Goal: Check status: Check status

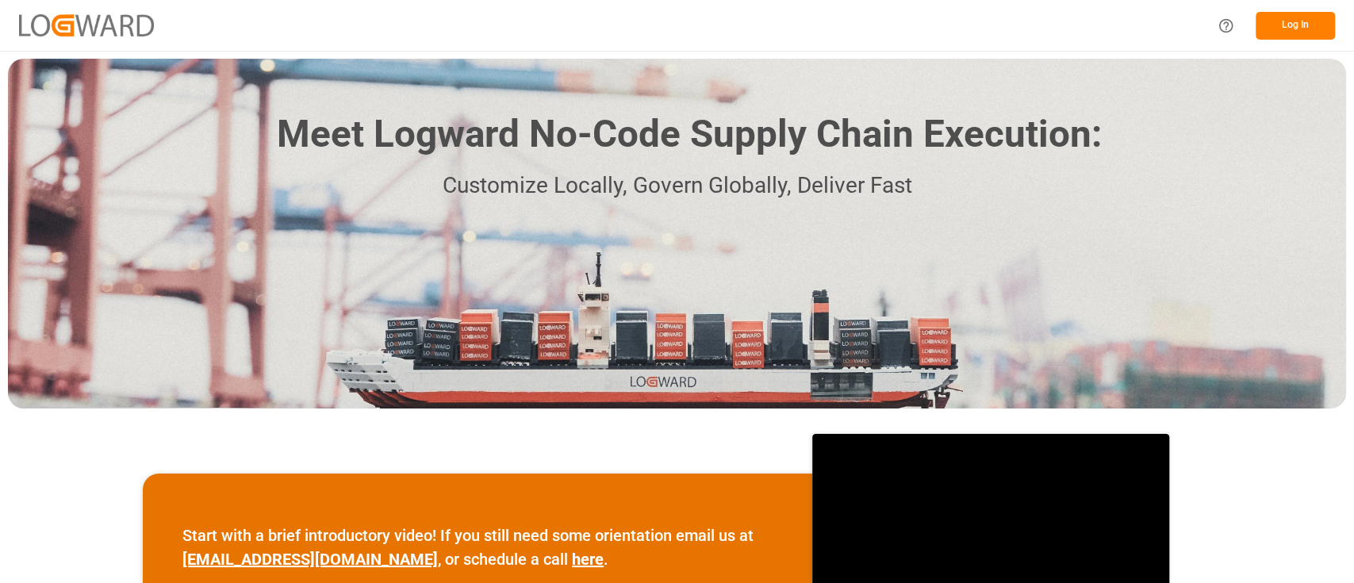
click at [1303, 21] on button "Log In" at bounding box center [1294, 26] width 79 height 28
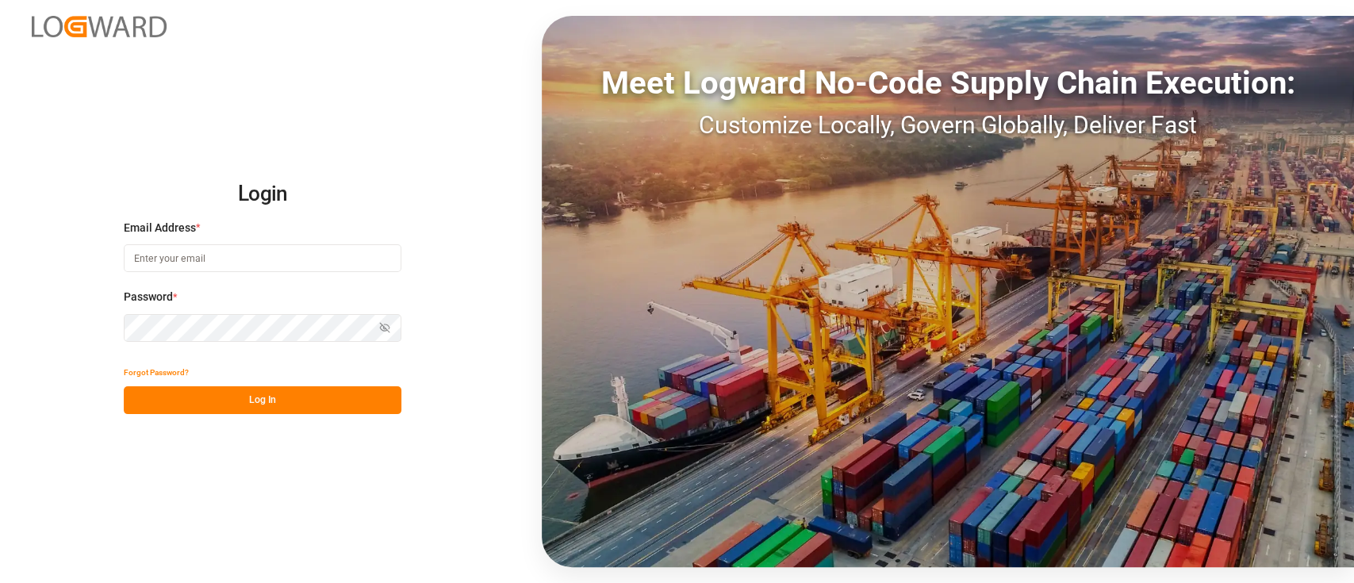
type input "[PERSON_NAME][EMAIL_ADDRESS][PERSON_NAME][DOMAIN_NAME]"
click at [207, 399] on button "Log In" at bounding box center [263, 400] width 278 height 28
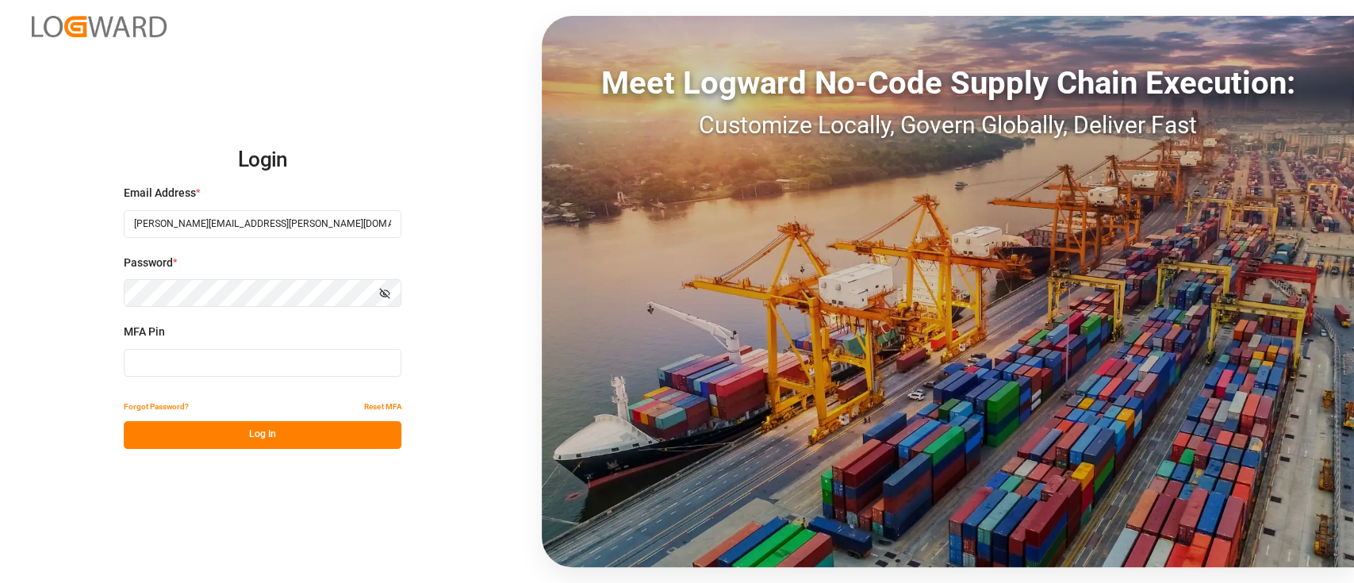
click at [199, 358] on input at bounding box center [263, 363] width 278 height 28
type input "7"
type input "452187"
click at [293, 423] on button "Log In" at bounding box center [263, 435] width 278 height 28
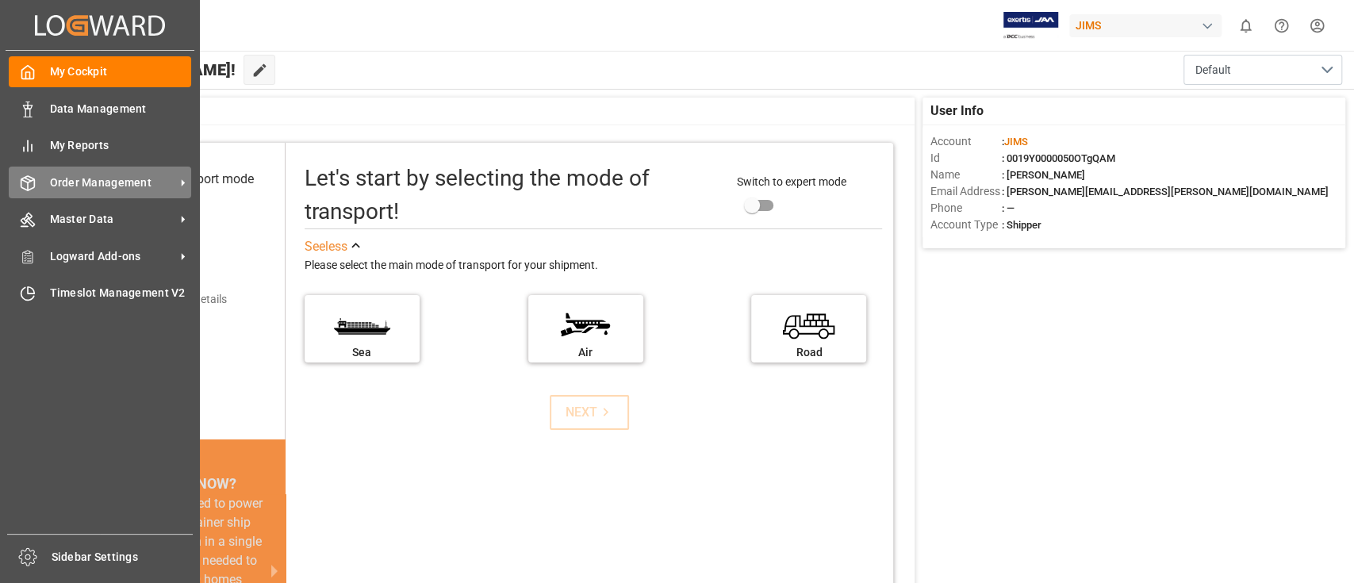
click at [63, 174] on div "Order Management Order Management" at bounding box center [100, 182] width 182 height 31
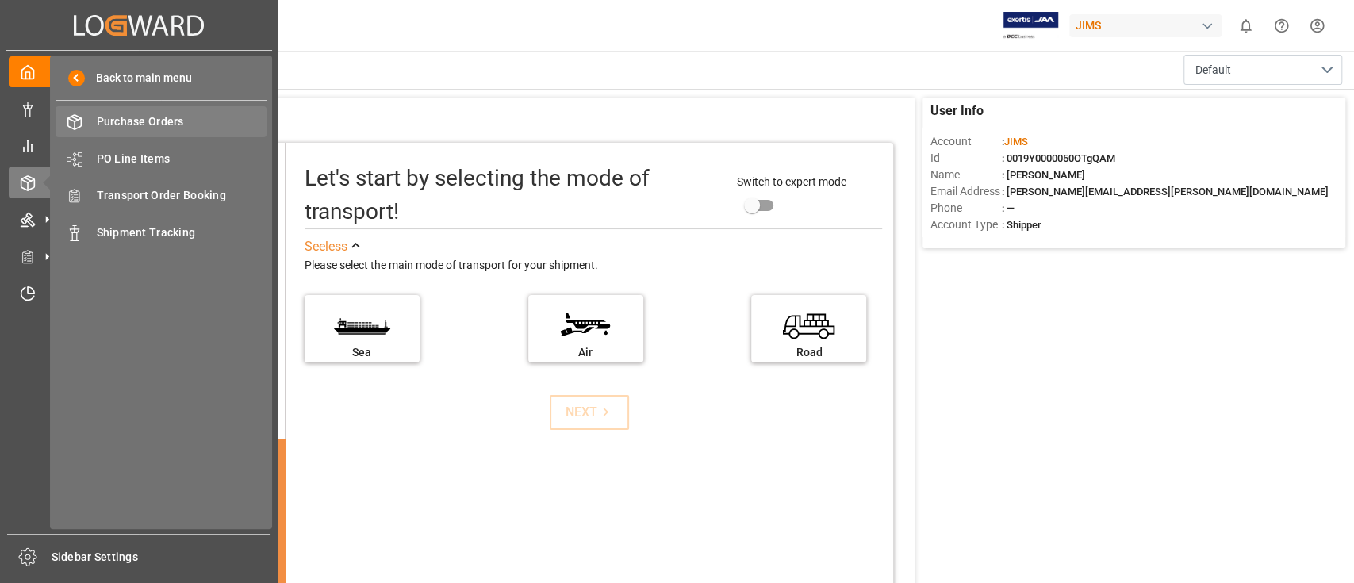
click at [142, 124] on span "Purchase Orders" at bounding box center [182, 121] width 170 height 17
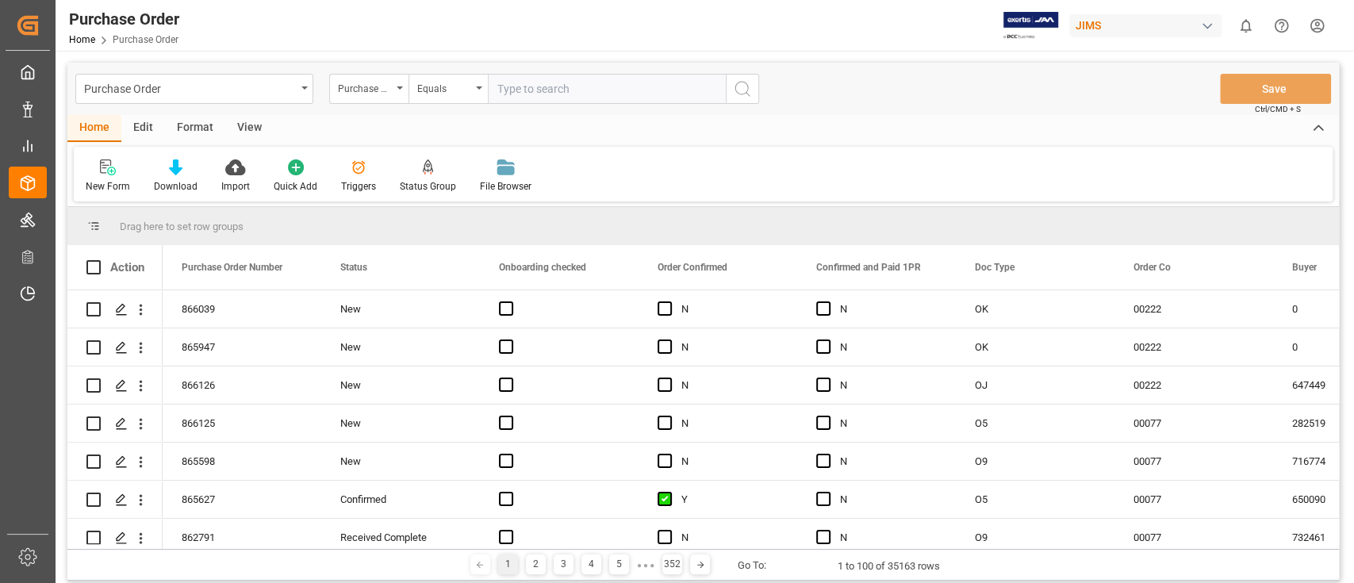
click at [630, 94] on input "text" at bounding box center [607, 89] width 238 height 30
type input "855403"
click at [748, 91] on icon "search button" at bounding box center [742, 88] width 19 height 19
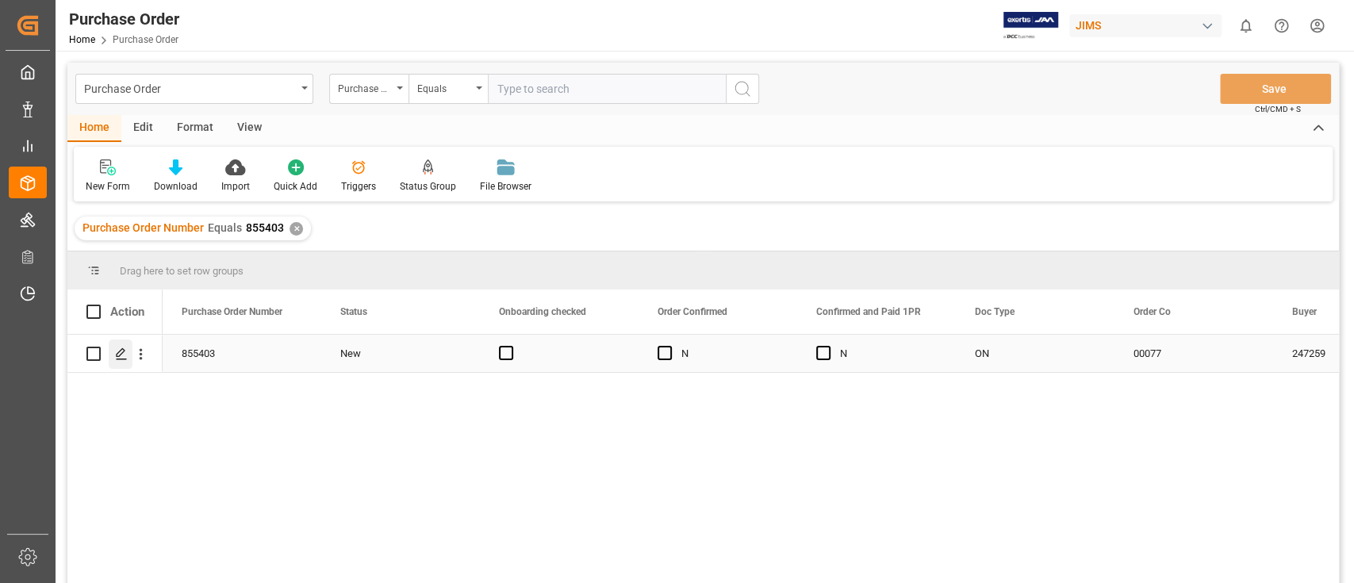
click at [125, 357] on icon "Press SPACE to select this row." at bounding box center [121, 353] width 13 height 13
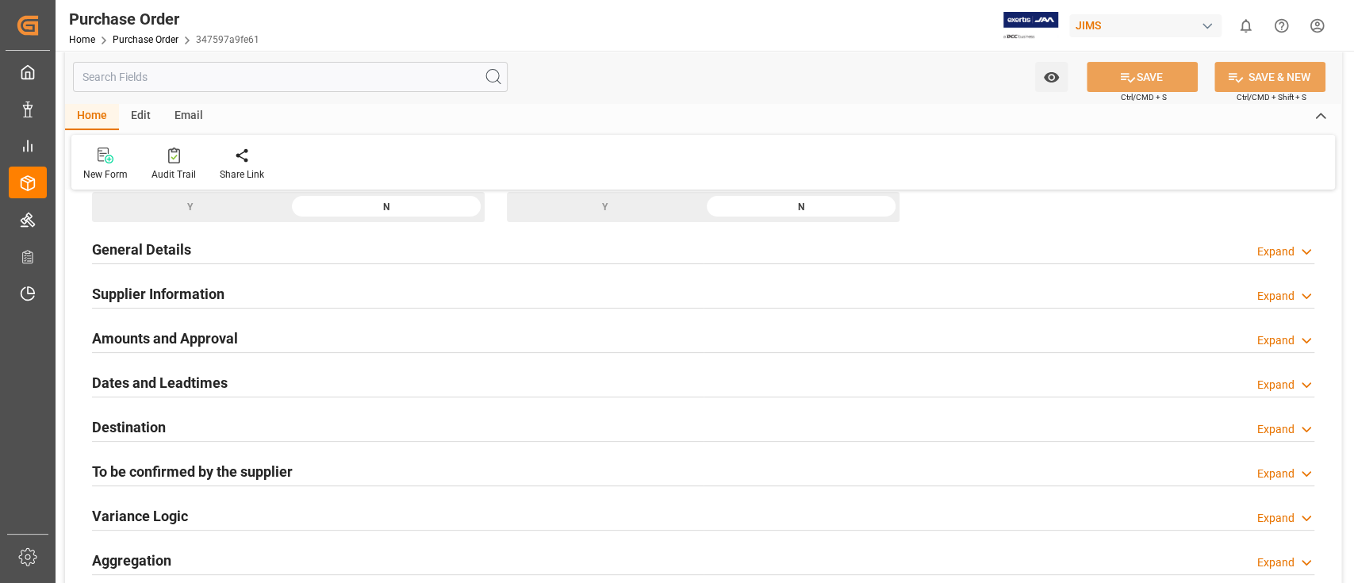
scroll to position [72, 0]
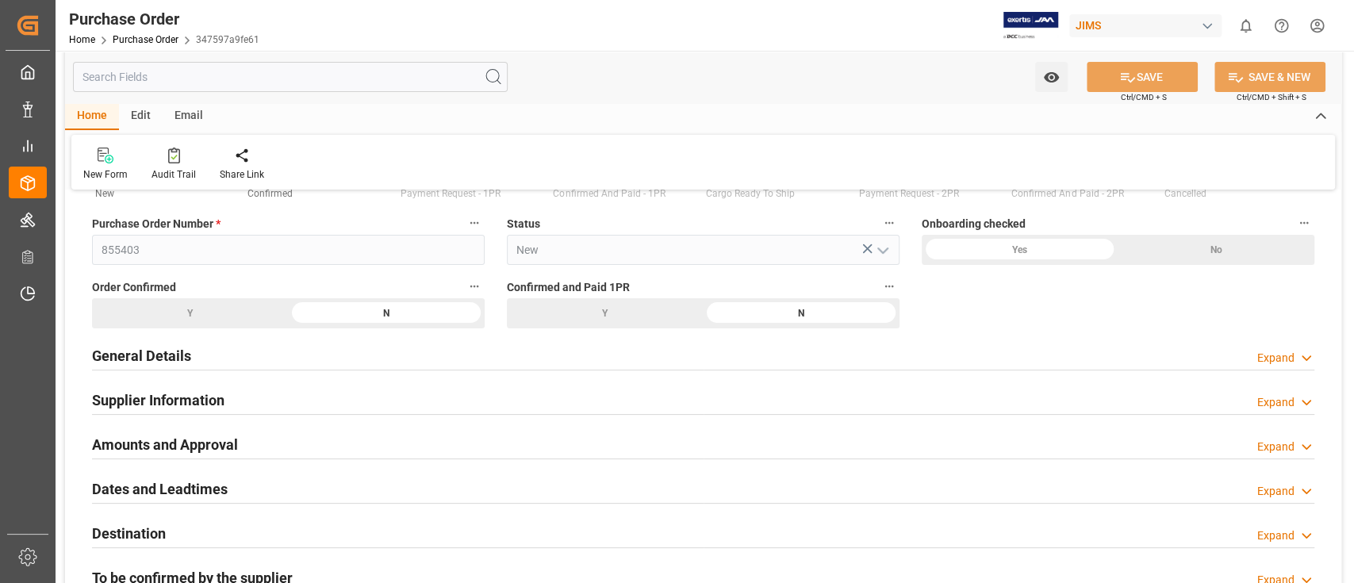
click at [413, 356] on div "General Details Expand" at bounding box center [703, 354] width 1222 height 30
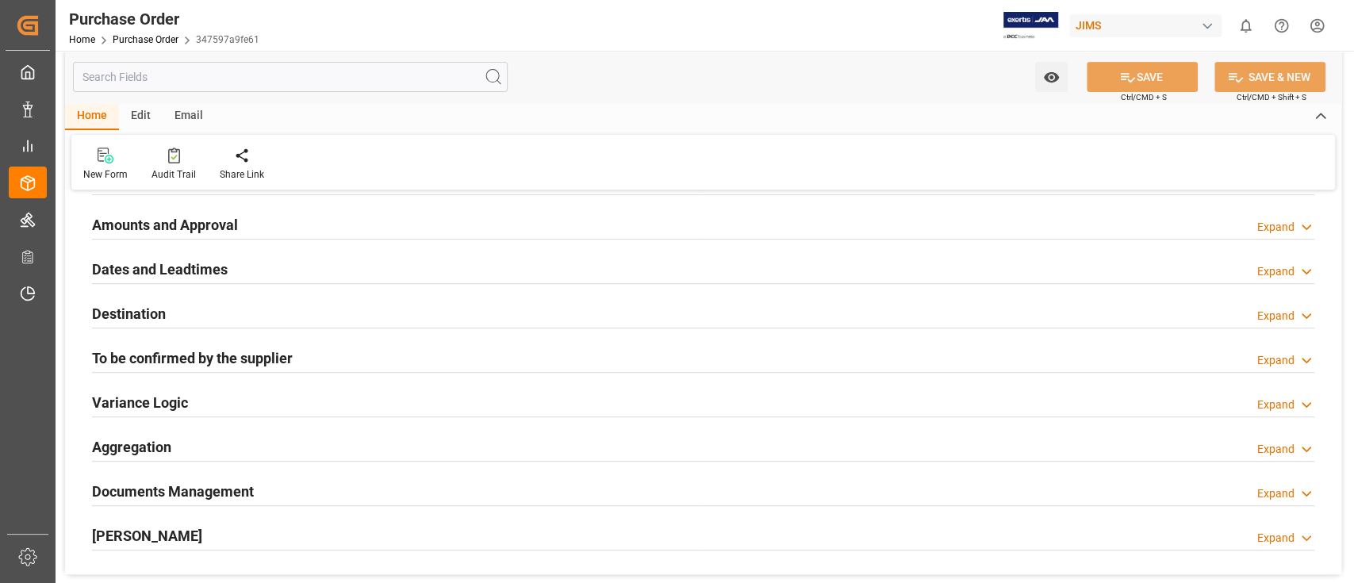
scroll to position [284, 0]
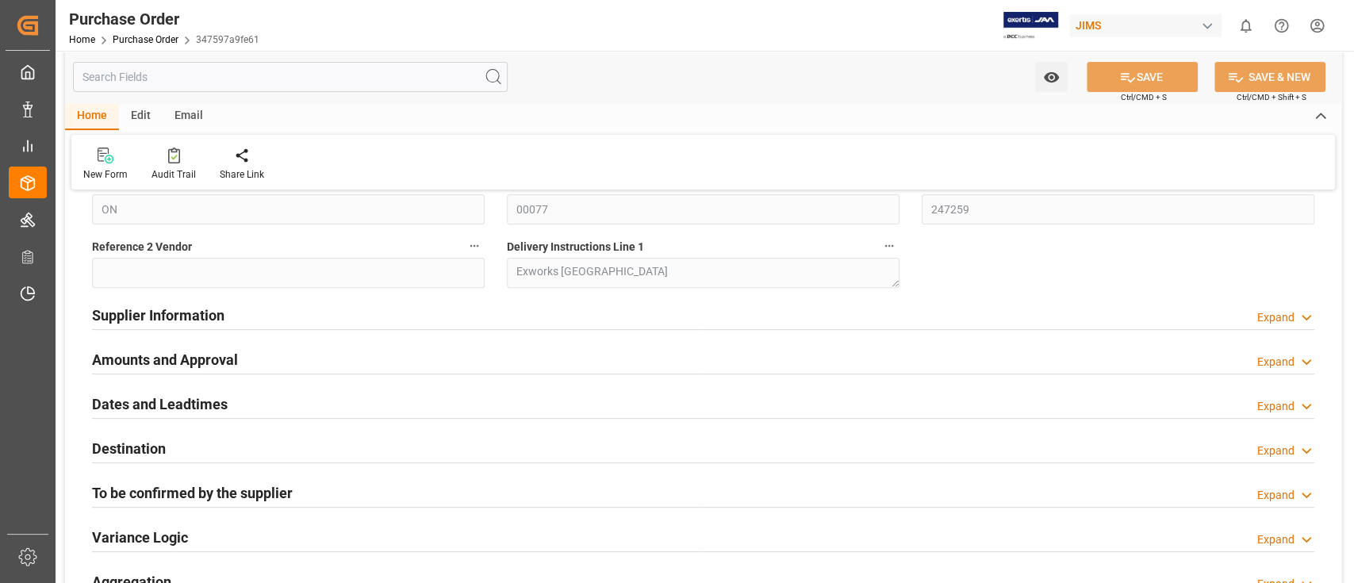
click at [270, 359] on div "Amounts and Approval Expand" at bounding box center [703, 358] width 1222 height 30
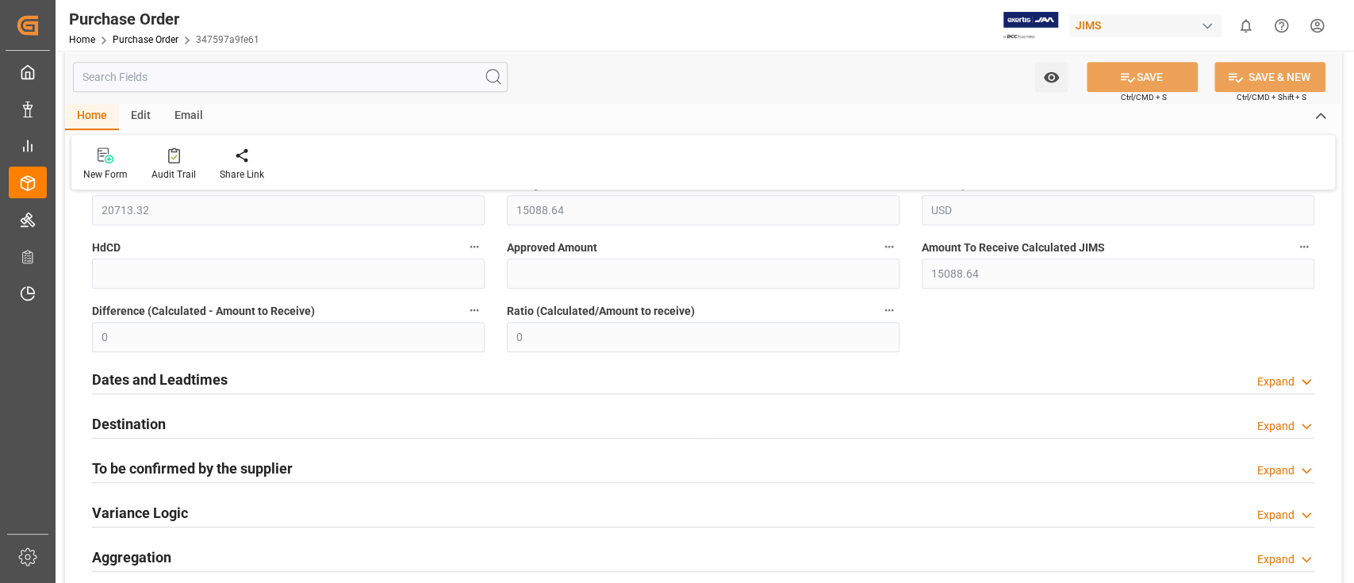
scroll to position [528, 0]
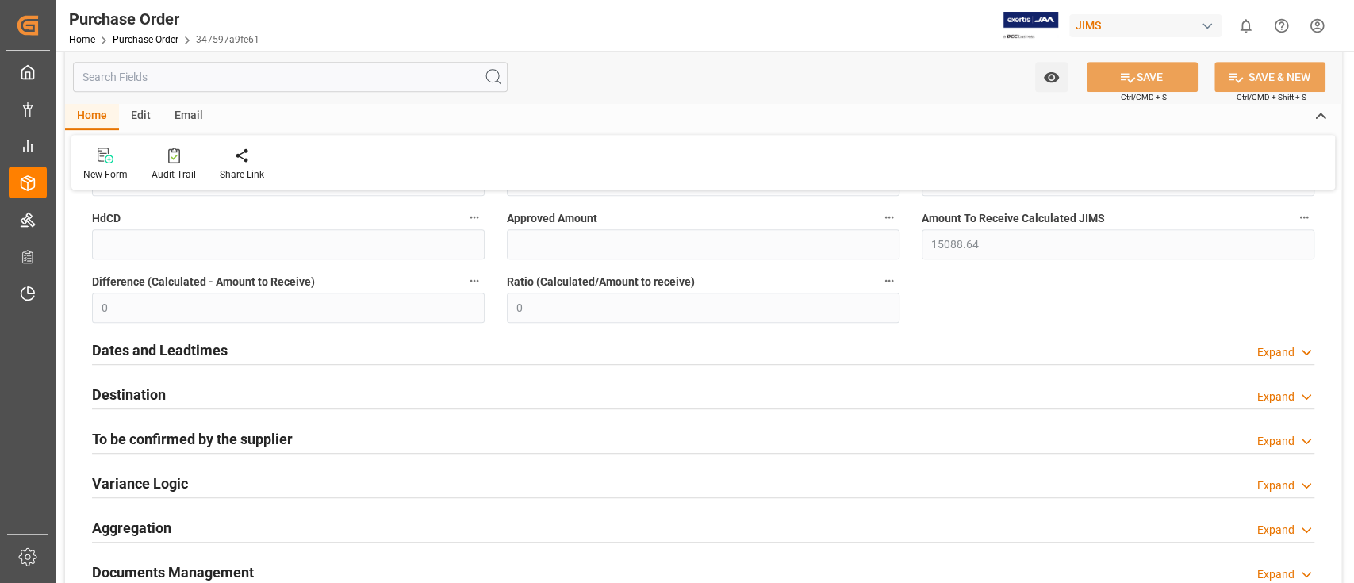
click at [190, 347] on h2 "Dates and Leadtimes" at bounding box center [160, 349] width 136 height 21
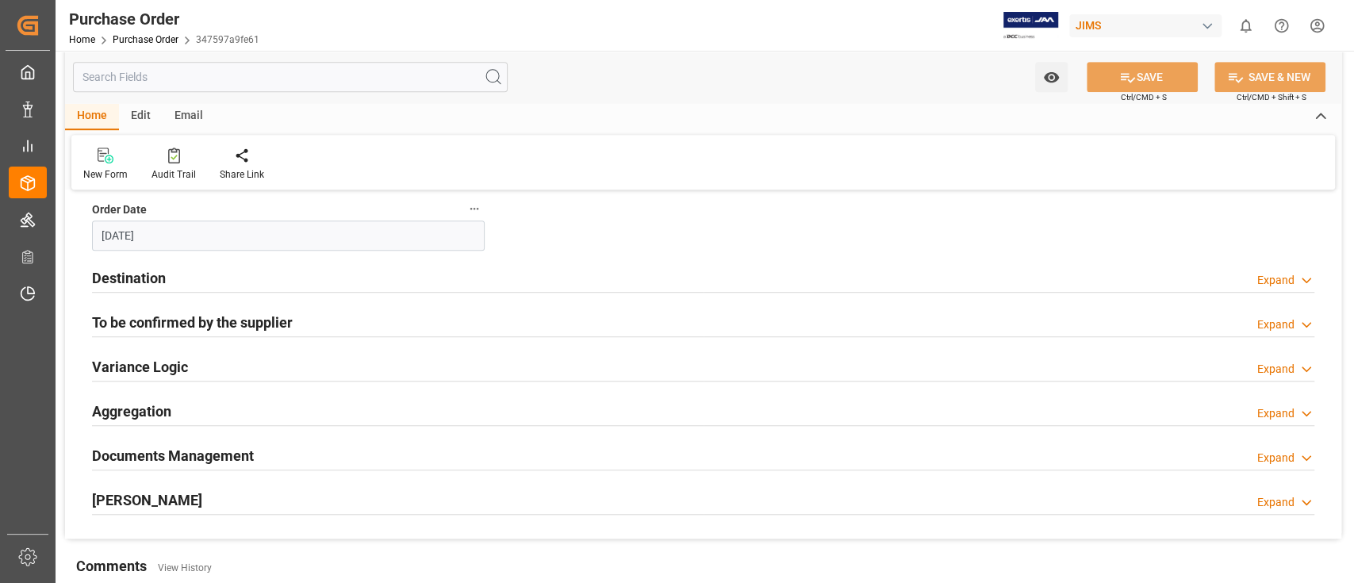
scroll to position [740, 0]
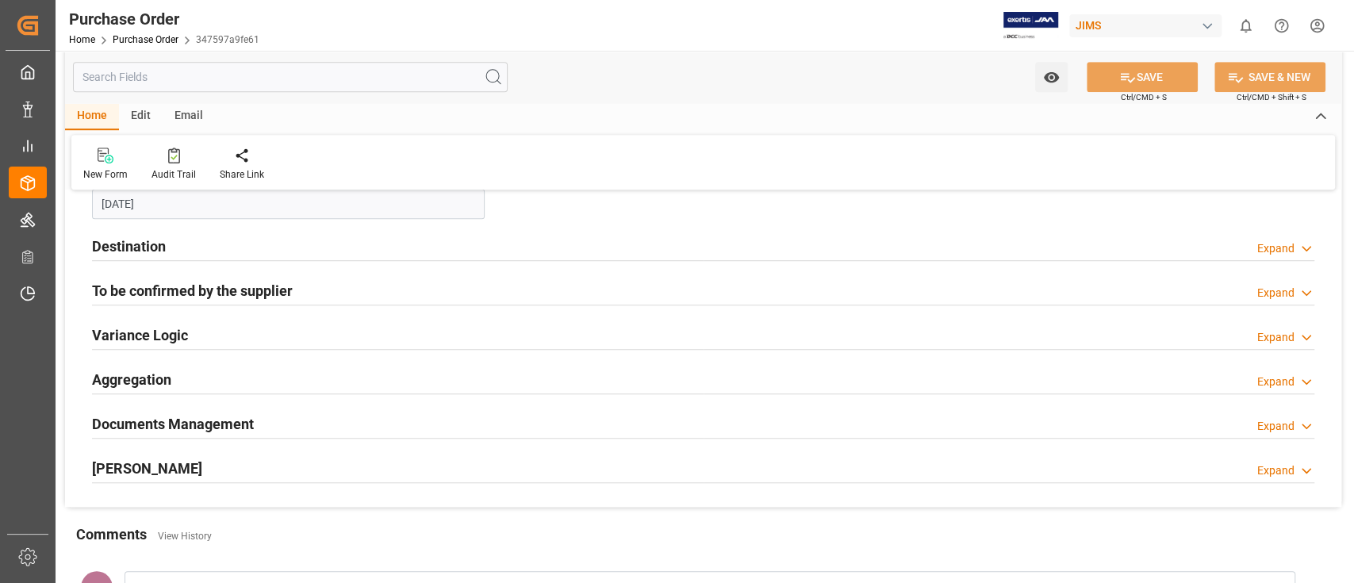
click at [169, 239] on div "Destination Expand" at bounding box center [703, 245] width 1222 height 30
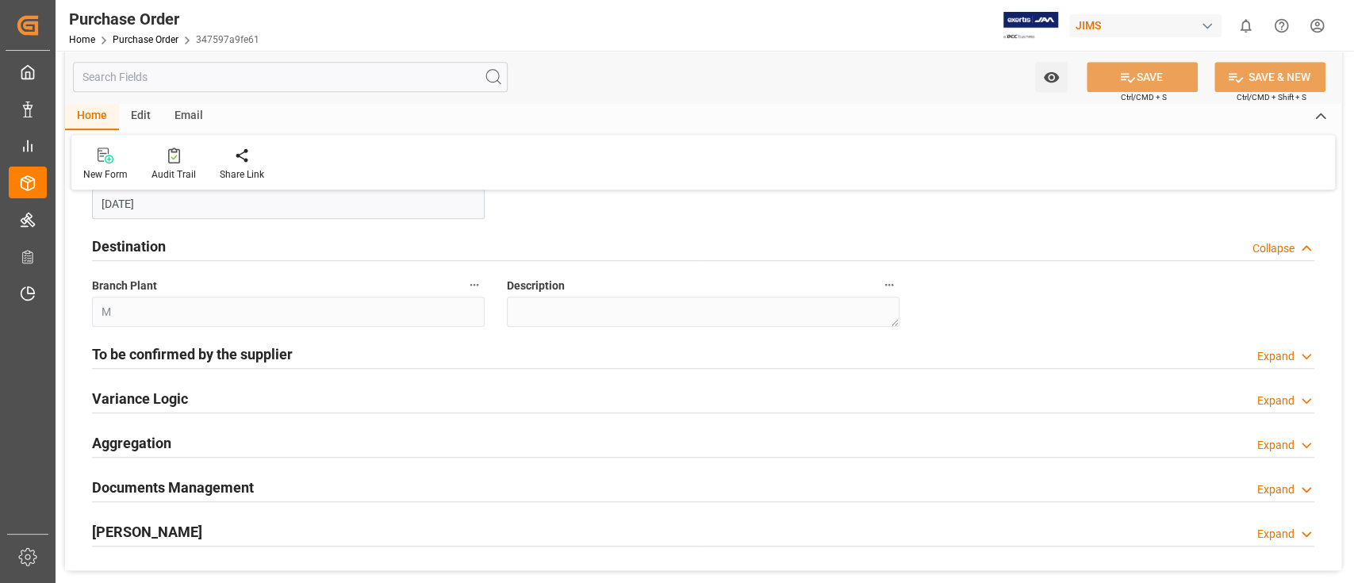
click at [187, 358] on h2 "To be confirmed by the supplier" at bounding box center [192, 353] width 201 height 21
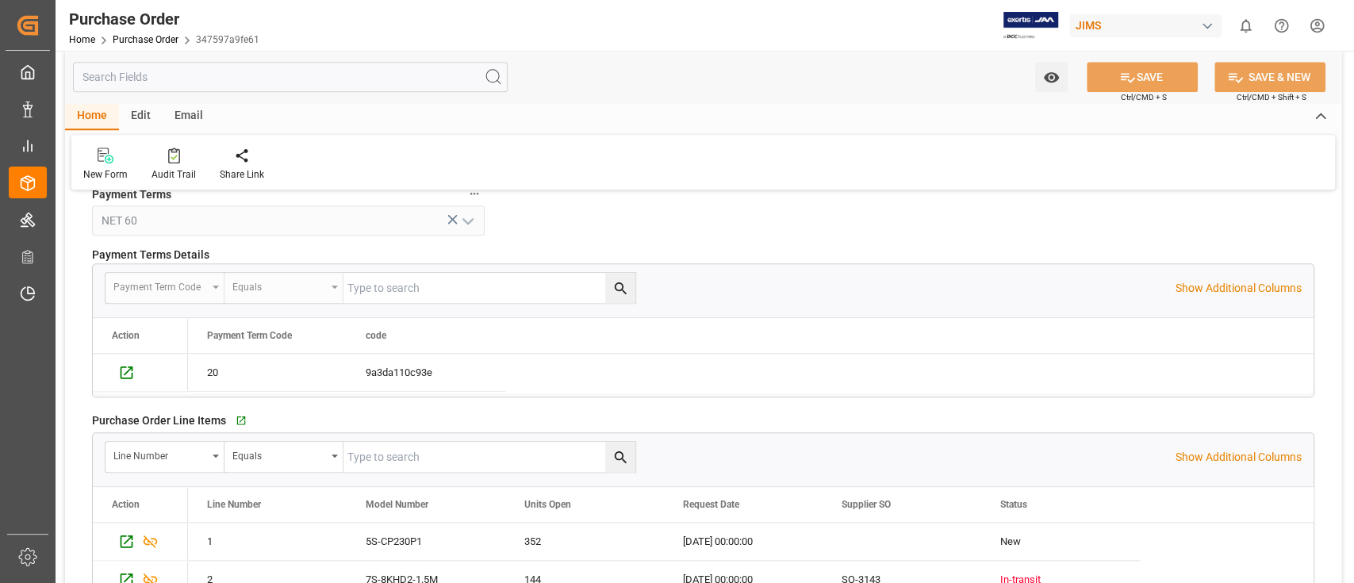
scroll to position [1256, 0]
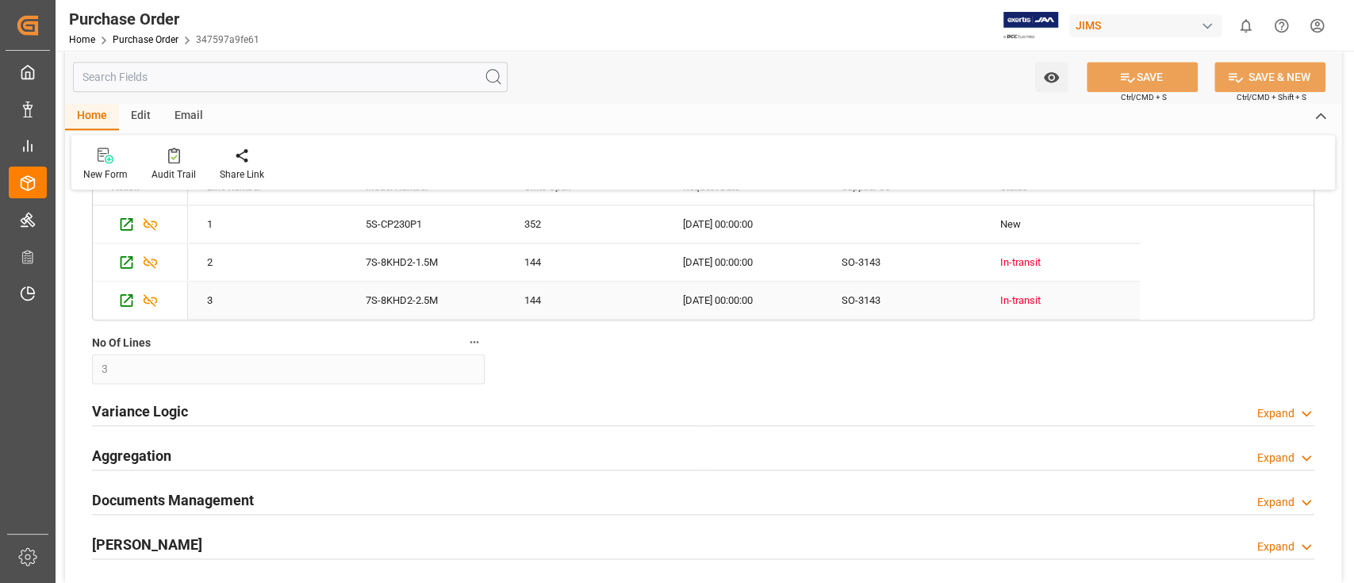
click at [1015, 302] on div "In-transit" at bounding box center [1060, 300] width 121 height 36
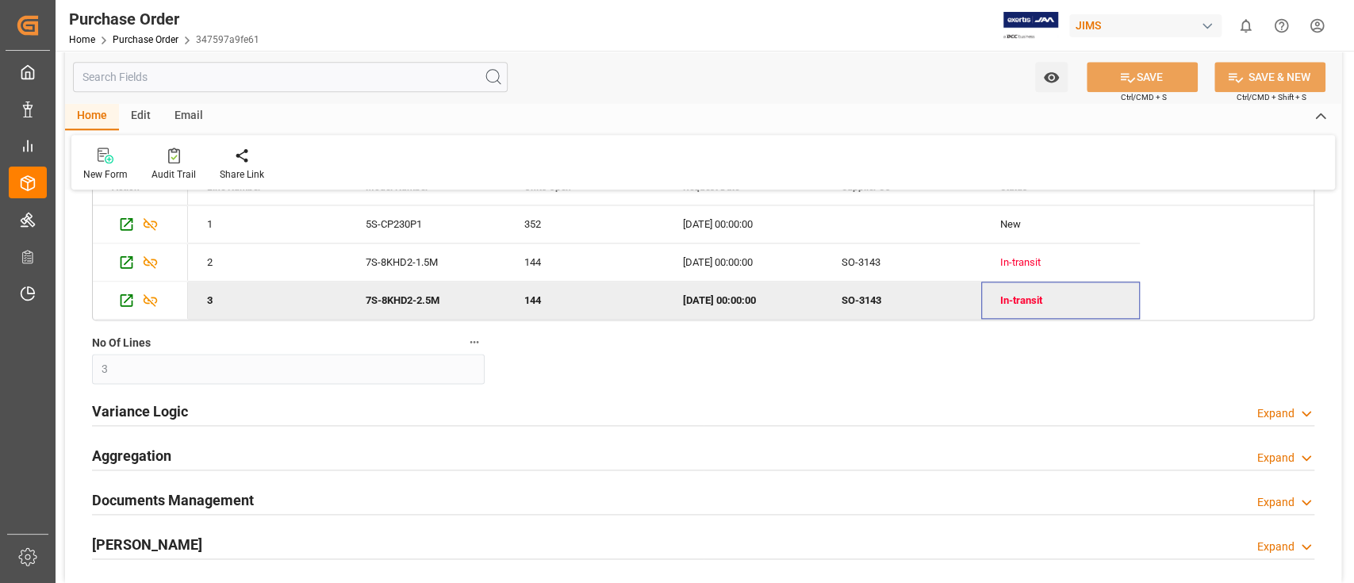
scroll to position [1150, 0]
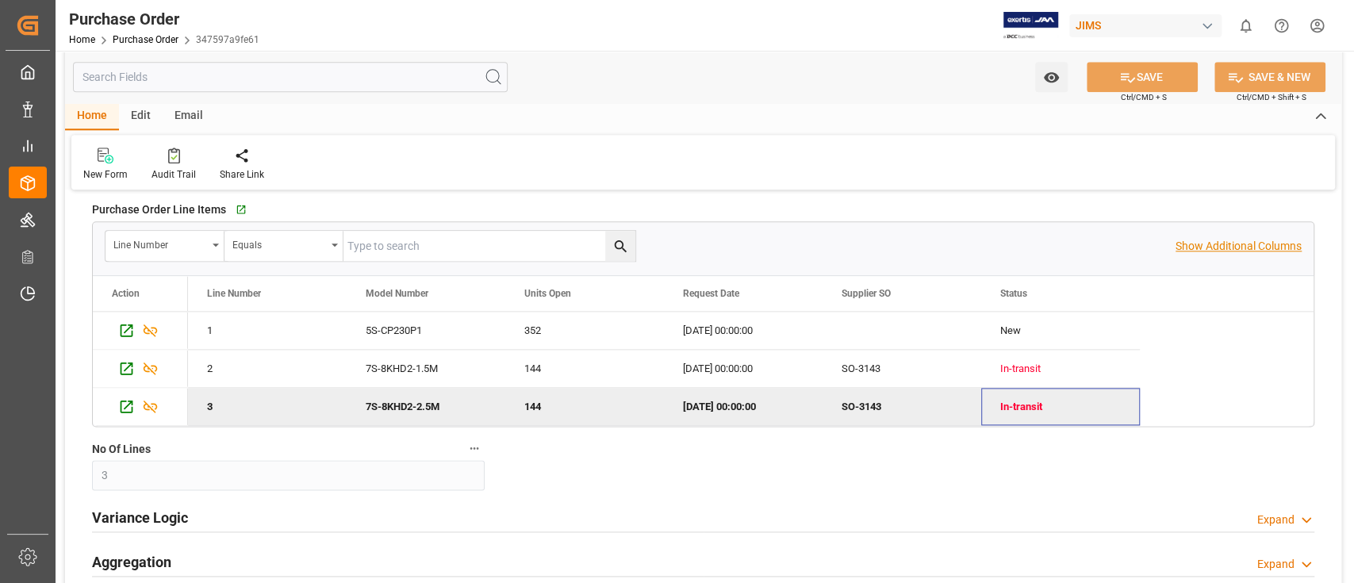
click at [1269, 239] on p "Show Additional Columns" at bounding box center [1238, 246] width 126 height 17
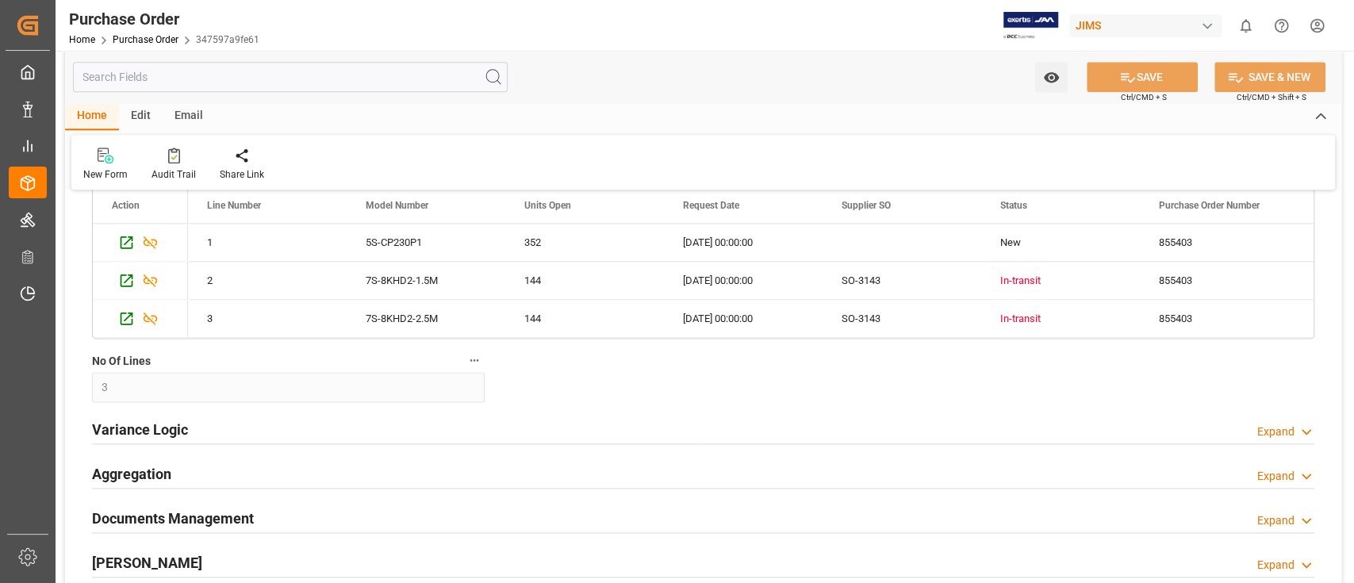
scroll to position [1361, 0]
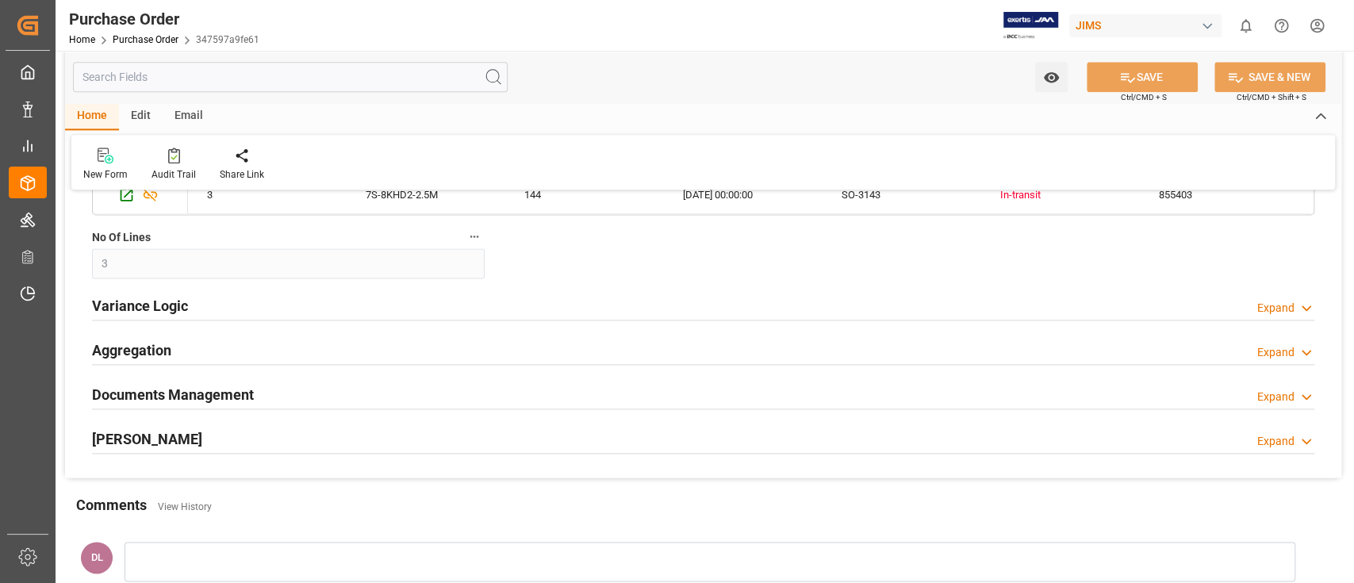
click at [1275, 308] on div "Expand" at bounding box center [1275, 308] width 37 height 17
click at [1276, 347] on div "Expand" at bounding box center [1275, 352] width 37 height 17
click at [1269, 396] on div "Expand" at bounding box center [1275, 397] width 37 height 17
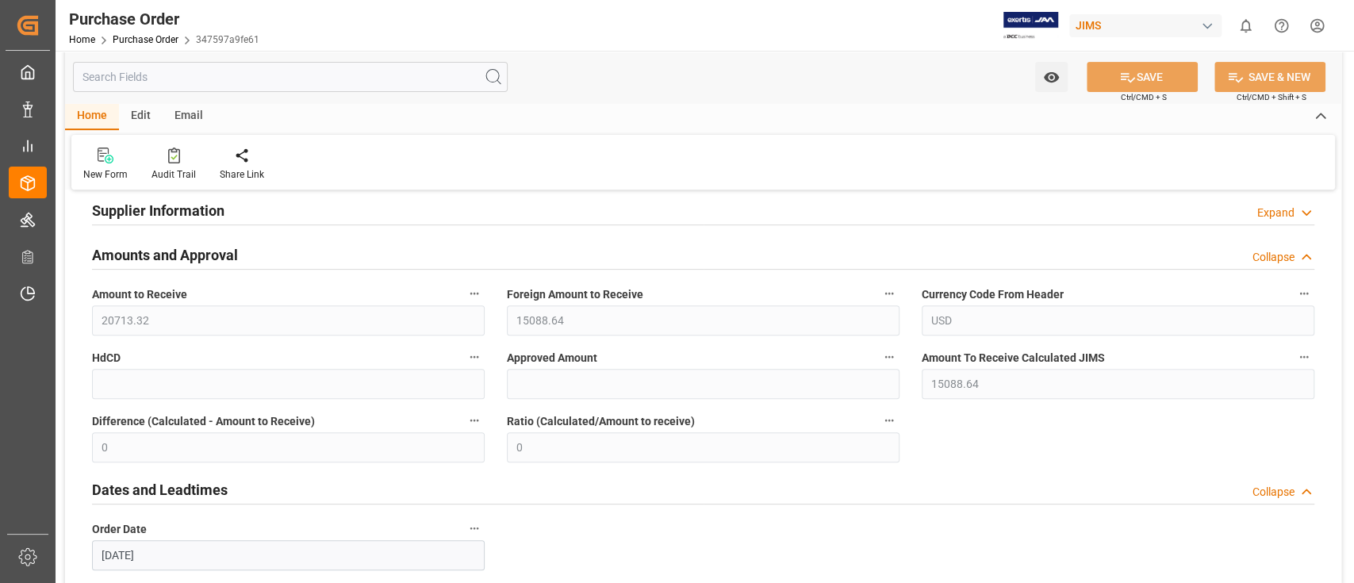
scroll to position [0, 0]
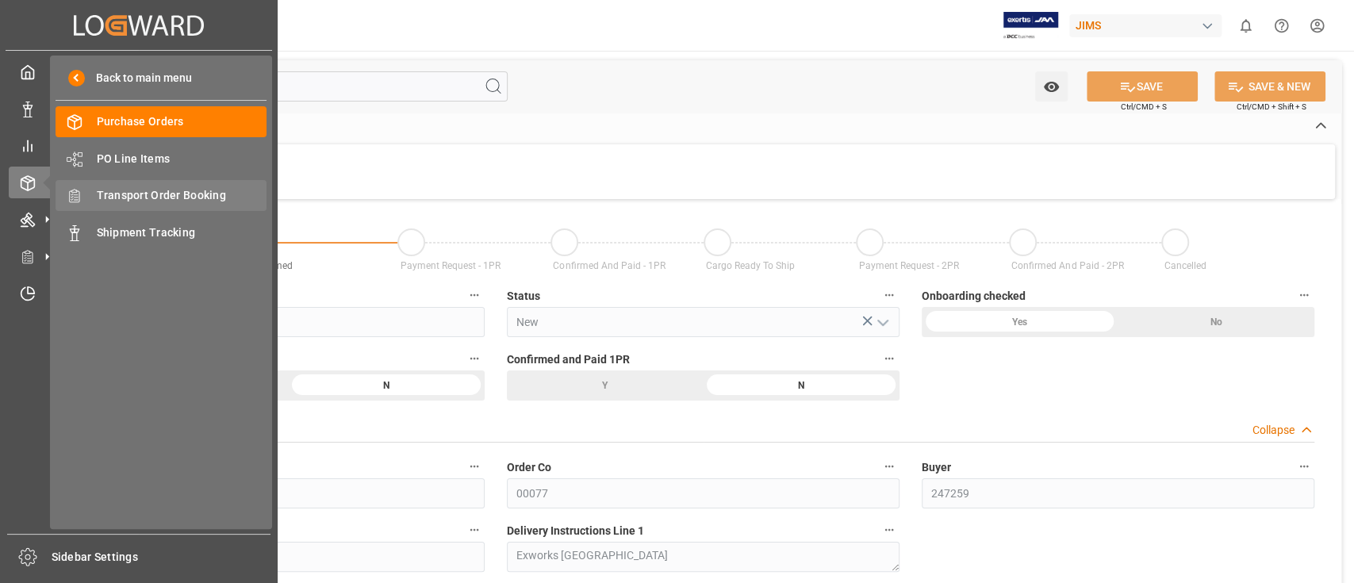
click at [147, 190] on span "Transport Order Booking" at bounding box center [182, 195] width 170 height 17
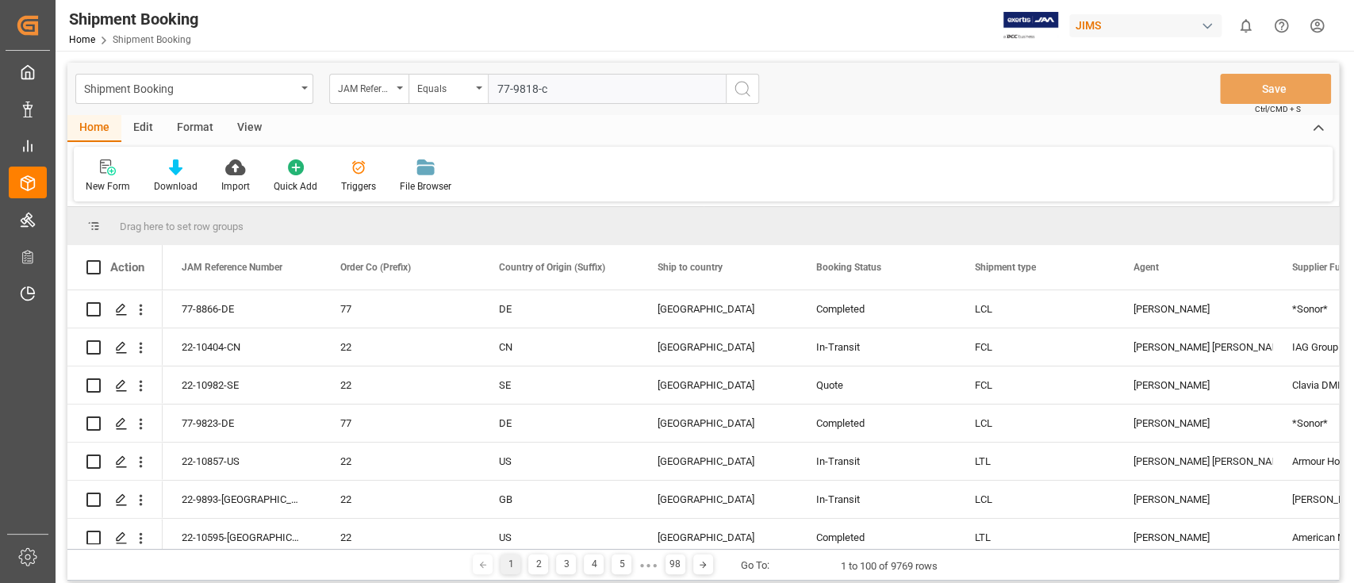
type input "77-9818-cn"
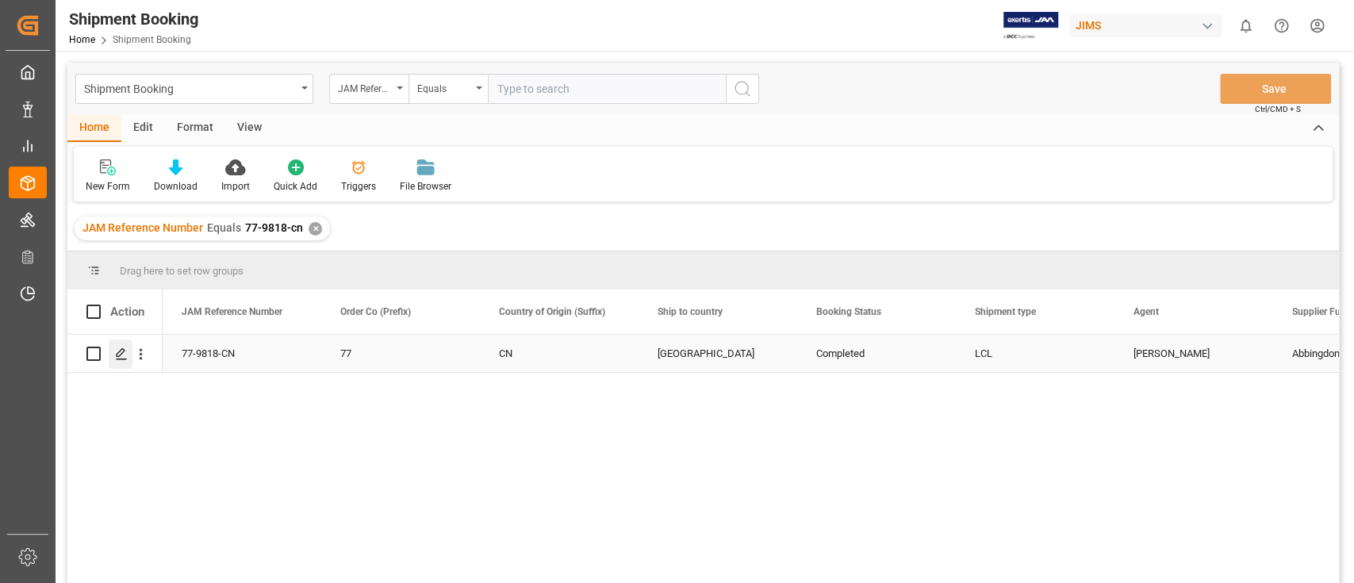
click at [118, 351] on icon "Press SPACE to select this row." at bounding box center [121, 353] width 13 height 13
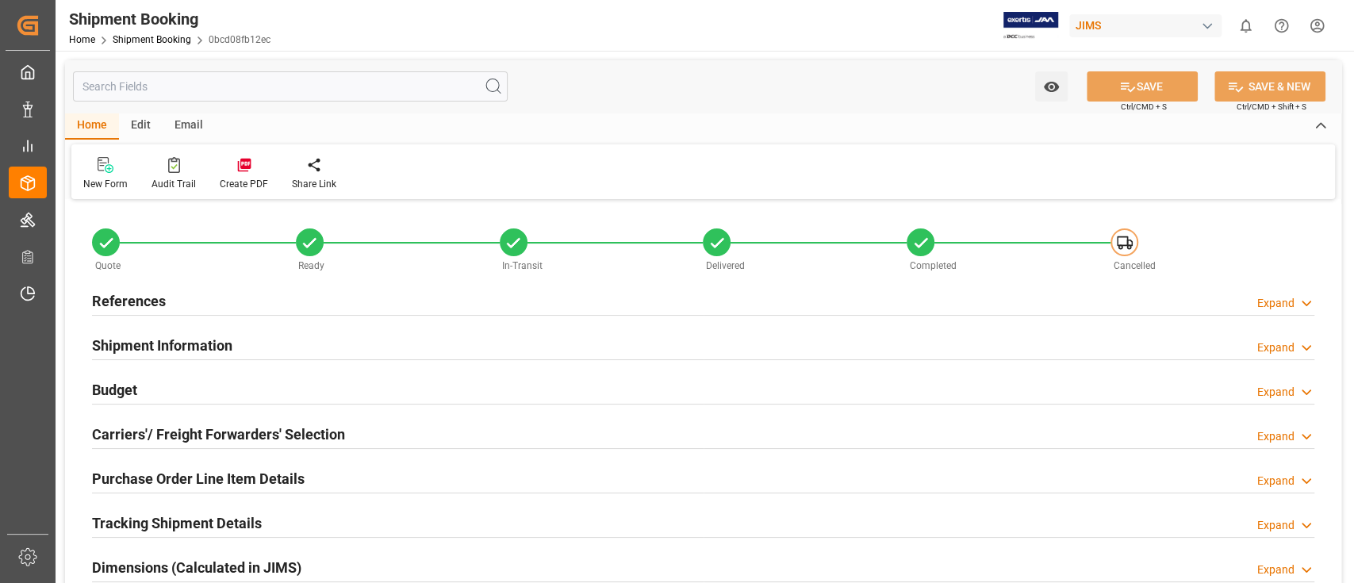
type input "0"
type input "1774.6162"
type input "1076"
type input "18573.05"
type input "18652.95"
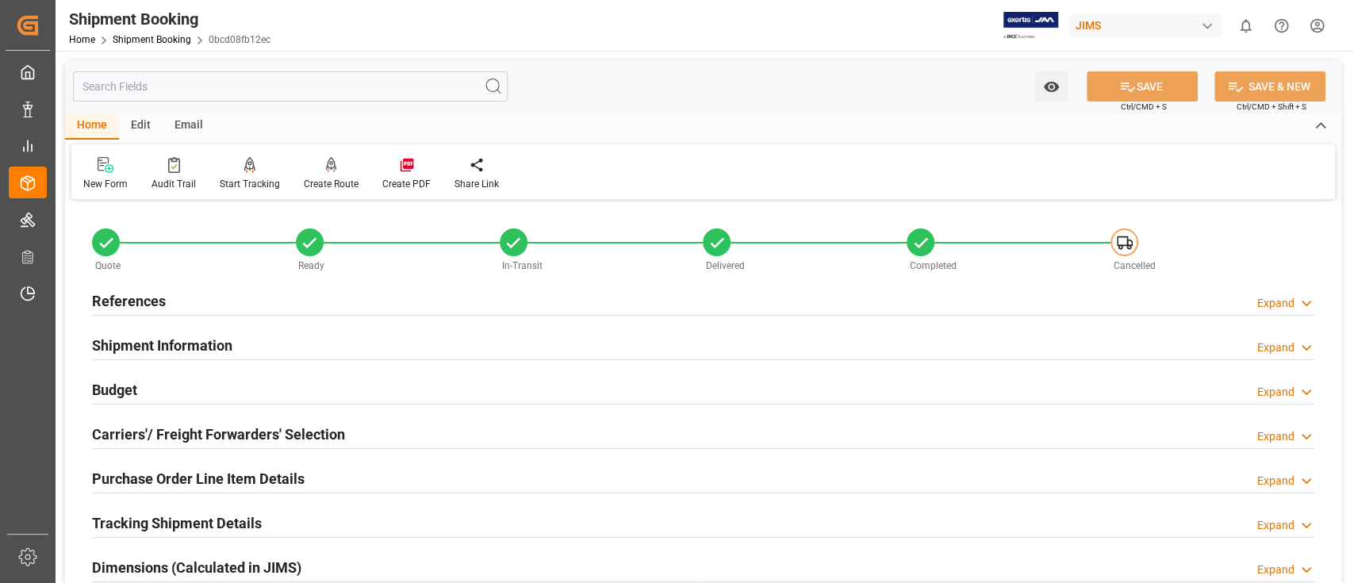
click at [336, 419] on div "Carriers'/ Freight Forwarders' Selection" at bounding box center [218, 433] width 253 height 30
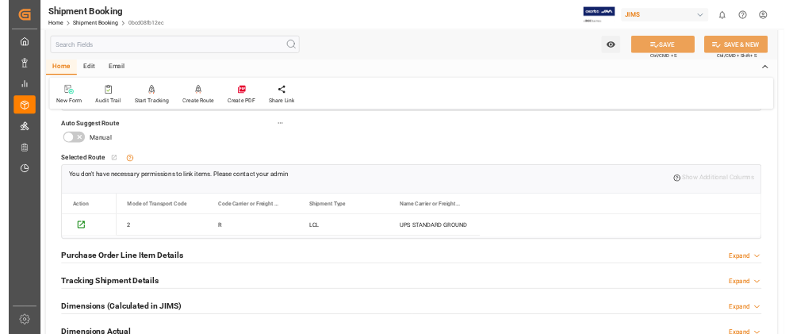
scroll to position [105, 0]
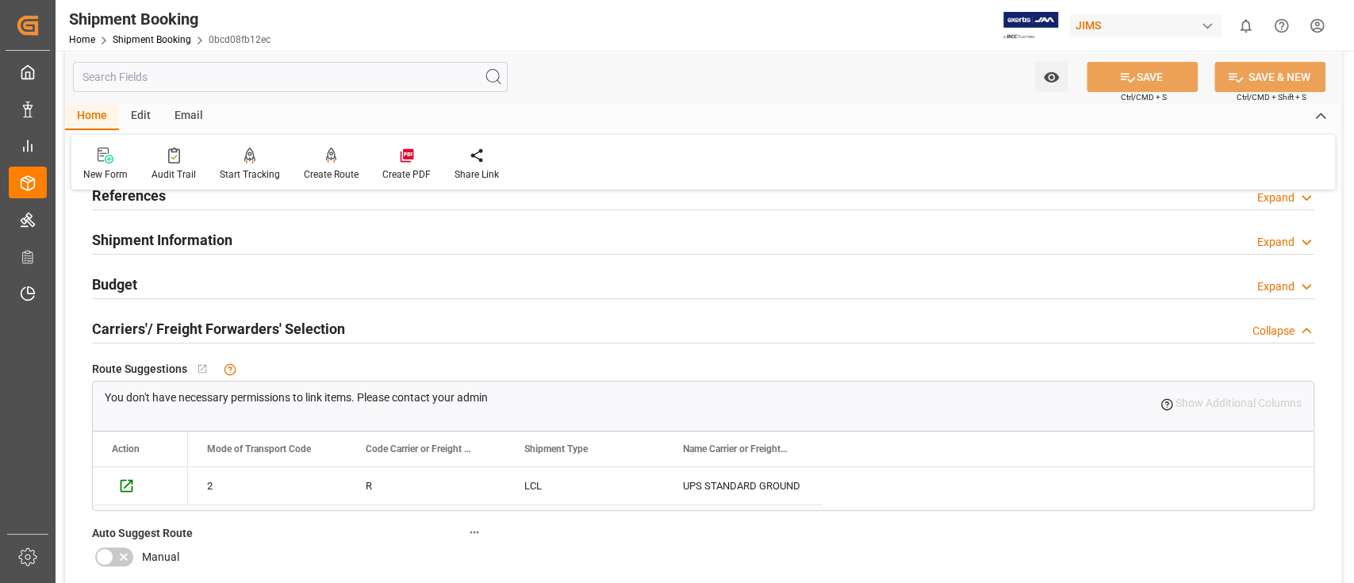
click at [203, 287] on div "Budget Expand" at bounding box center [703, 283] width 1222 height 30
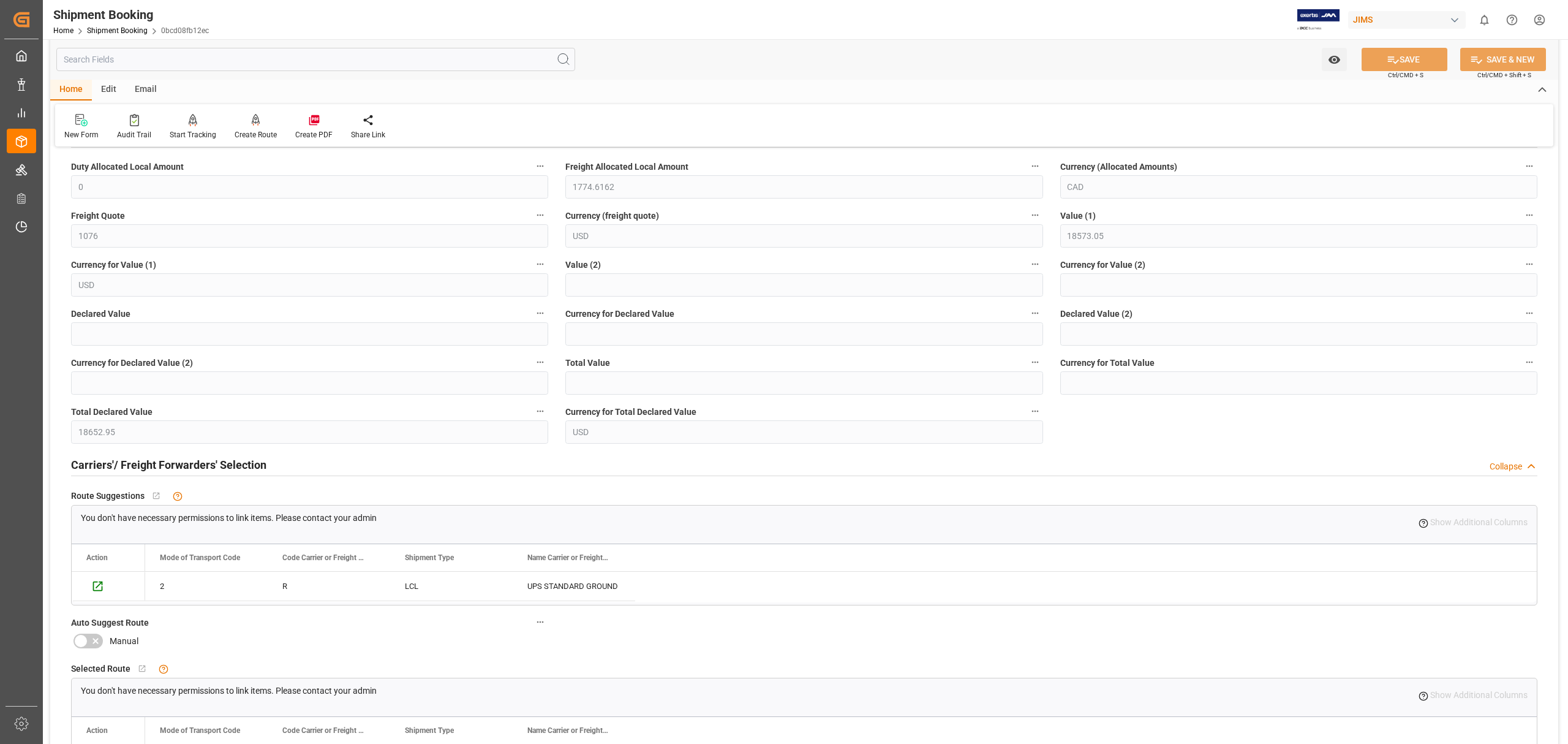
scroll to position [408, 0]
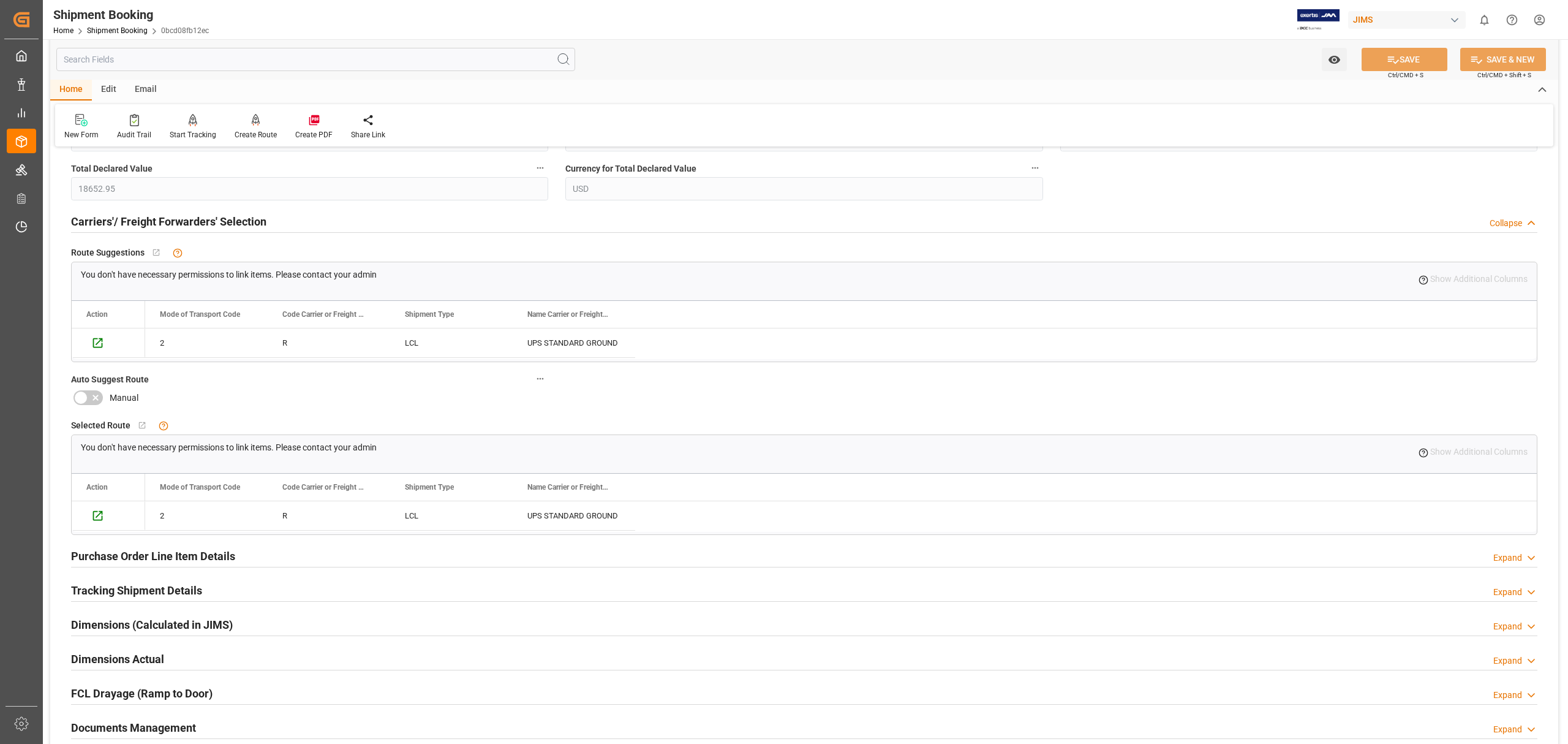
click at [197, 450] on h2 "Purchase Order Line Item Details" at bounding box center [153, 555] width 165 height 16
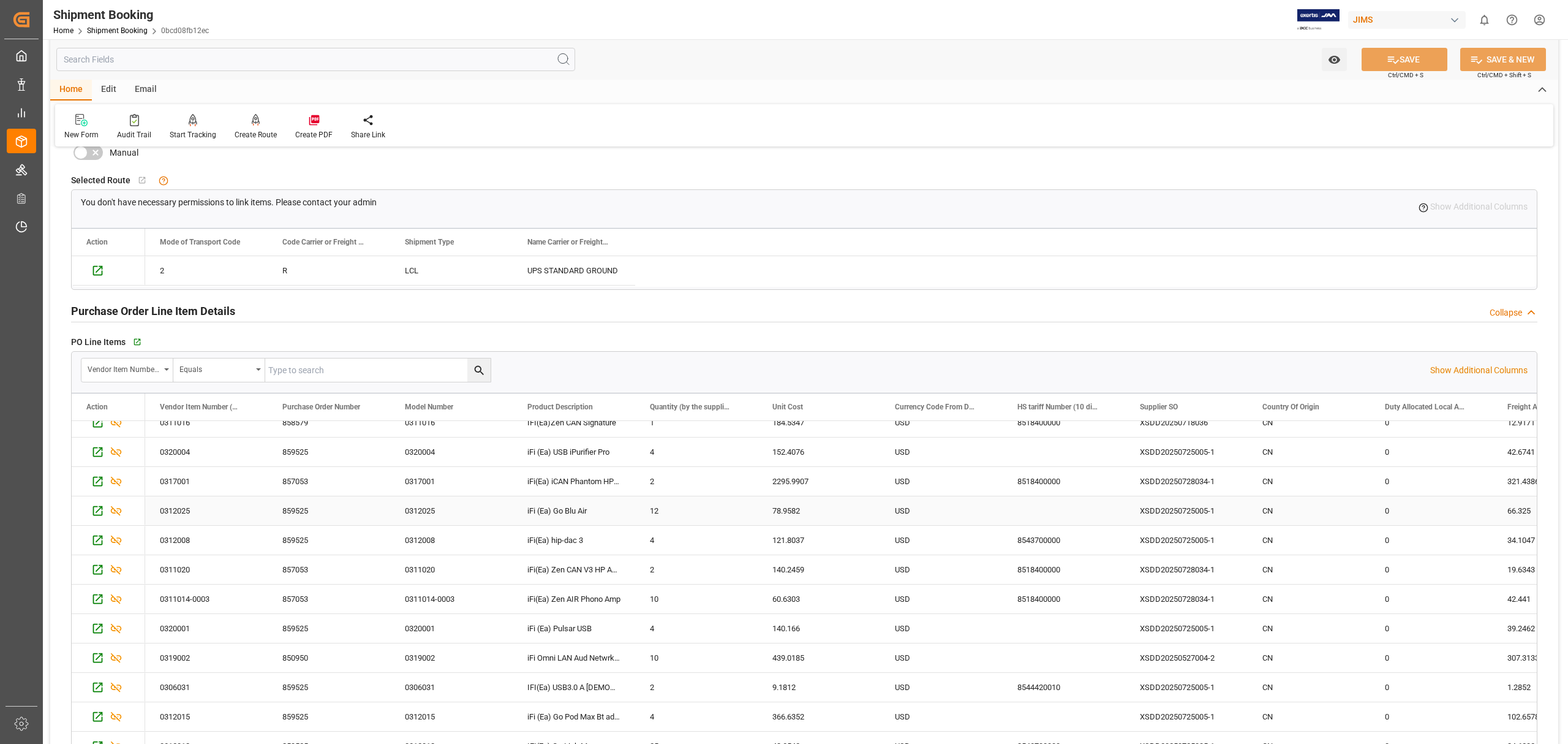
scroll to position [163, 0]
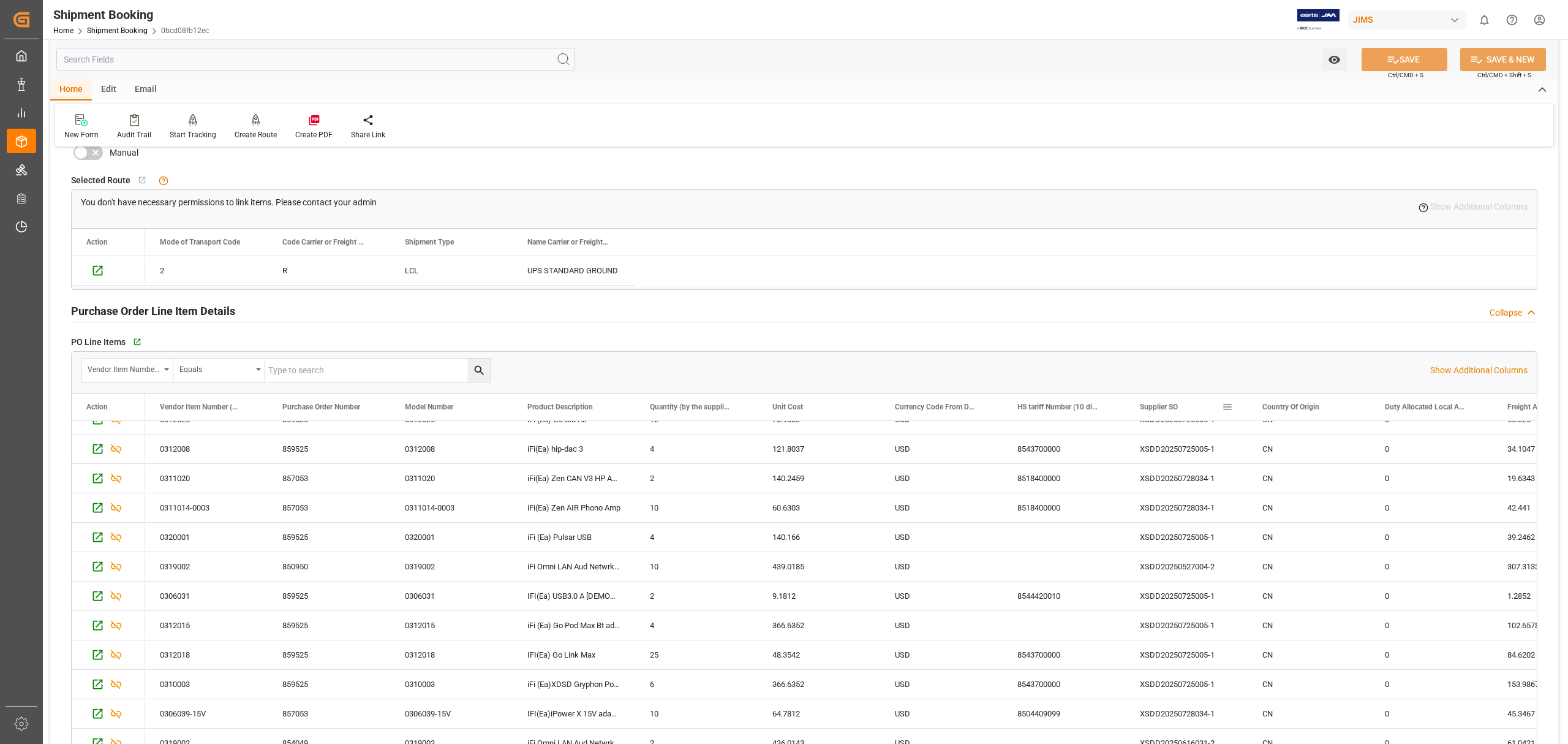
click at [1045, 406] on span "Supplier SO" at bounding box center [1159, 406] width 38 height 8
click at [1045, 406] on span at bounding box center [1227, 406] width 11 height 11
click at [1045, 404] on div "Supplier SO" at bounding box center [1181, 406] width 82 height 27
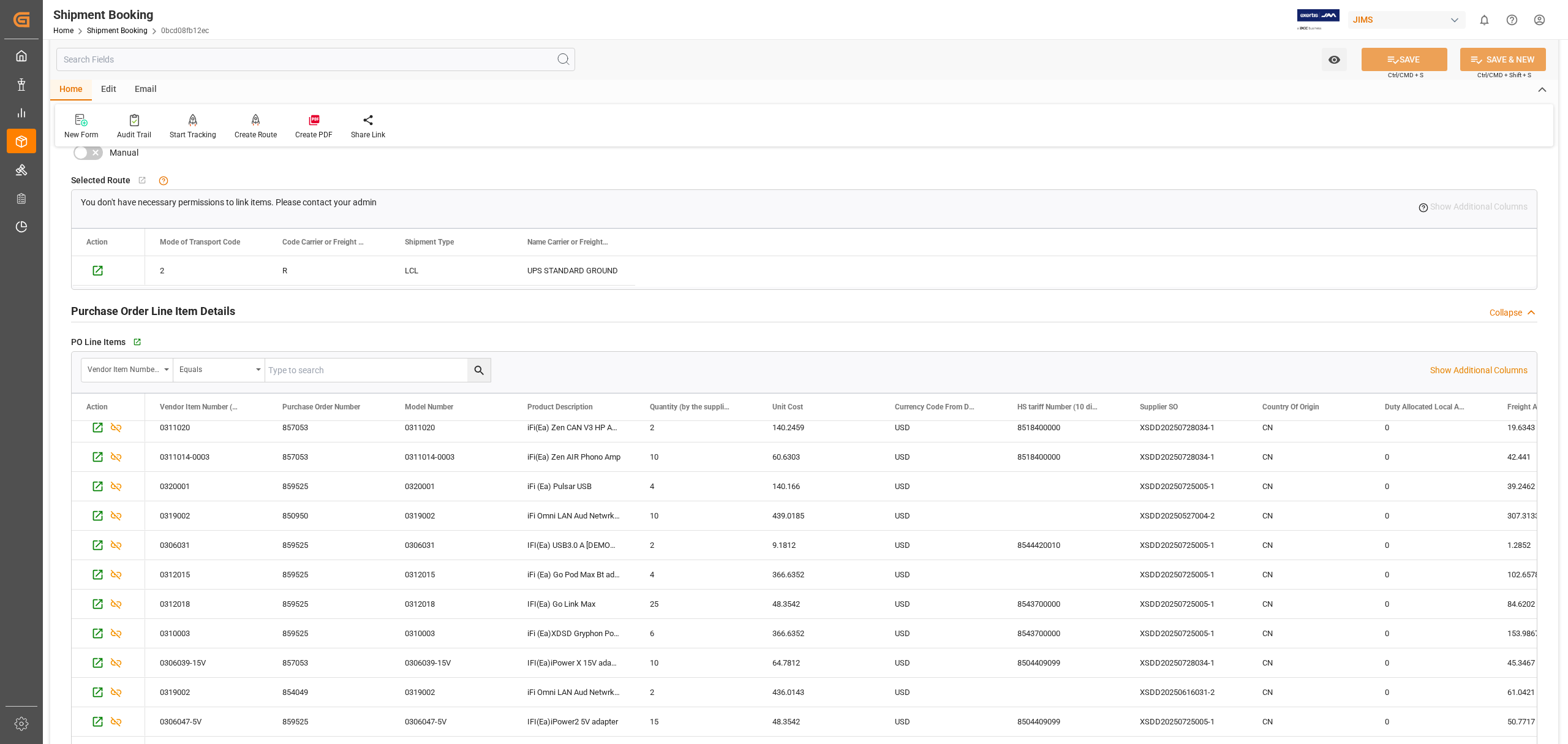
click at [333, 374] on input "text" at bounding box center [378, 370] width 226 height 23
type input "0319002"
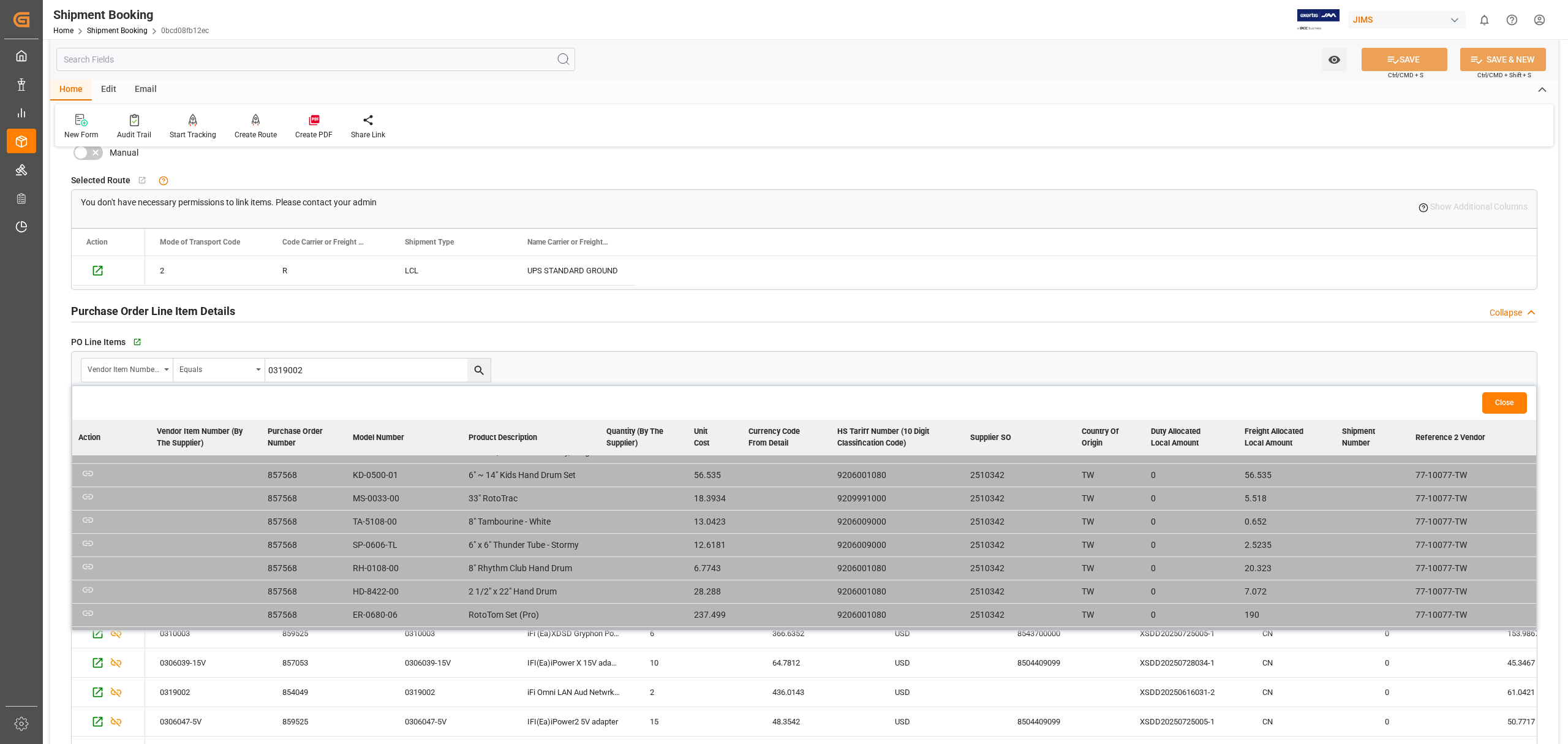
scroll to position [736, 0]
click at [1045, 409] on button "Close" at bounding box center [1505, 403] width 45 height 22
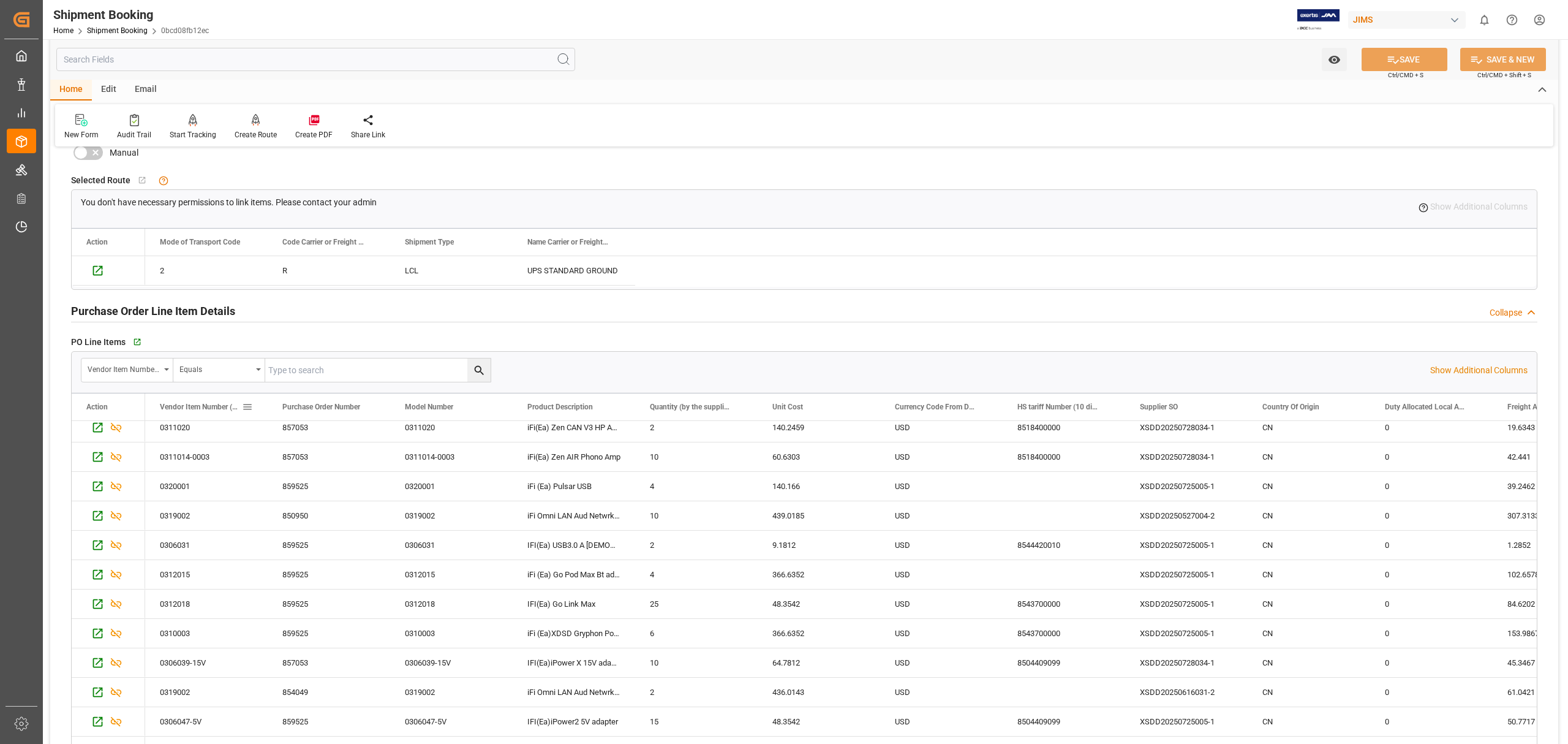
click at [248, 405] on span at bounding box center [247, 406] width 11 height 11
click at [334, 407] on span "columns" at bounding box center [339, 409] width 69 height 22
click at [267, 404] on span "general" at bounding box center [270, 409] width 11 height 11
click at [182, 427] on div "0311020" at bounding box center [206, 426] width 123 height 29
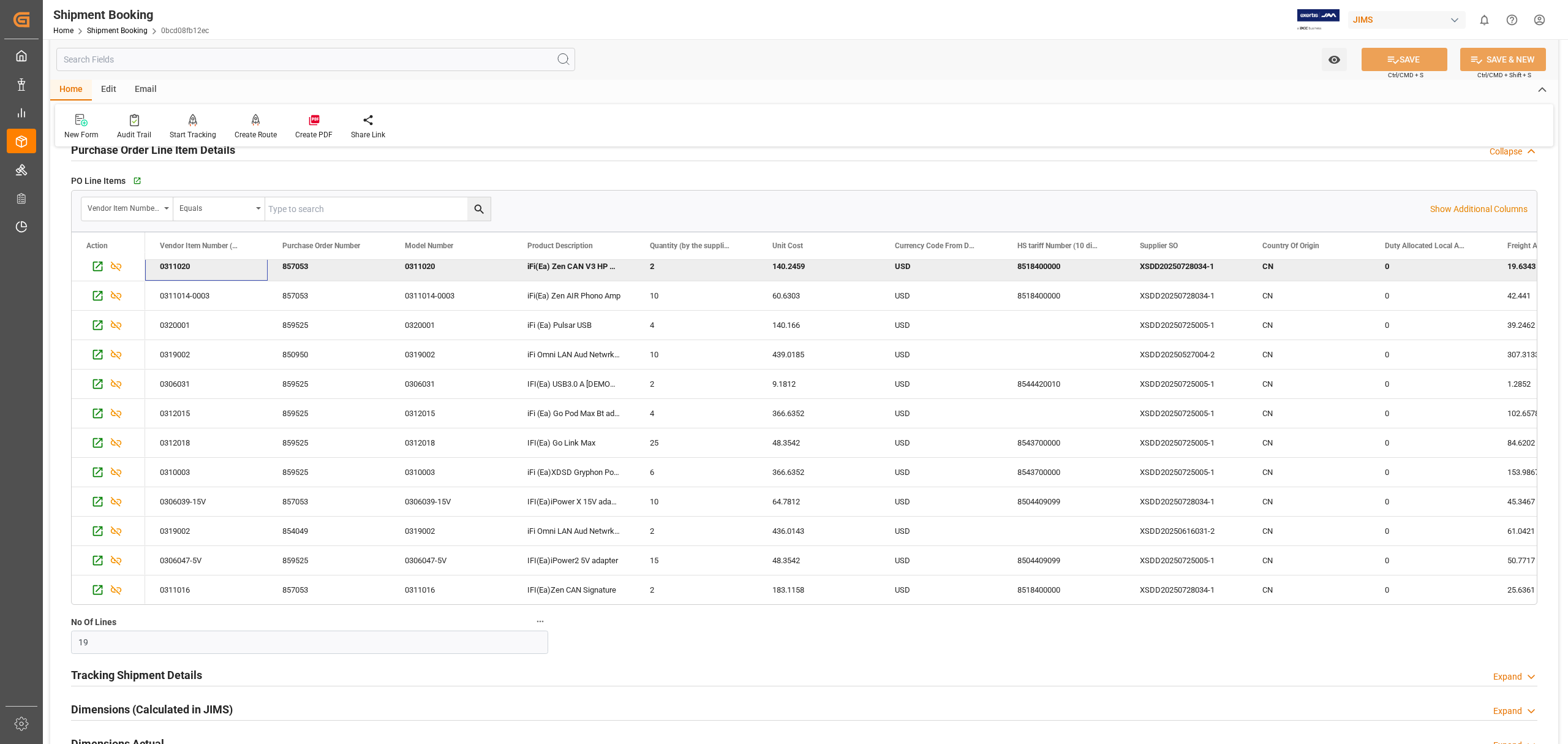
scroll to position [817, 0]
click at [292, 450] on div "854049" at bounding box center [329, 528] width 123 height 29
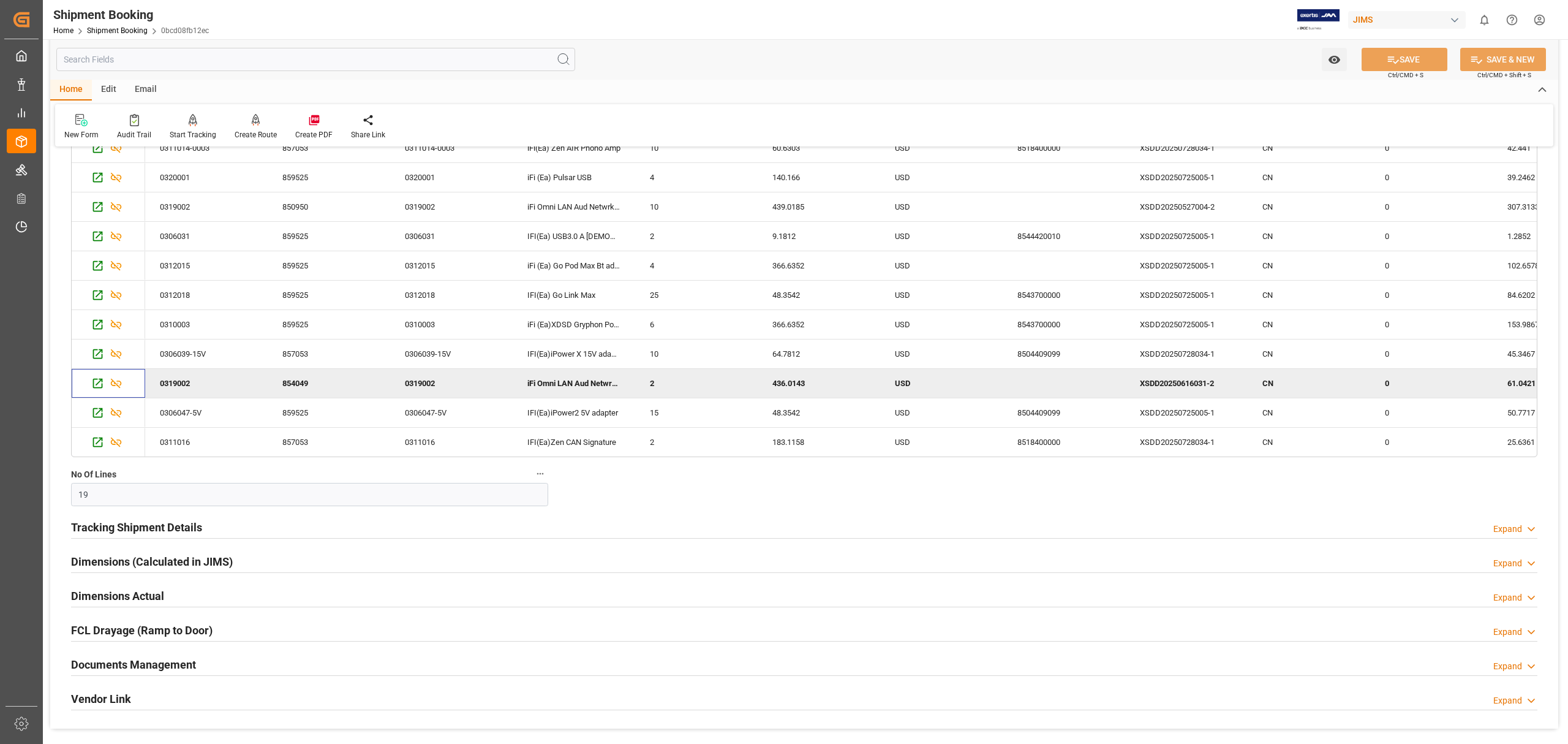
scroll to position [1196, 0]
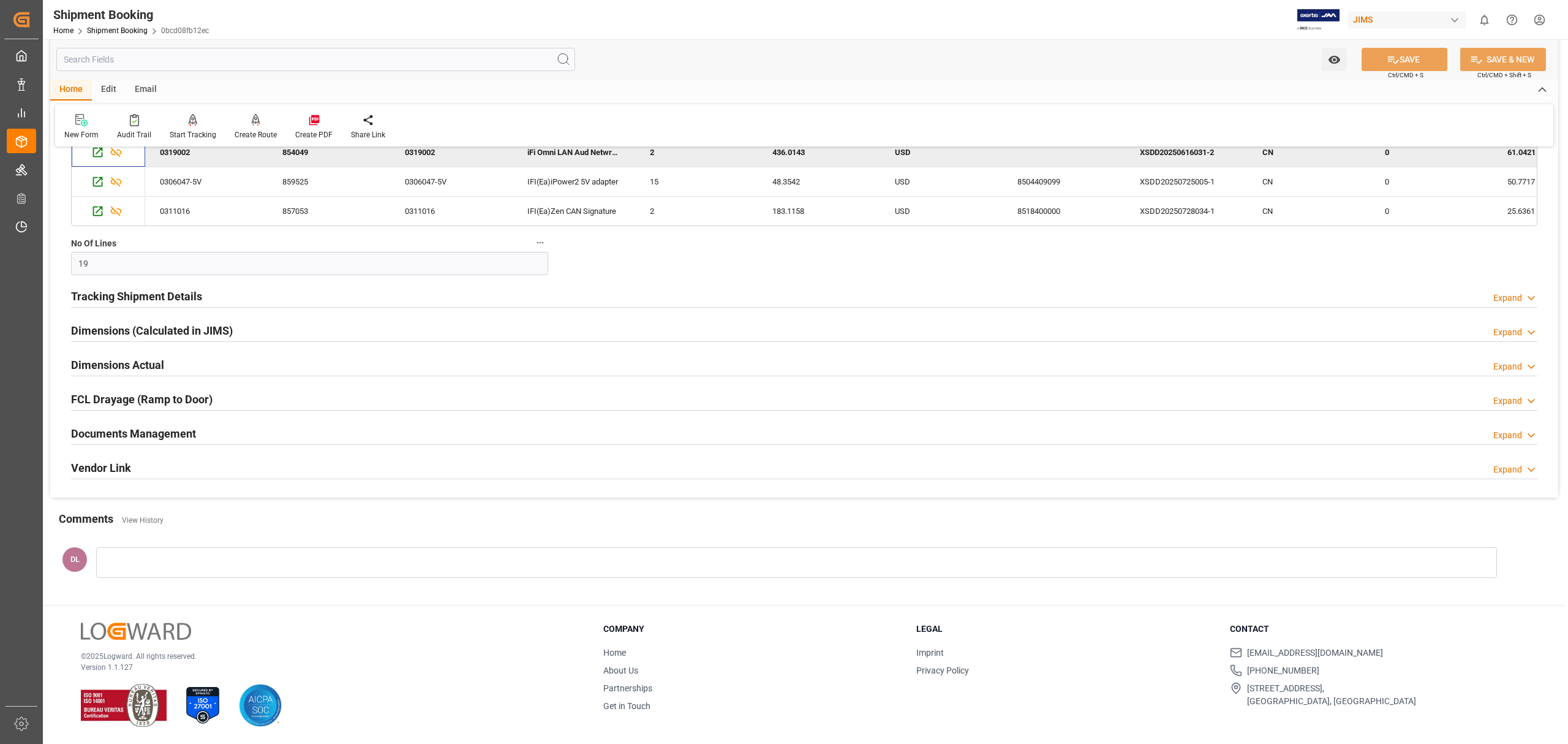
click at [262, 437] on div "Documents Management Expand" at bounding box center [804, 433] width 1466 height 23
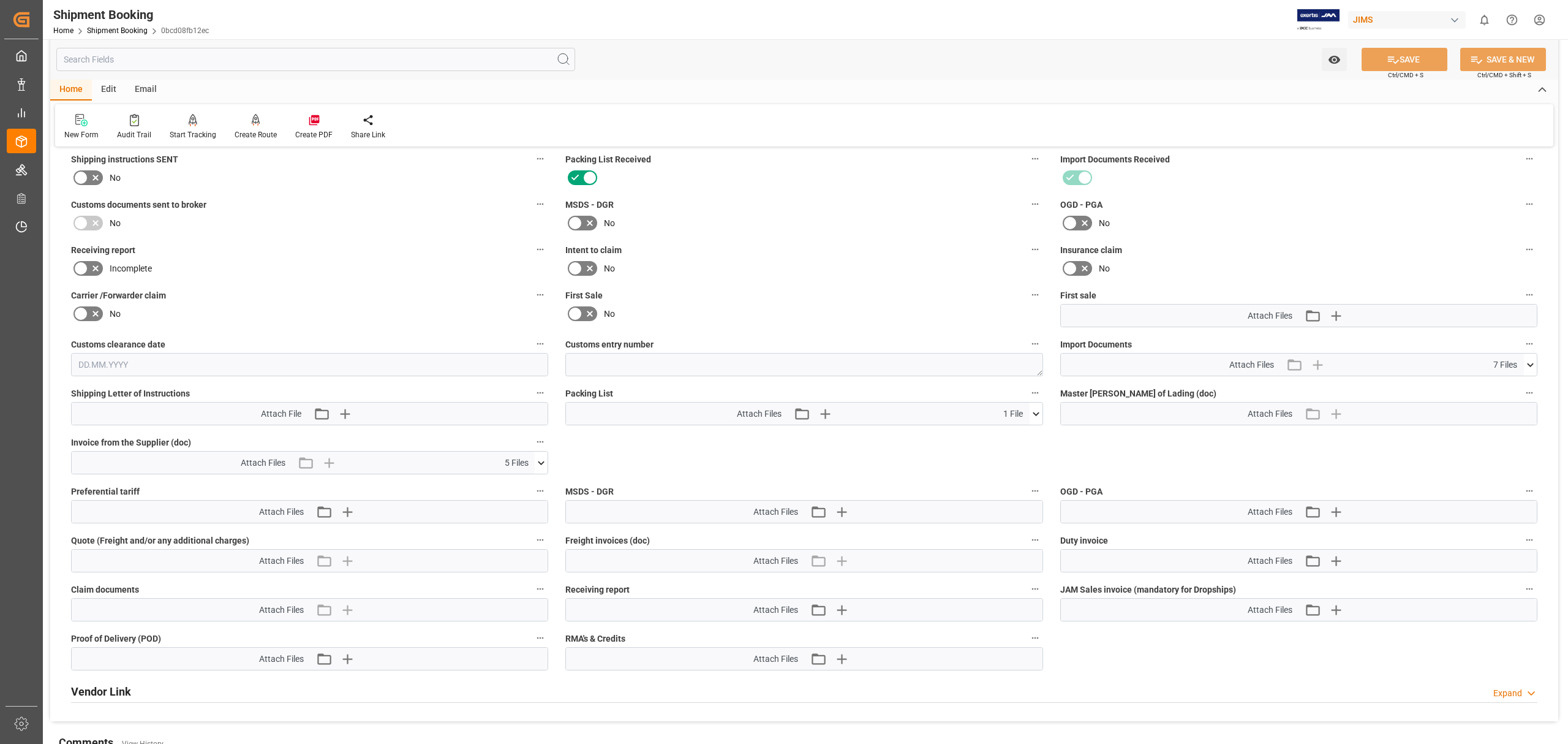
scroll to position [1522, 0]
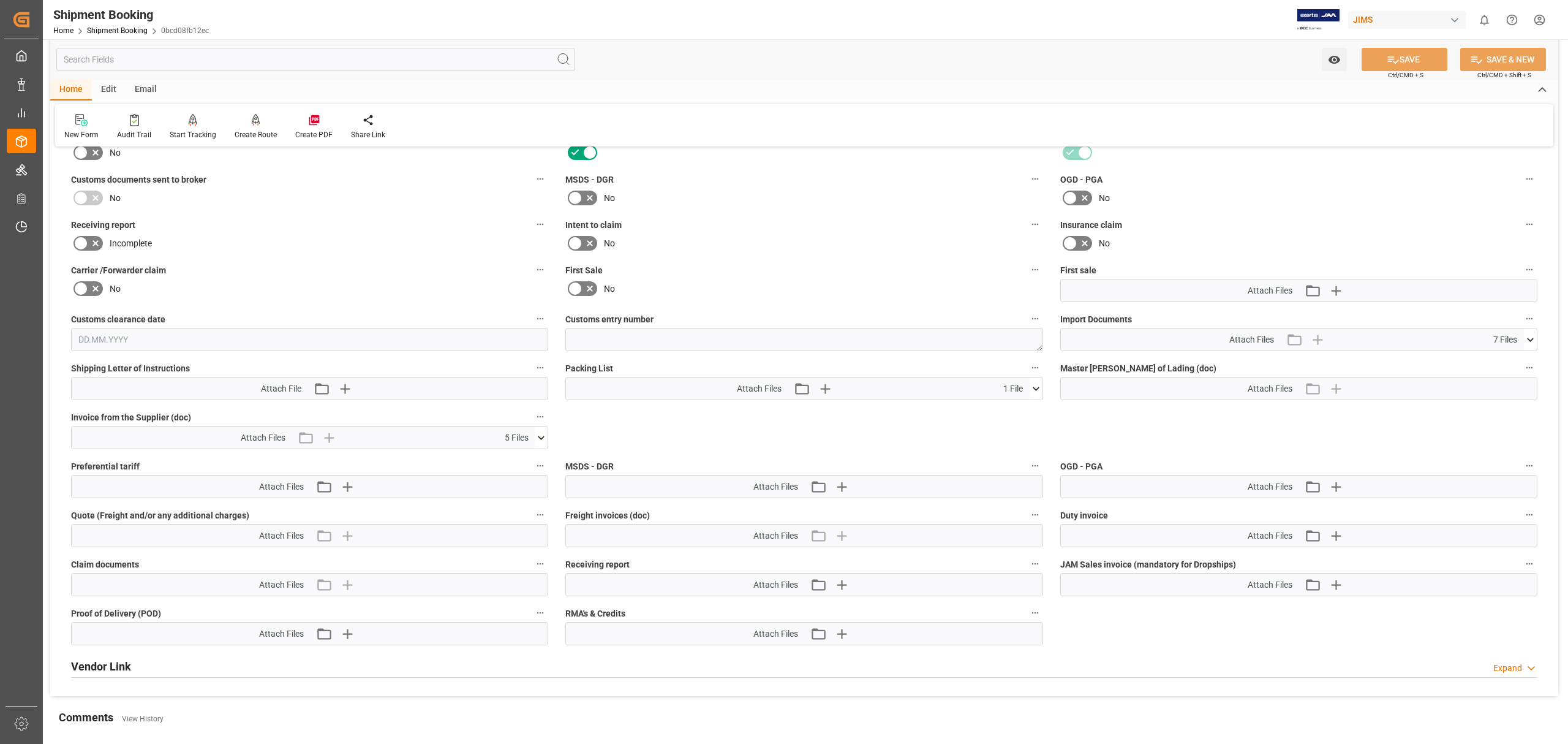
click at [540, 441] on icon at bounding box center [541, 437] width 13 height 13
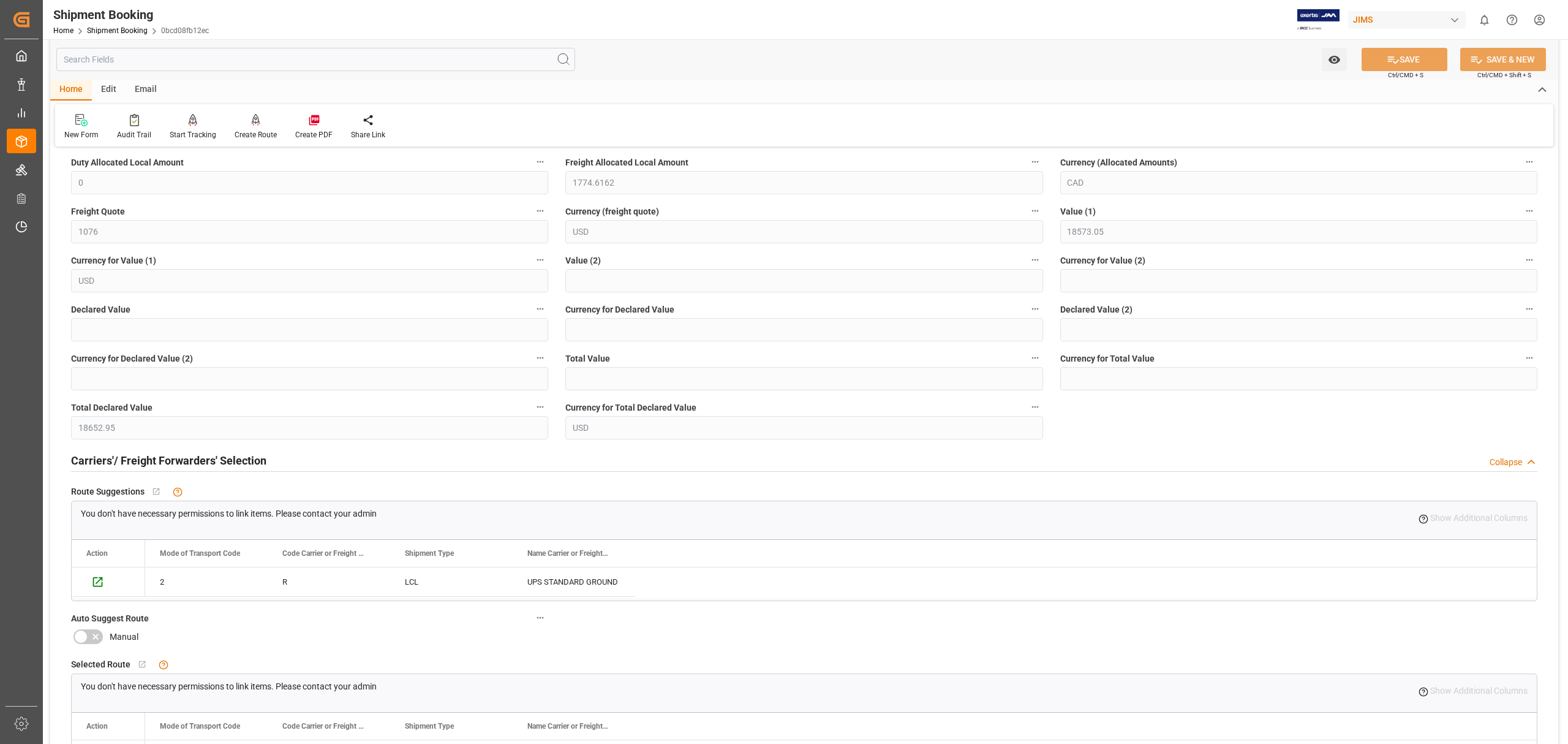
scroll to position [0, 0]
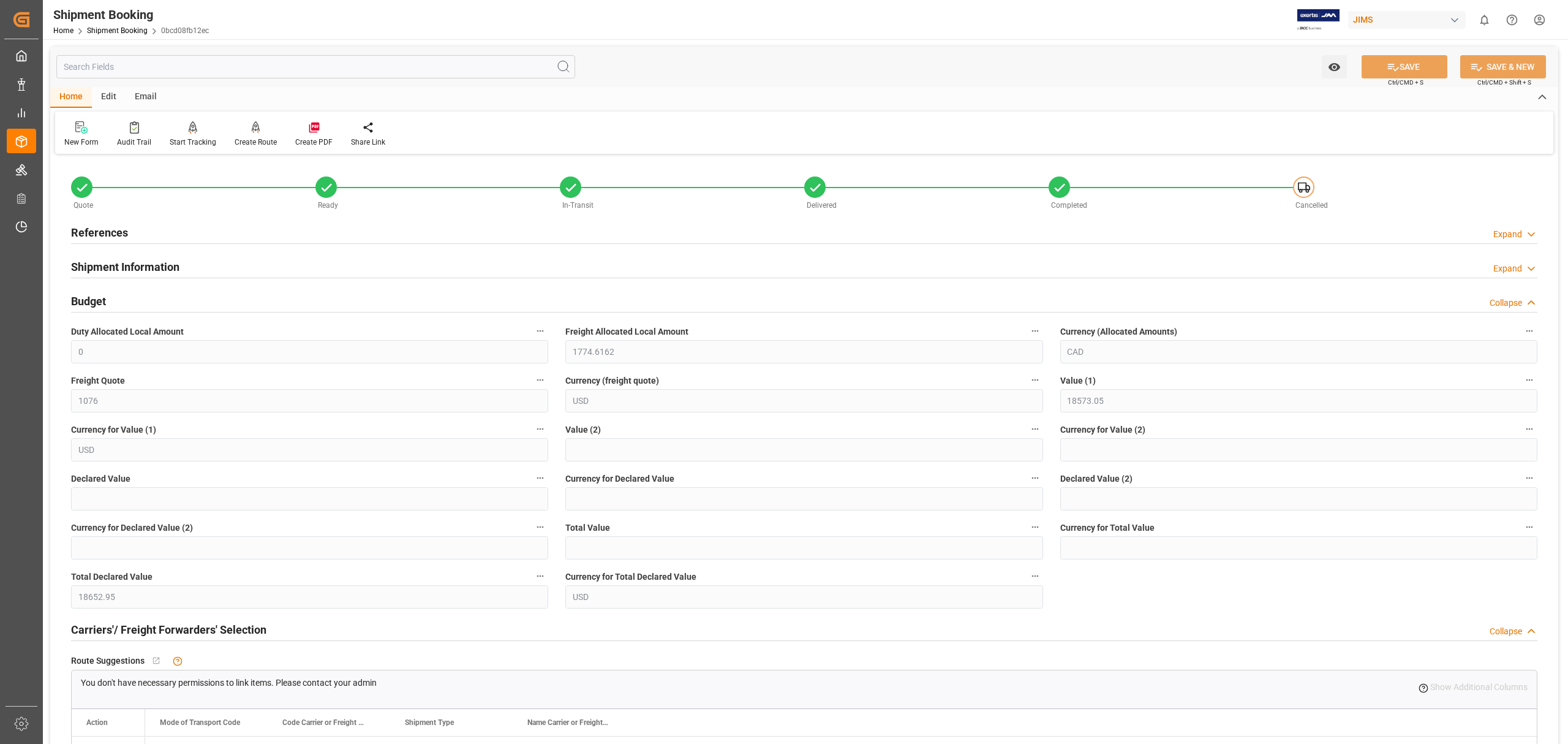
click at [161, 255] on div "Shipment Information" at bounding box center [125, 266] width 108 height 23
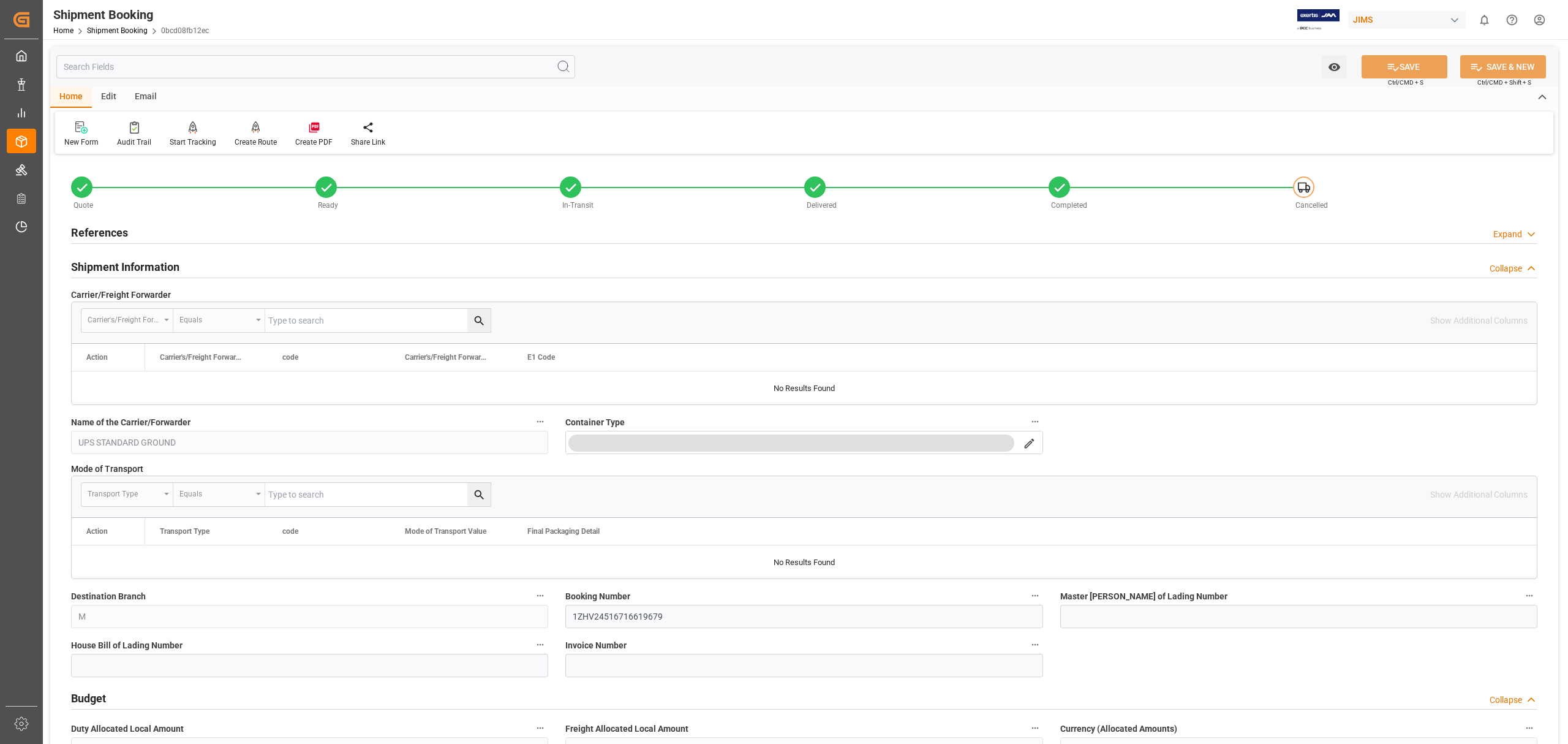
drag, startPoint x: 161, startPoint y: 236, endPoint x: 161, endPoint y: 229, distance: 7.0
click at [161, 235] on div "References Expand" at bounding box center [804, 232] width 1466 height 23
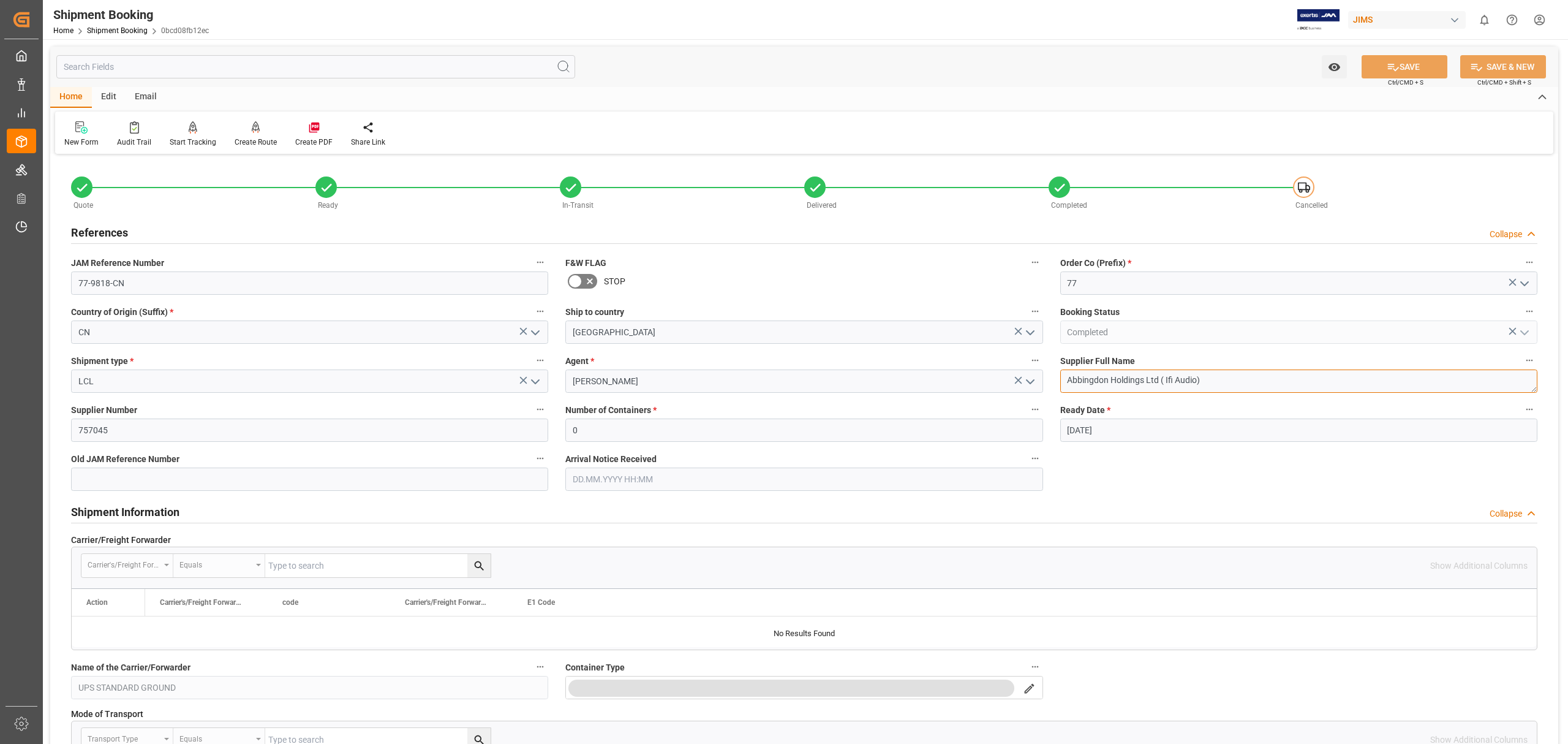
click at [1045, 382] on textarea "Abbingdon Holdings Ltd ( Ifi Audio)" at bounding box center [1299, 381] width 477 height 23
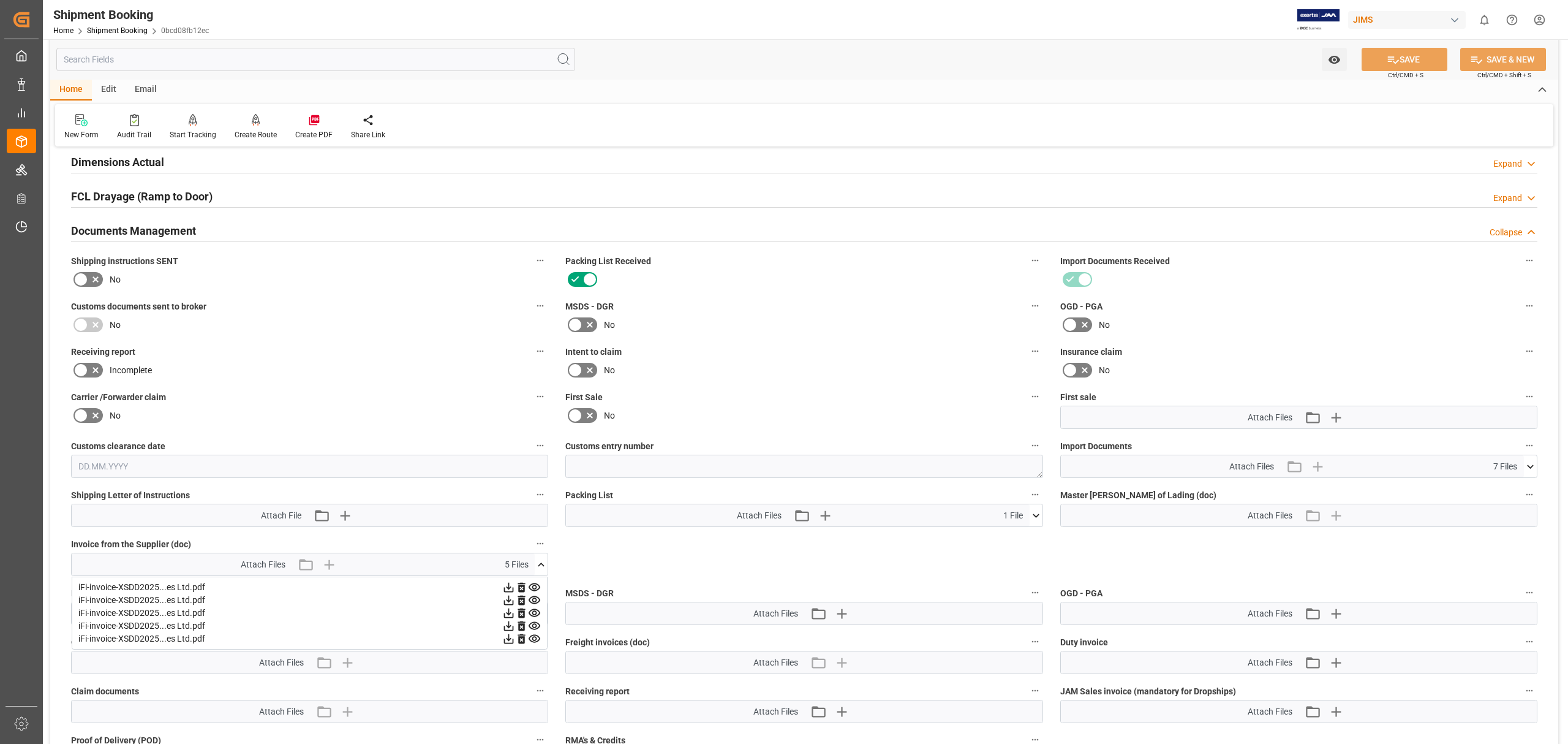
scroll to position [2042, 0]
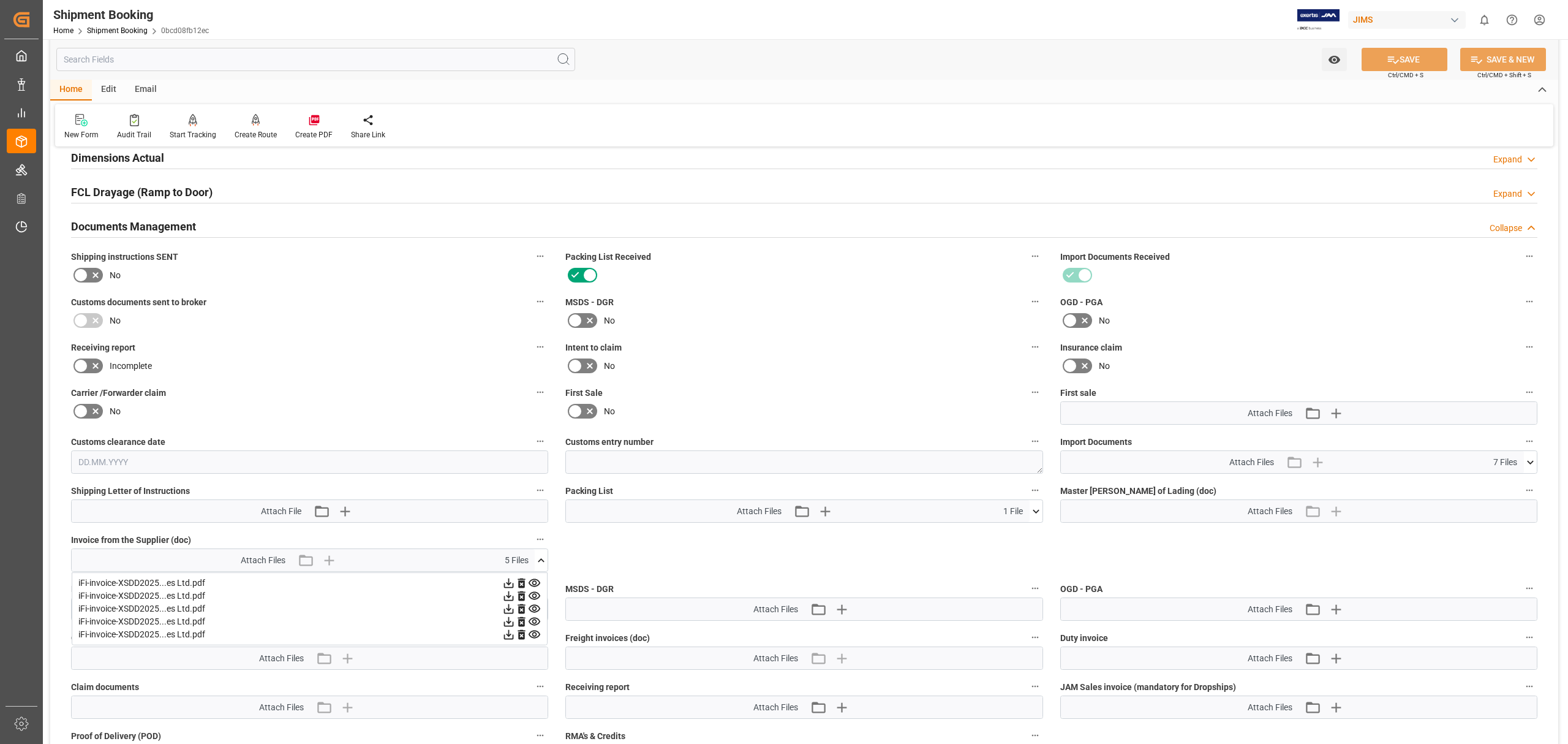
click at [1030, 450] on icon at bounding box center [1036, 511] width 13 height 13
click at [1045, 450] on div "Attach Files 7 Files" at bounding box center [1291, 462] width 463 height 22
click at [1045, 450] on icon at bounding box center [1530, 462] width 13 height 13
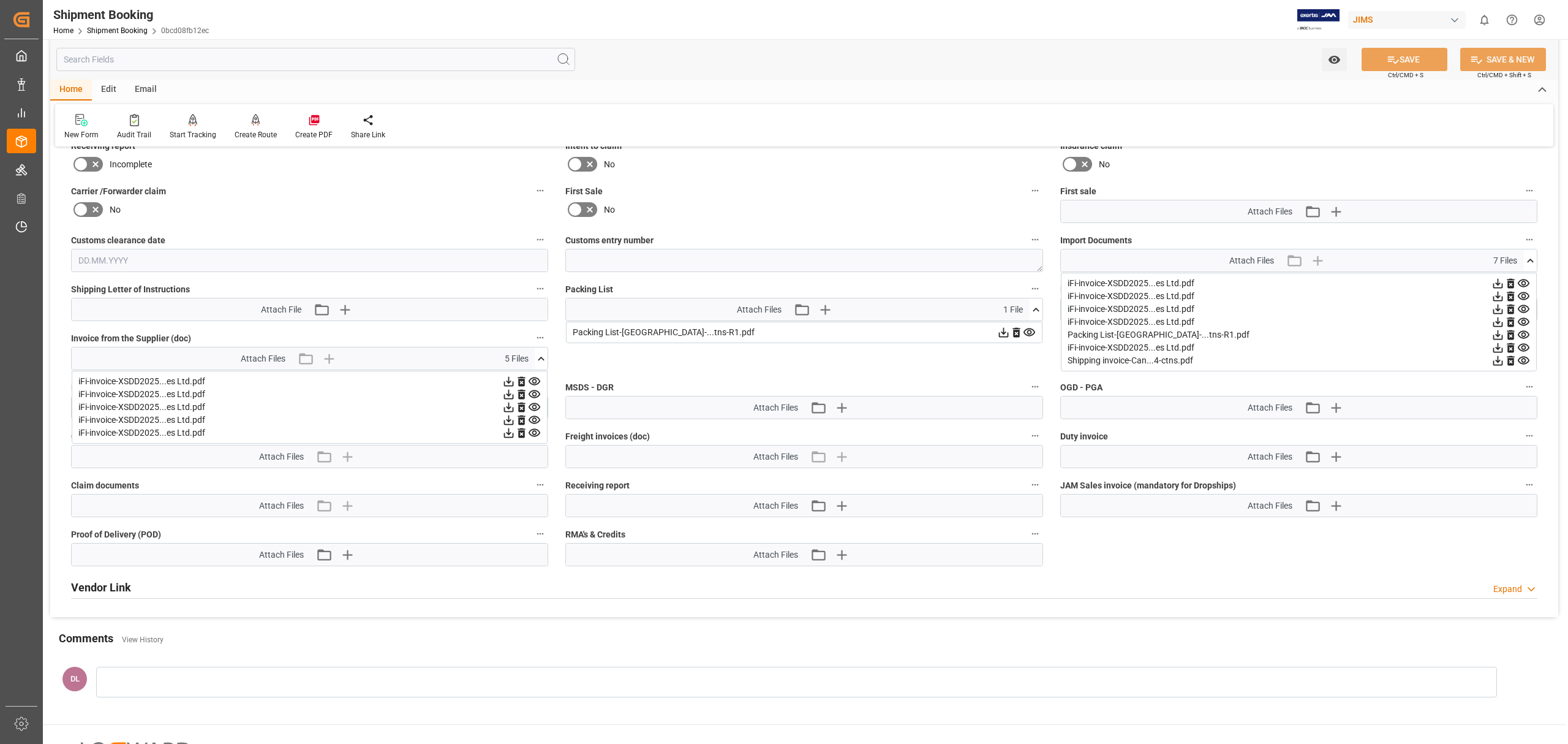
scroll to position [2204, 0]
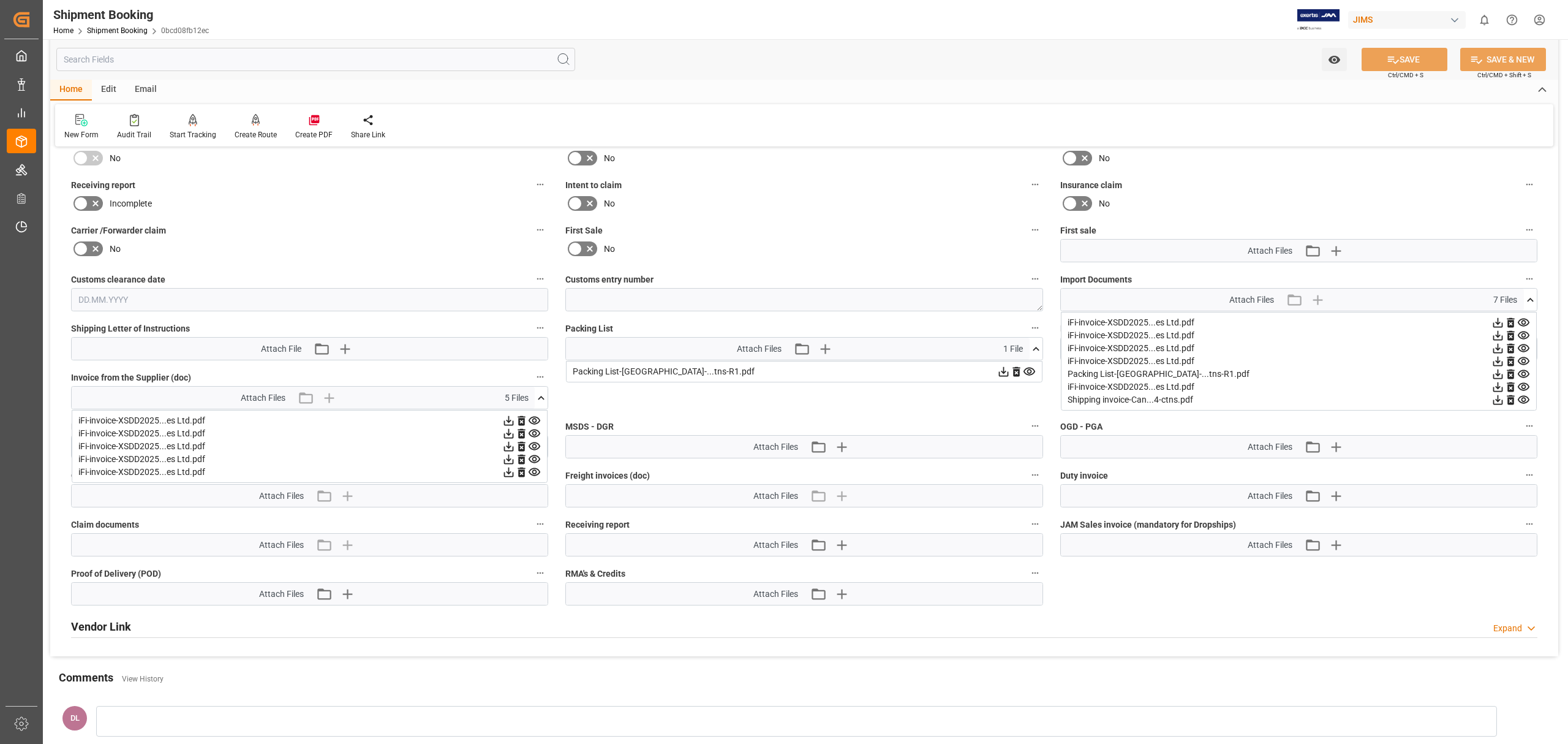
click at [733, 450] on div "Vendor Link Expand" at bounding box center [804, 626] width 1466 height 23
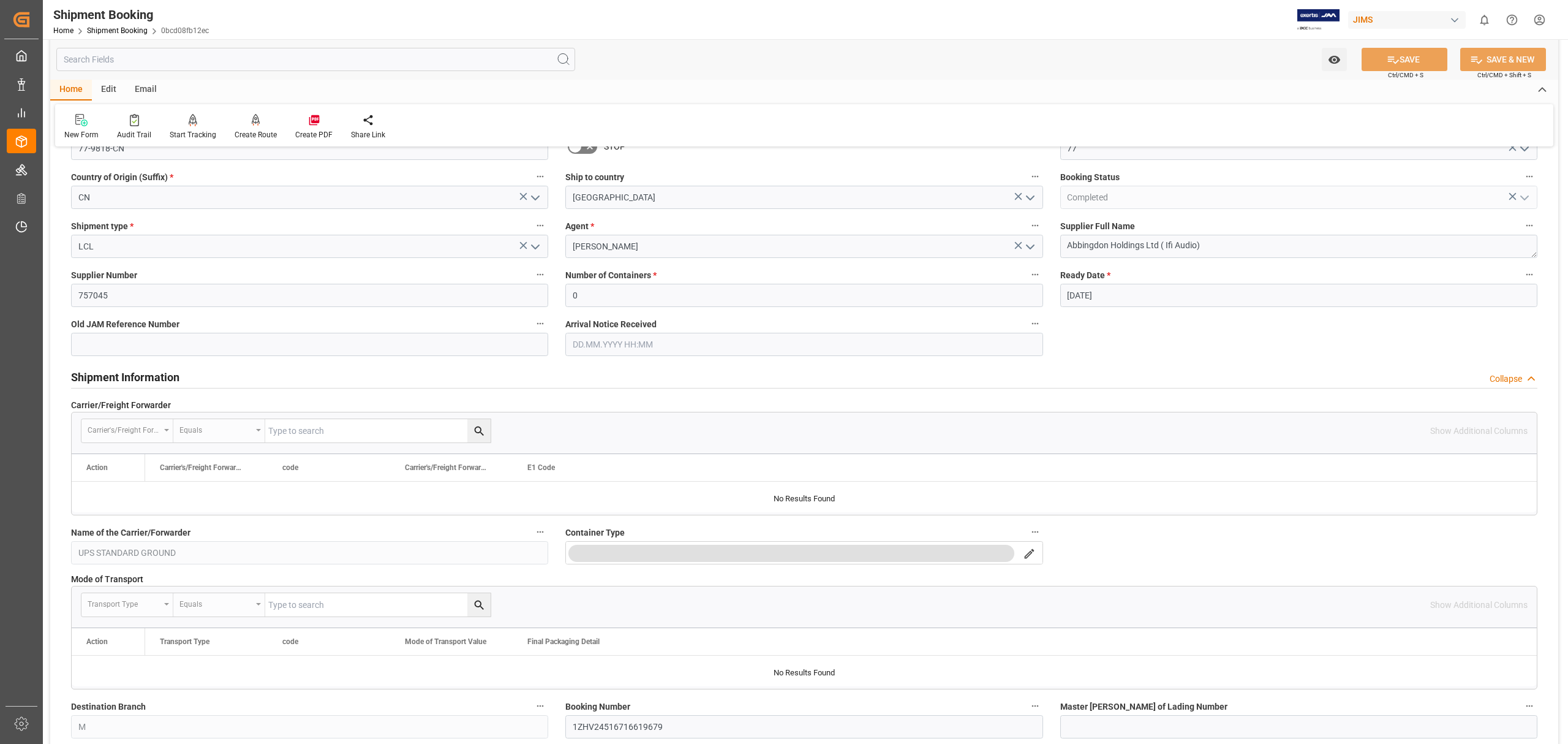
scroll to position [0, 0]
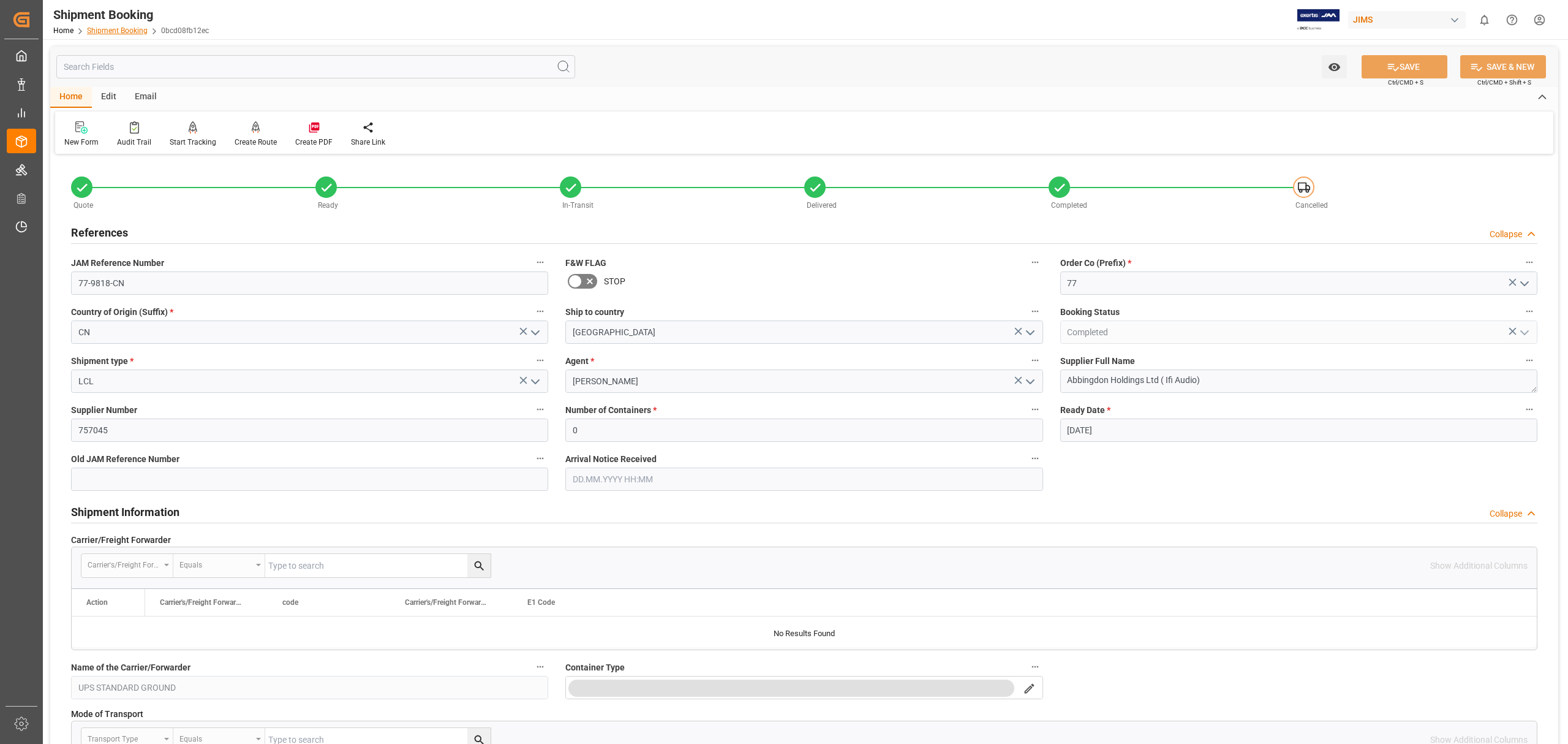
click at [106, 28] on link "Shipment Booking" at bounding box center [117, 30] width 60 height 8
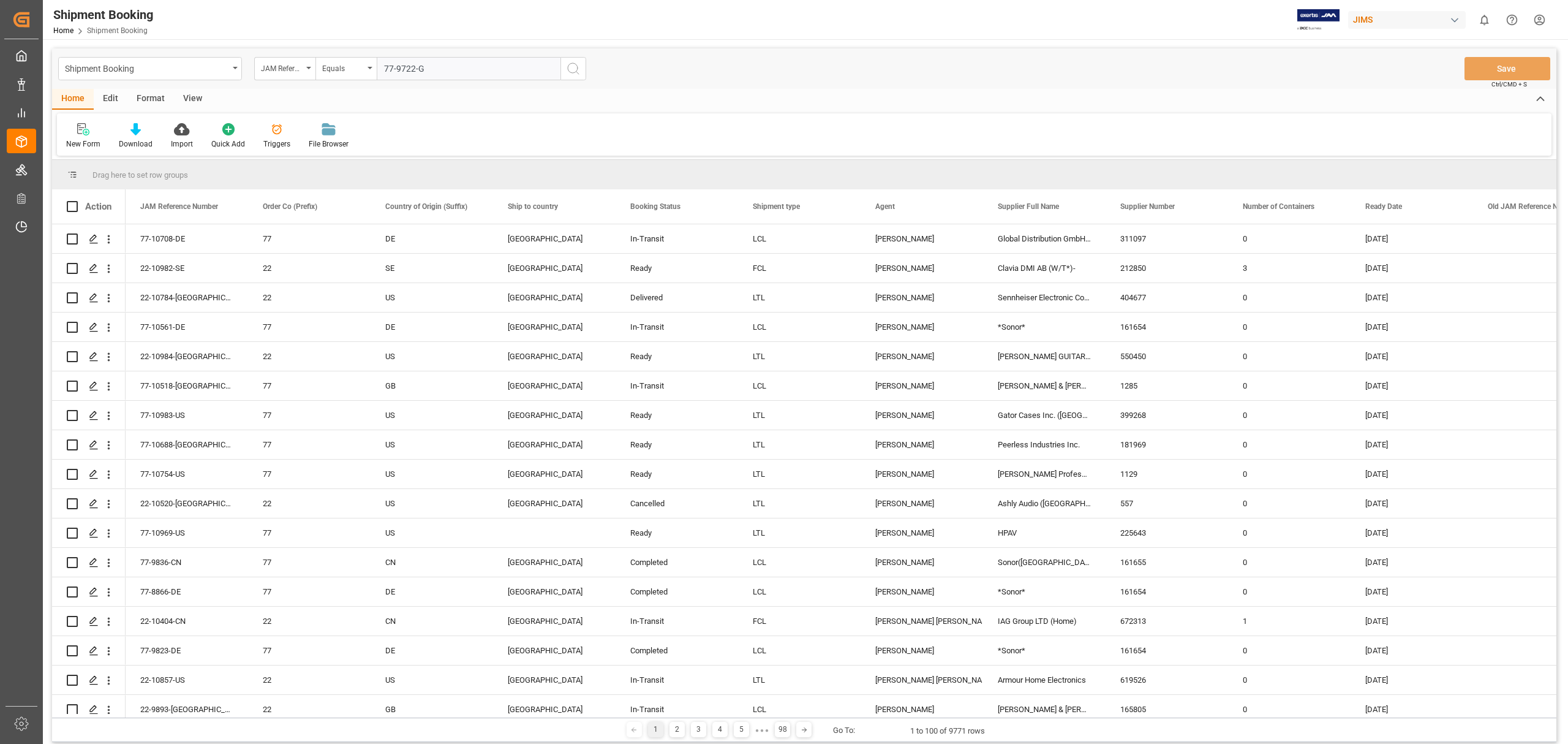
type input "77-9722-[GEOGRAPHIC_DATA]"
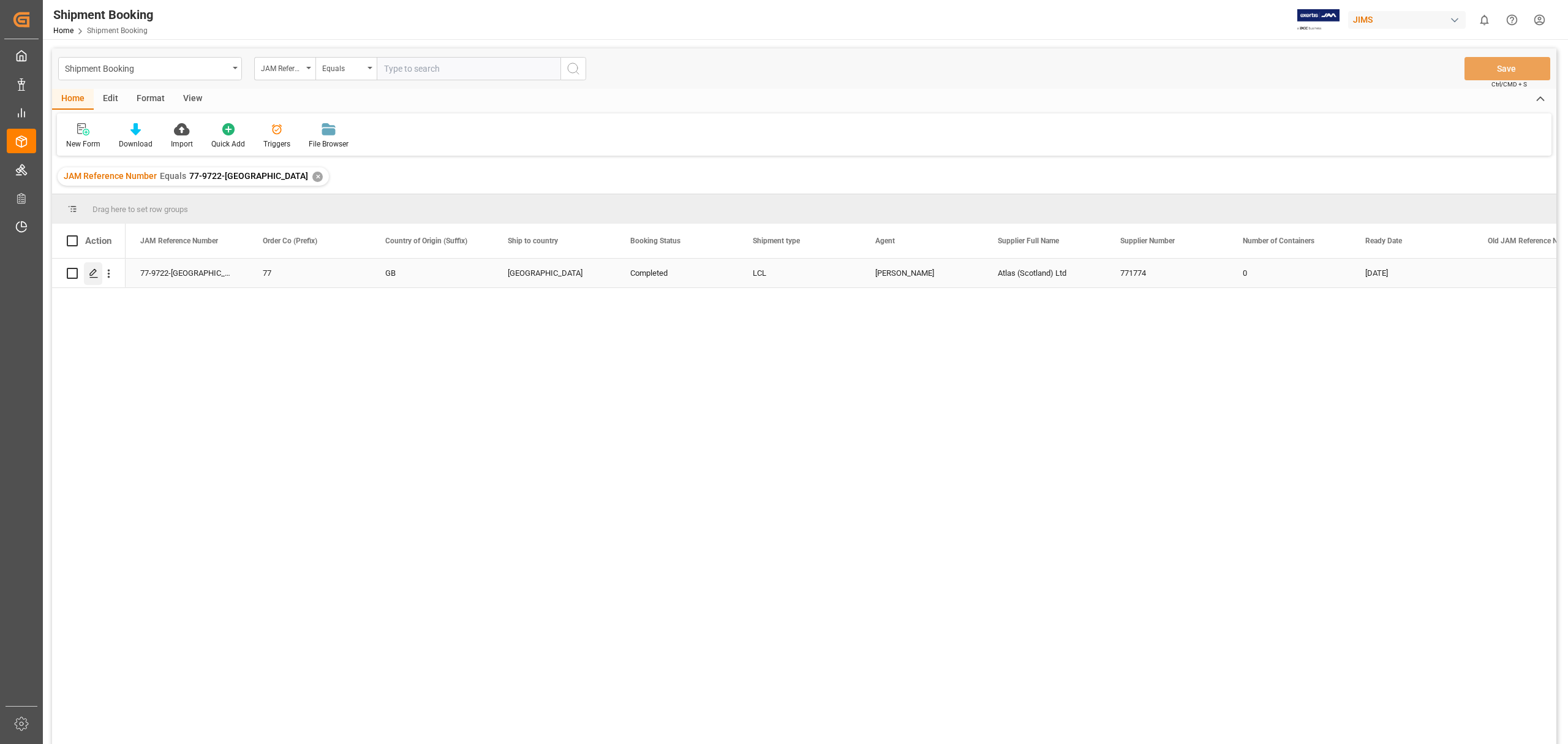
click at [93, 275] on icon "Press SPACE to select this row." at bounding box center [93, 273] width 10 height 10
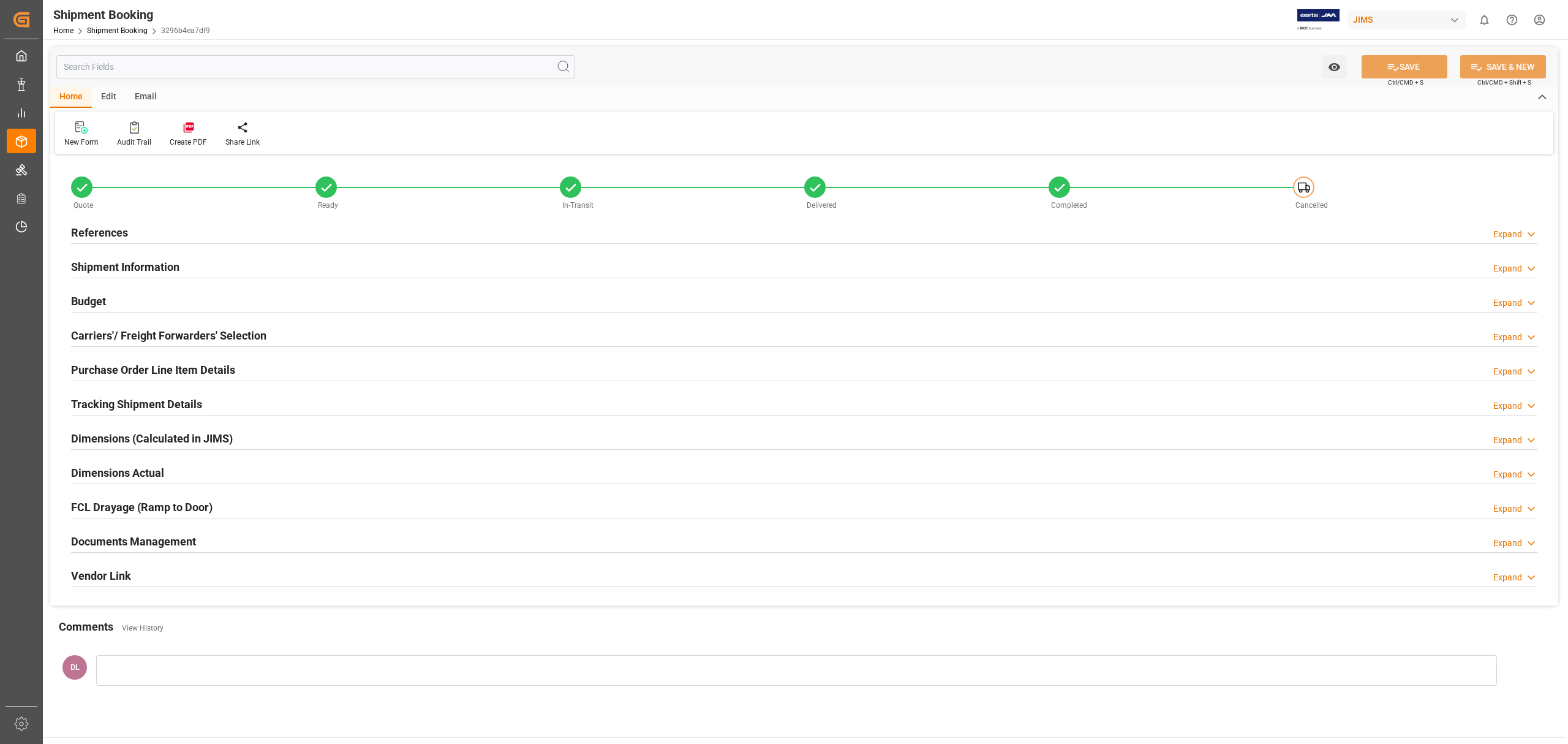
type input "0"
type input "919.864"
type input "311.34"
type input "5034.66"
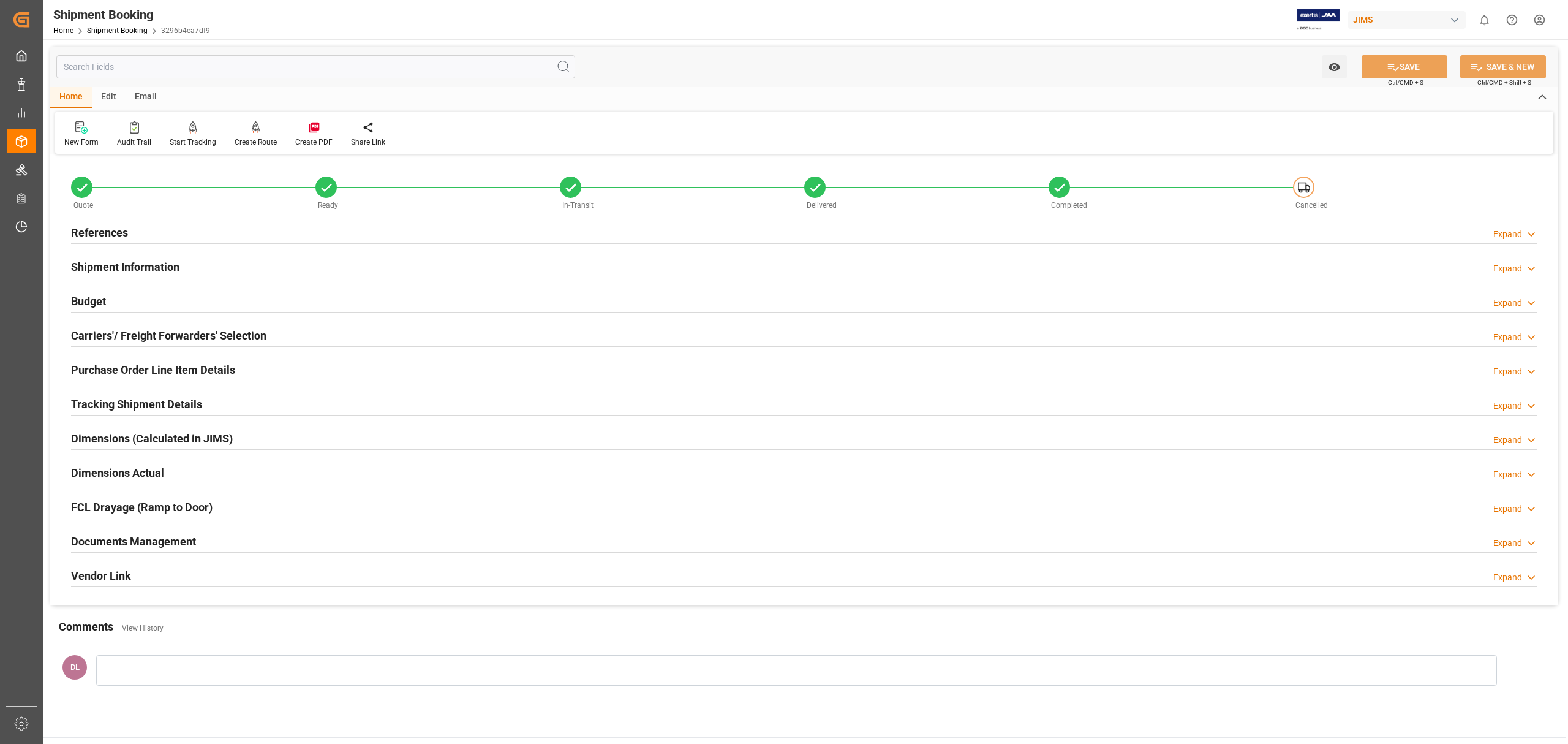
click at [382, 259] on div "Shipment Information Expand" at bounding box center [804, 266] width 1466 height 23
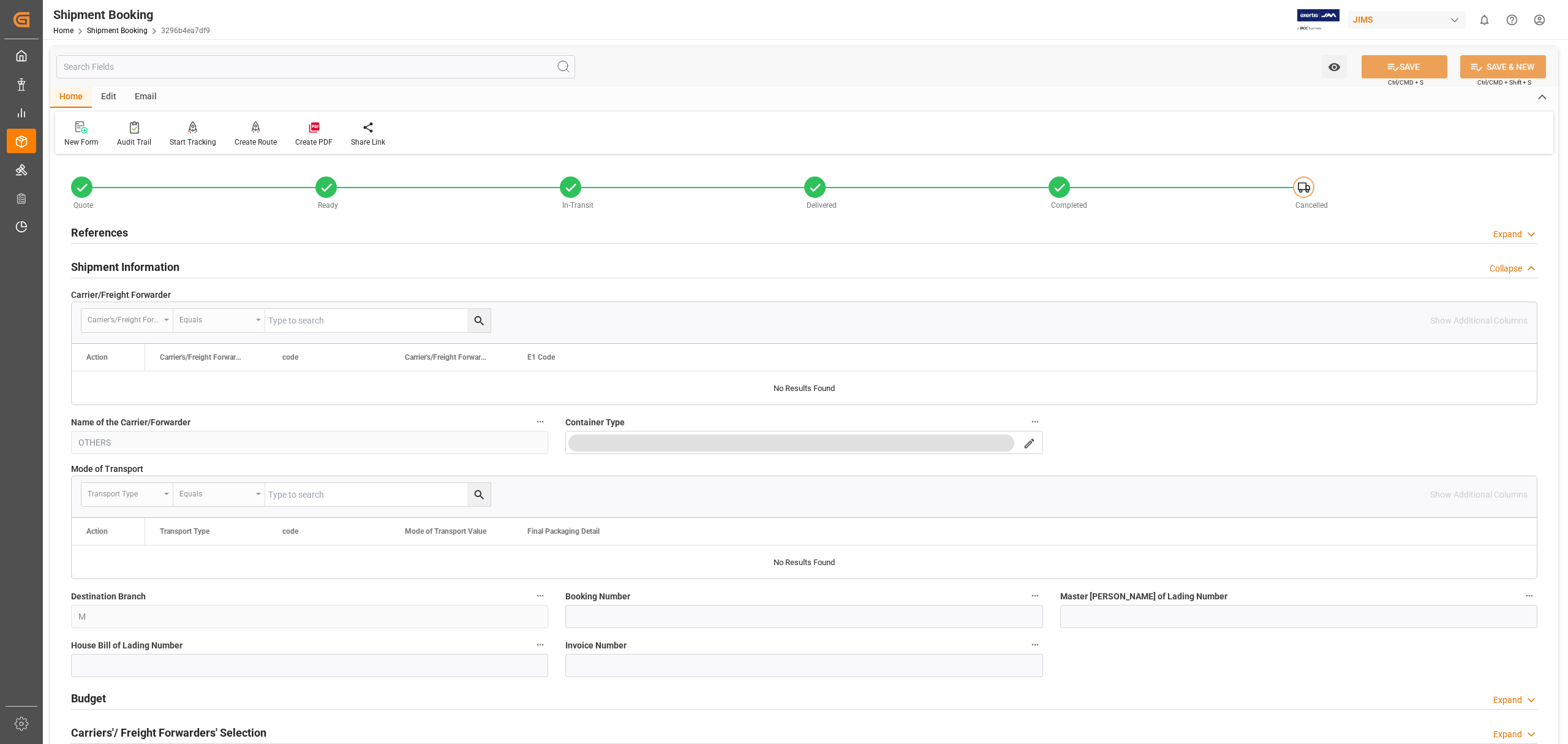
click at [382, 259] on div "Shipment Information Collapse" at bounding box center [804, 266] width 1466 height 23
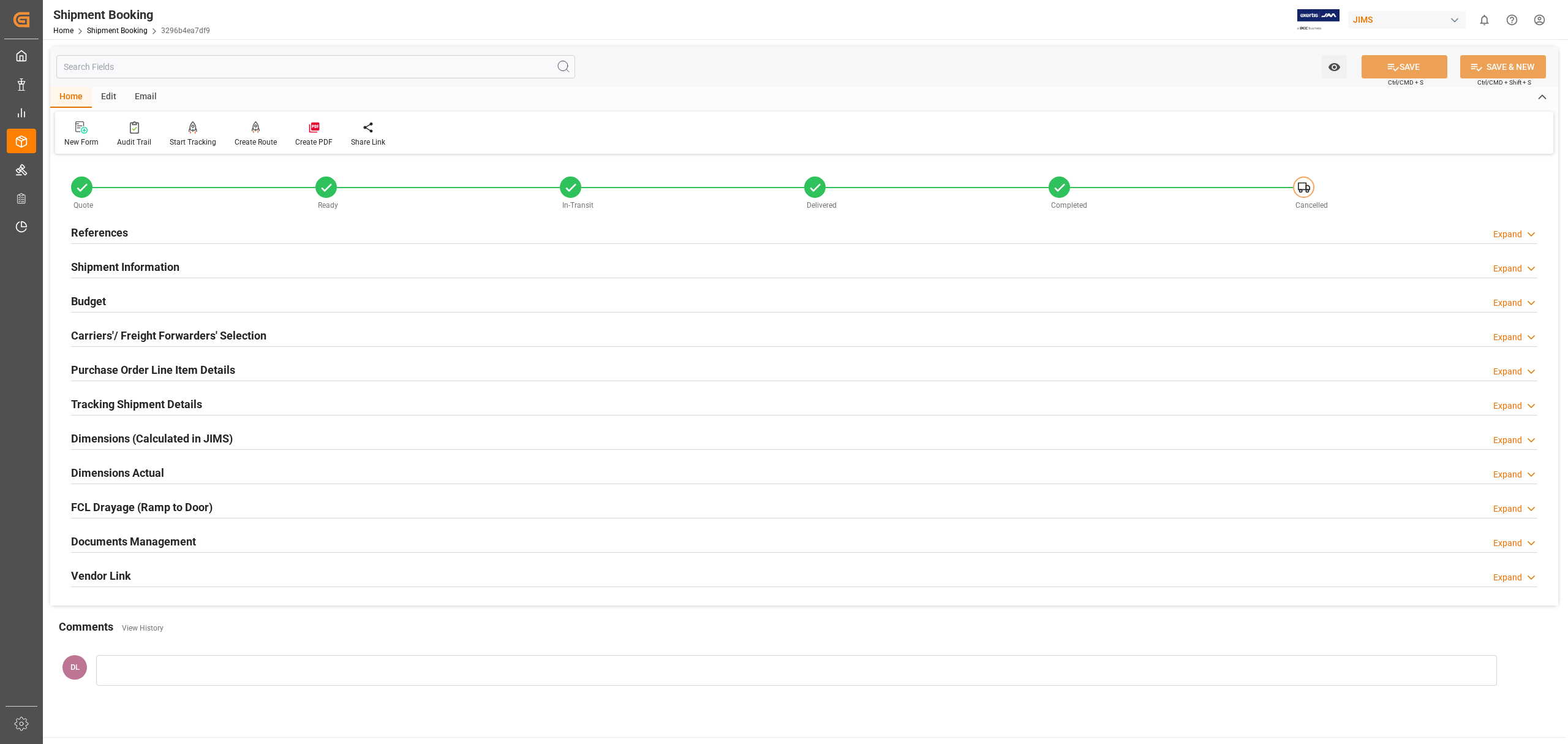
click at [351, 297] on div "Budget Expand" at bounding box center [804, 300] width 1466 height 23
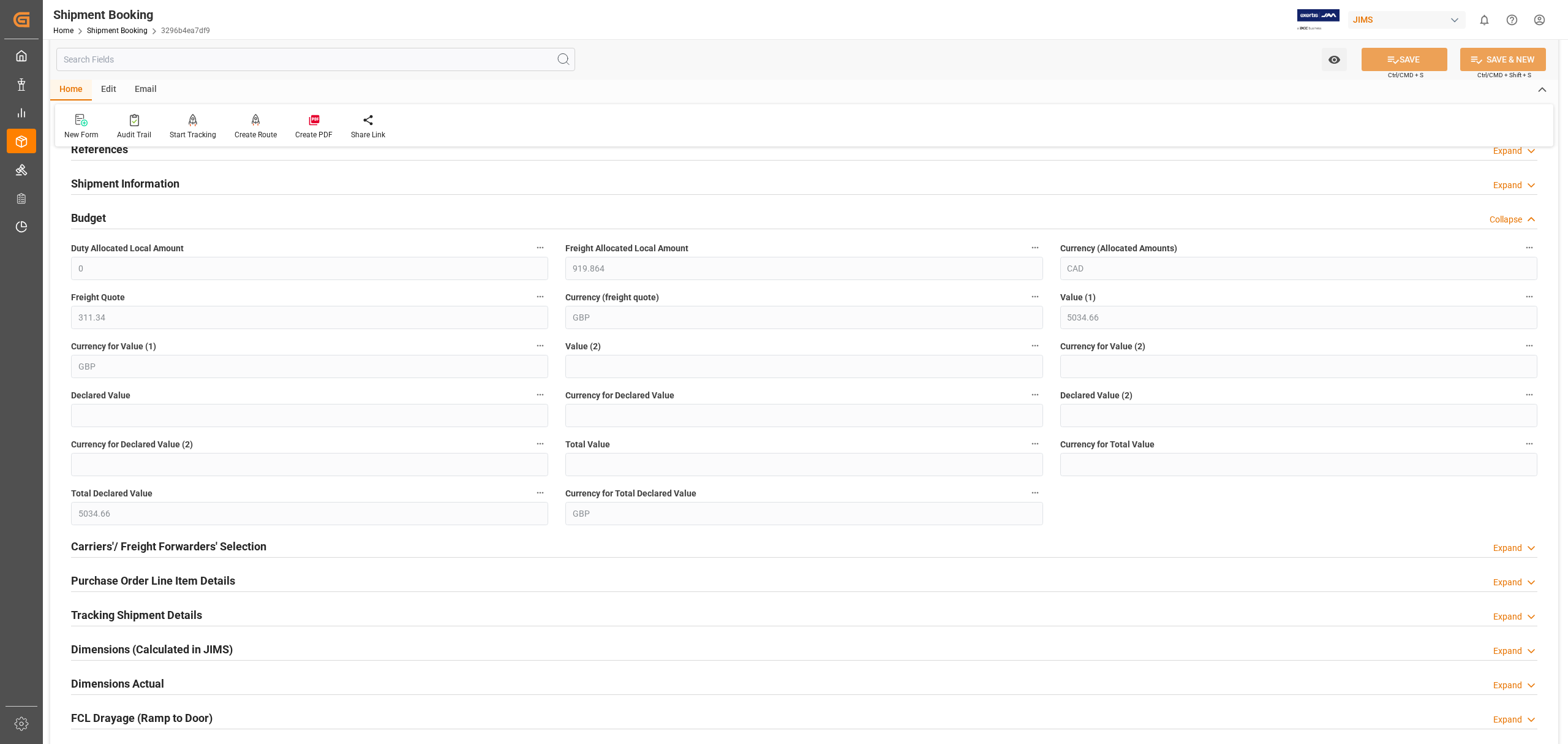
scroll to position [245, 0]
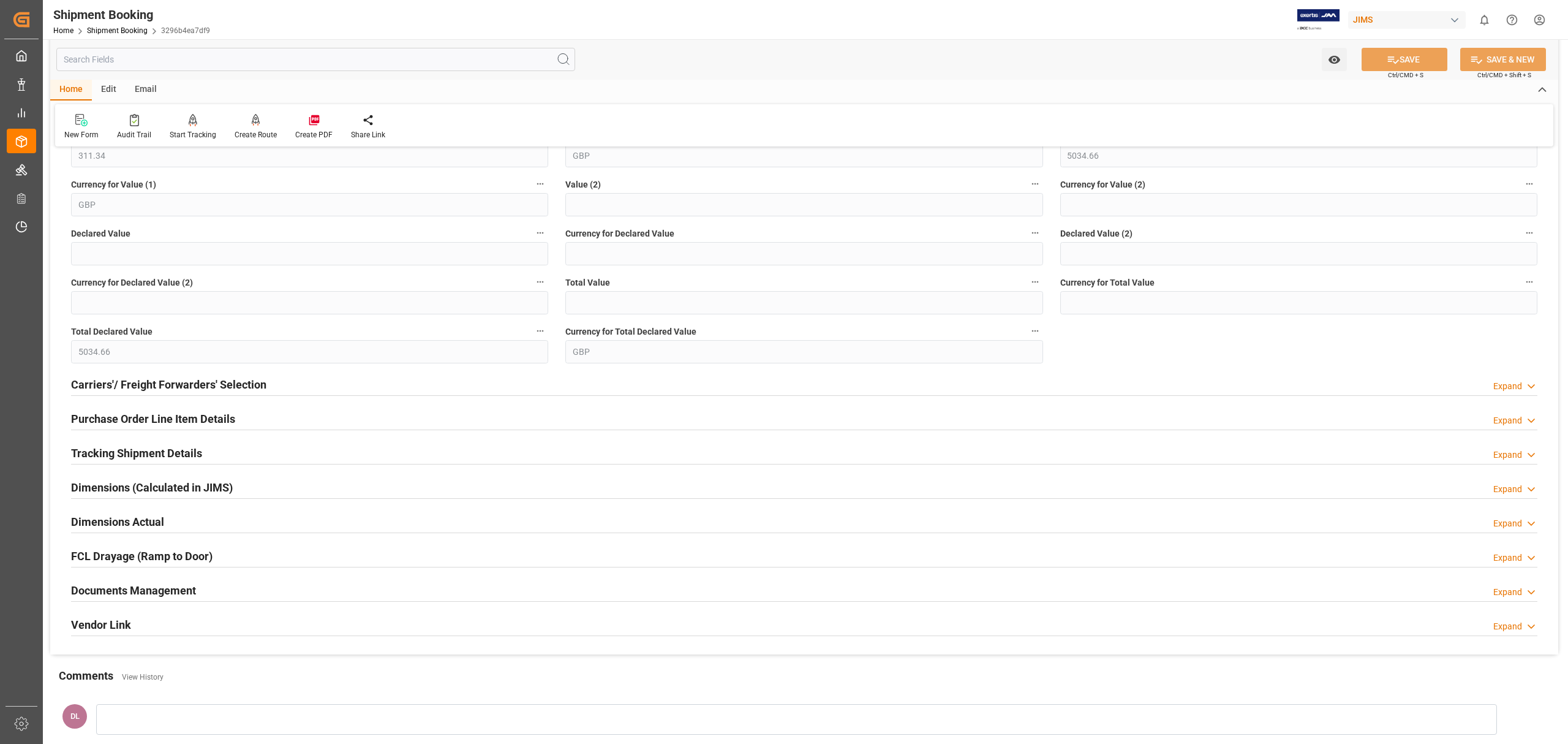
click at [280, 450] on div "Documents Management Expand" at bounding box center [804, 589] width 1466 height 23
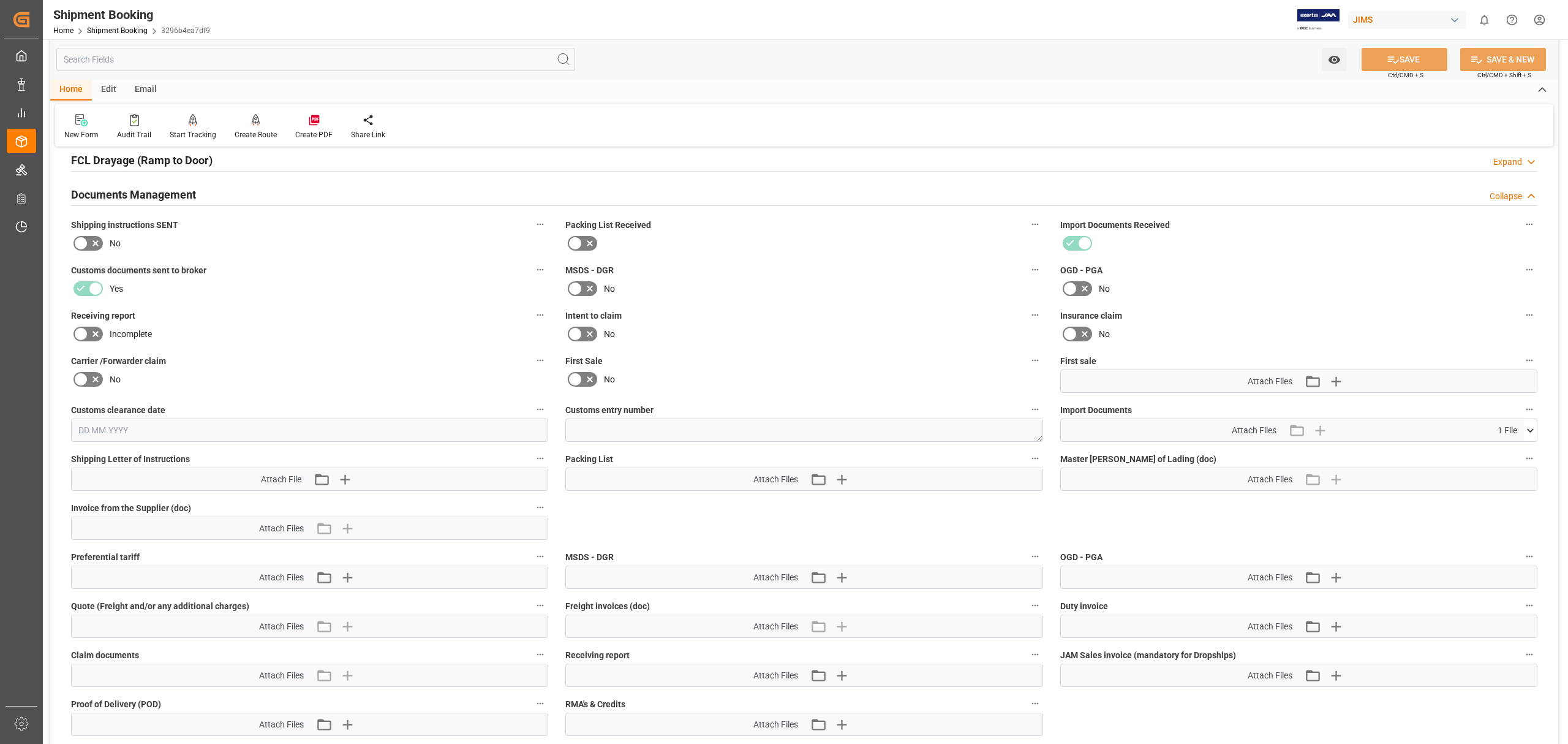
scroll to position [736, 0]
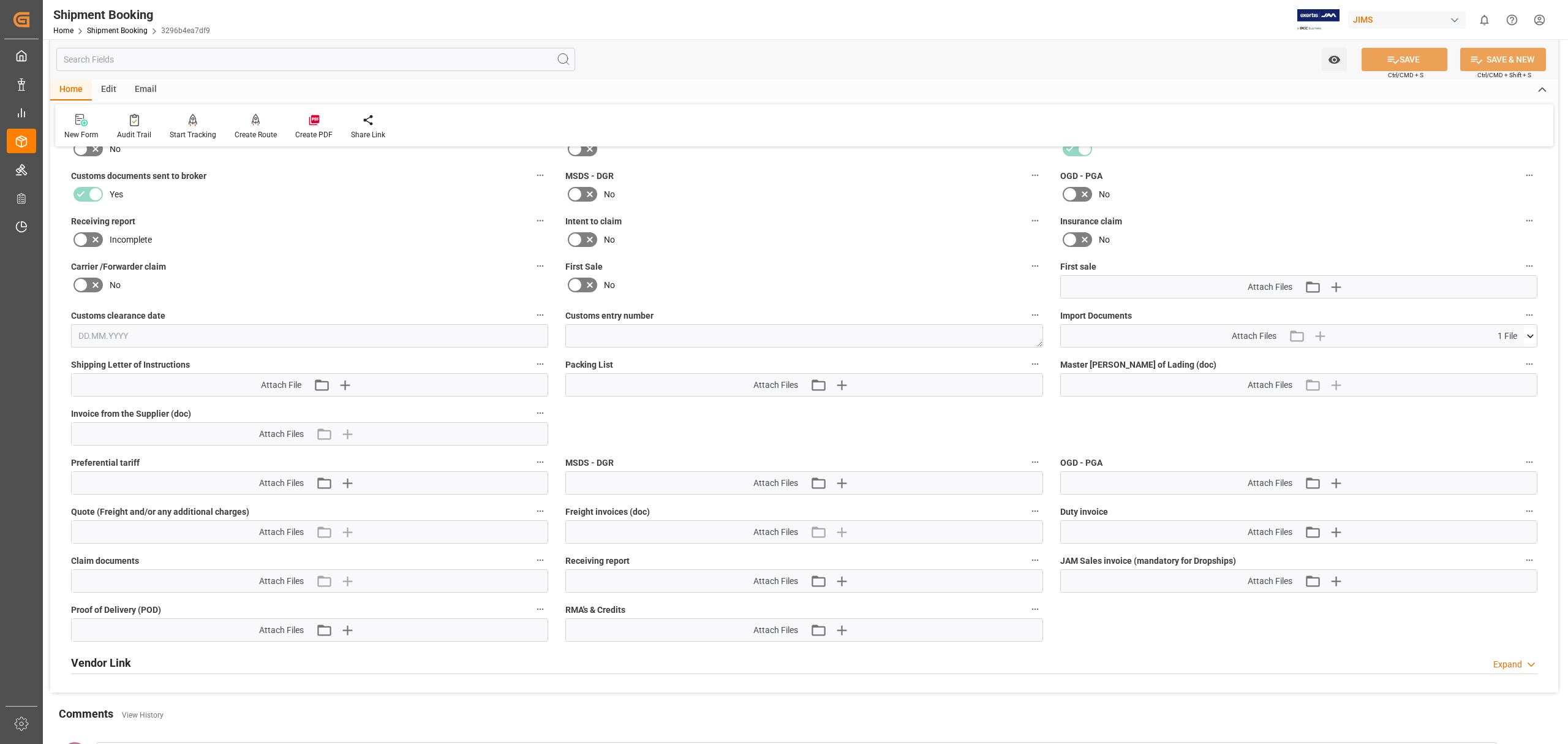
click at [1045, 336] on icon at bounding box center [1530, 336] width 13 height 13
click at [1045, 354] on icon at bounding box center [1523, 358] width 13 height 13
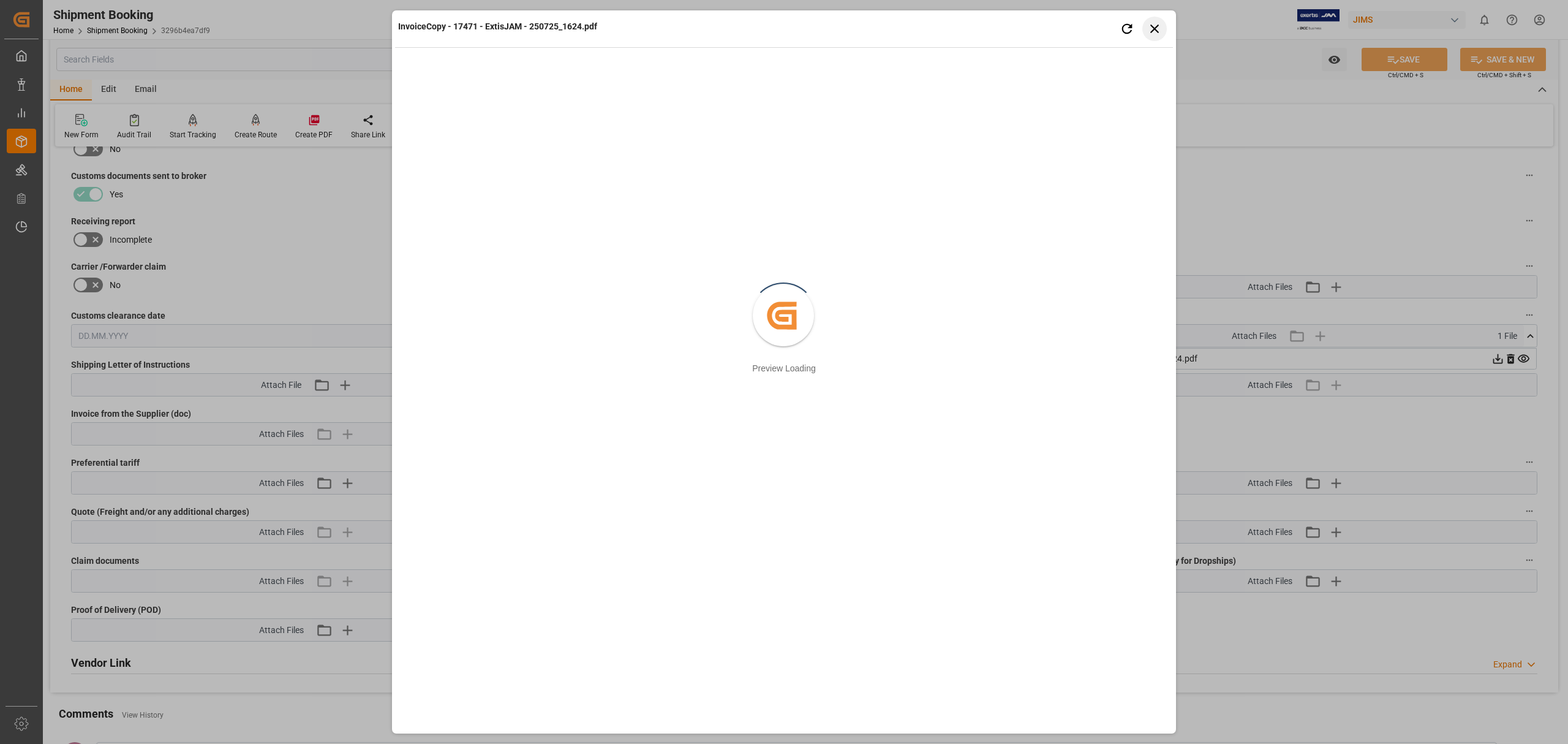
drag, startPoint x: 1155, startPoint y: 22, endPoint x: 1186, endPoint y: 46, distance: 39.2
click at [1045, 23] on icon "button" at bounding box center [1155, 29] width 15 height 15
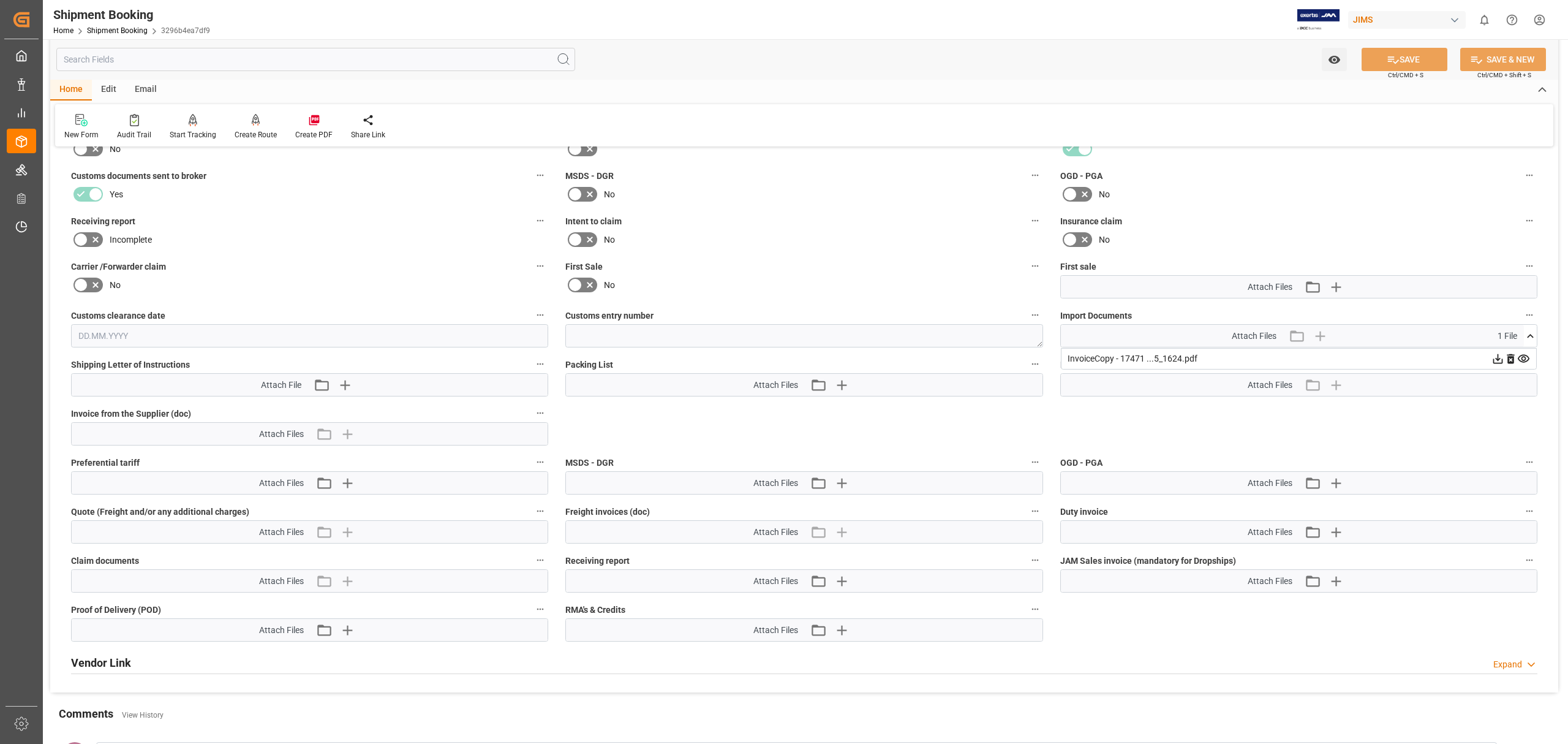
click at [1045, 359] on icon at bounding box center [1498, 358] width 10 height 10
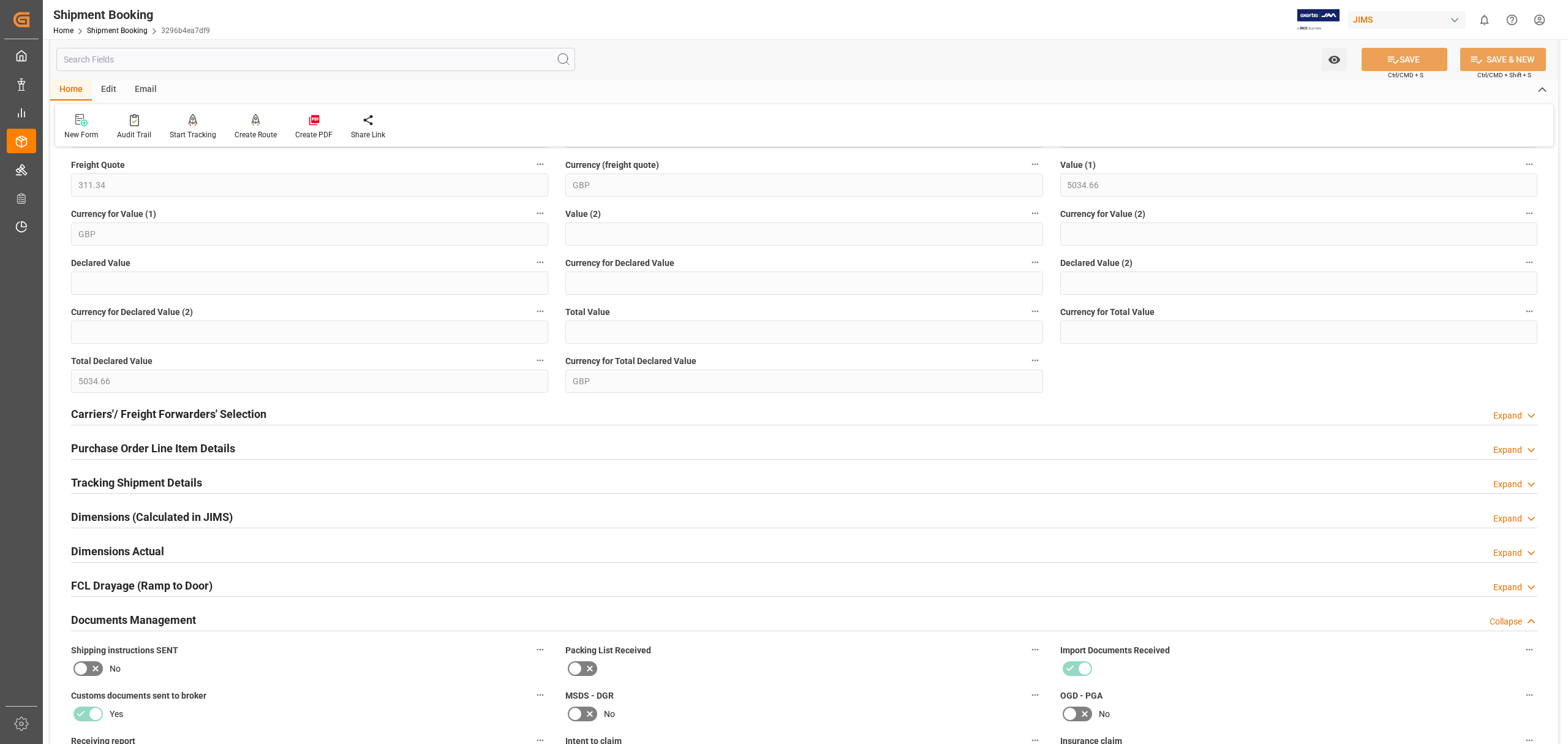
scroll to position [0, 0]
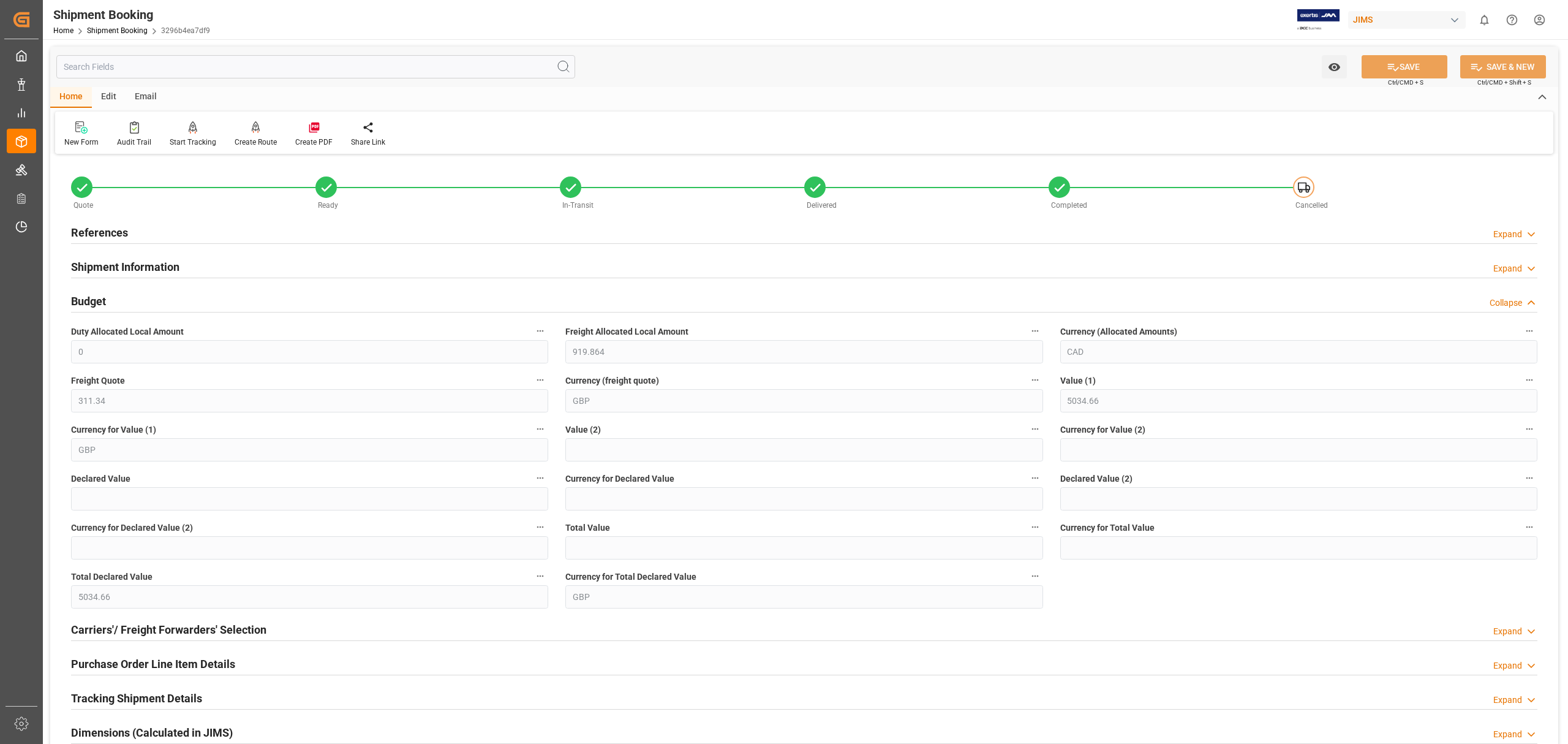
click at [103, 22] on div "Shipment Booking" at bounding box center [131, 15] width 157 height 19
click at [107, 30] on link "Shipment Booking" at bounding box center [117, 30] width 60 height 8
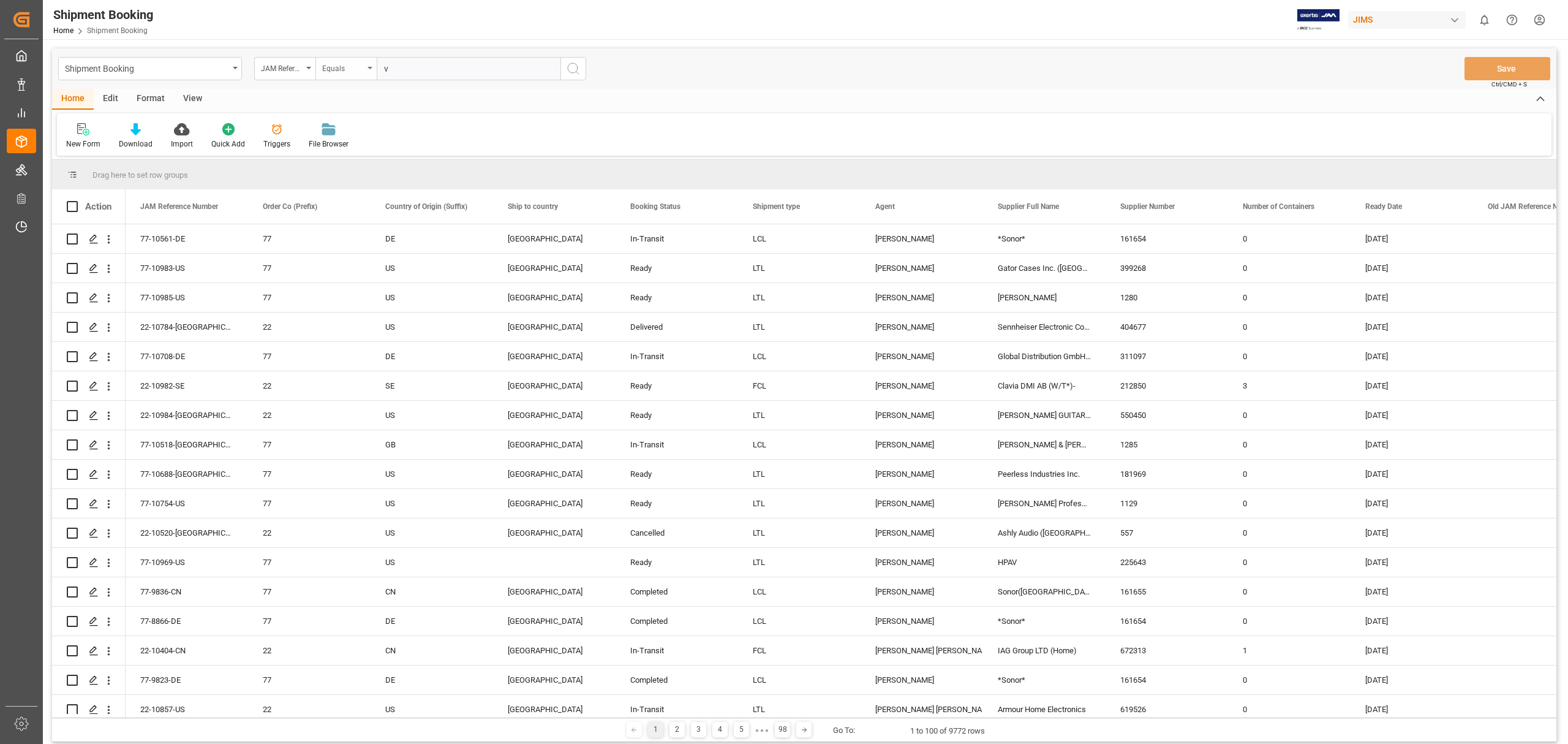
drag, startPoint x: 494, startPoint y: 73, endPoint x: 365, endPoint y: 70, distance: 129.0
click at [365, 70] on div "JAM Reference Number Equals v" at bounding box center [420, 69] width 332 height 23
type input "77-10555-US"
click at [574, 67] on icon "search button" at bounding box center [573, 68] width 15 height 15
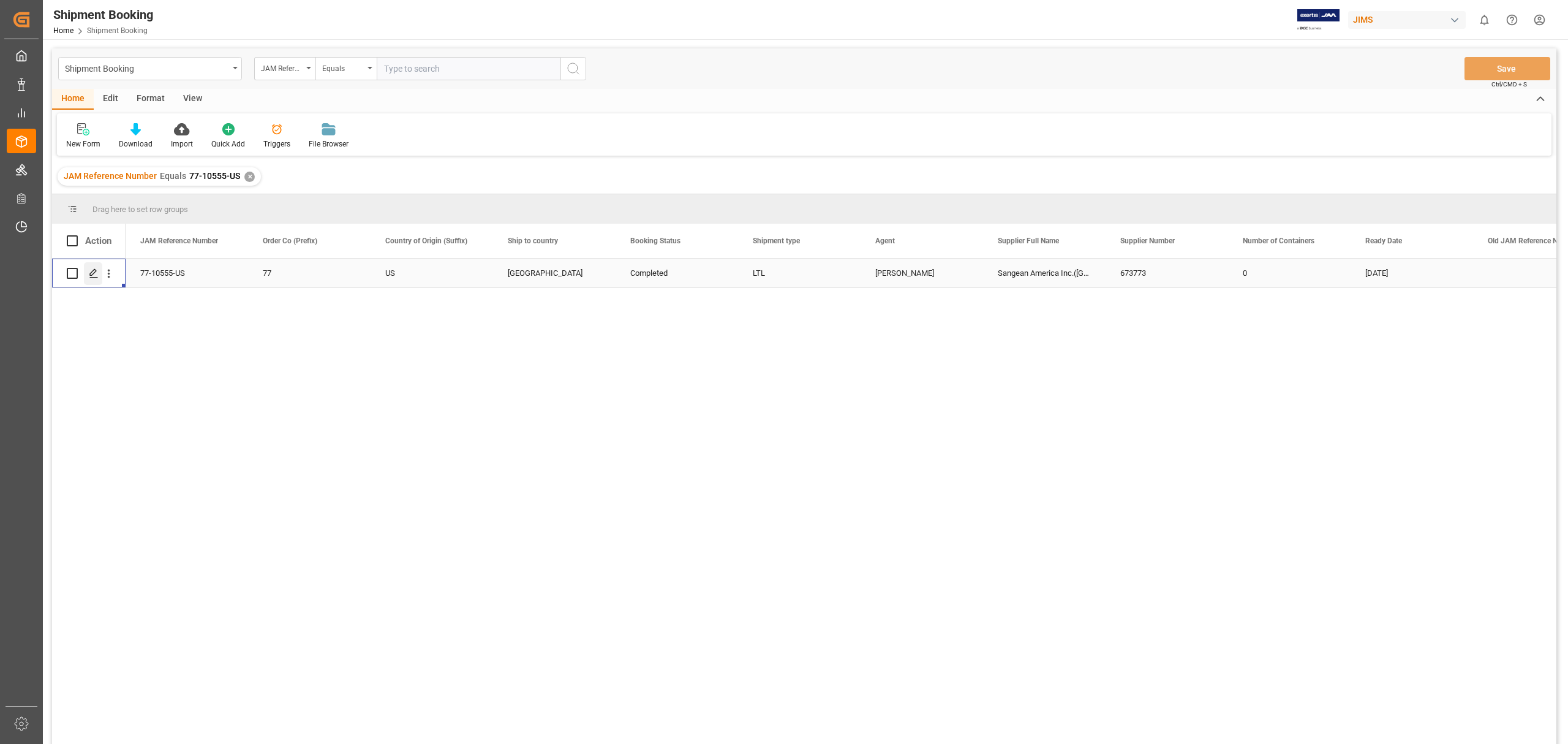
click at [90, 270] on icon "Press SPACE to select this row." at bounding box center [93, 273] width 10 height 10
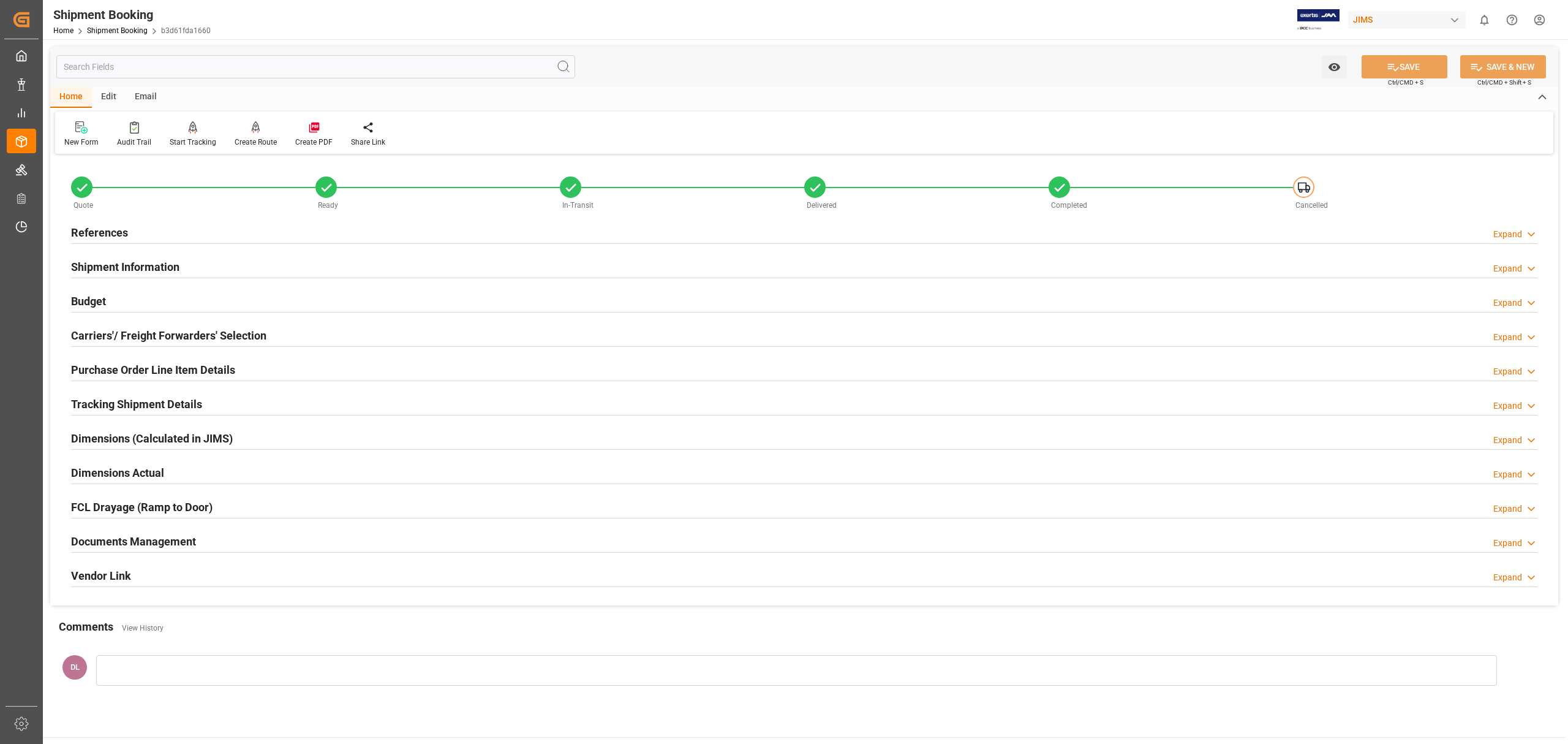
click at [473, 450] on div "Documents Management Expand" at bounding box center [804, 540] width 1466 height 23
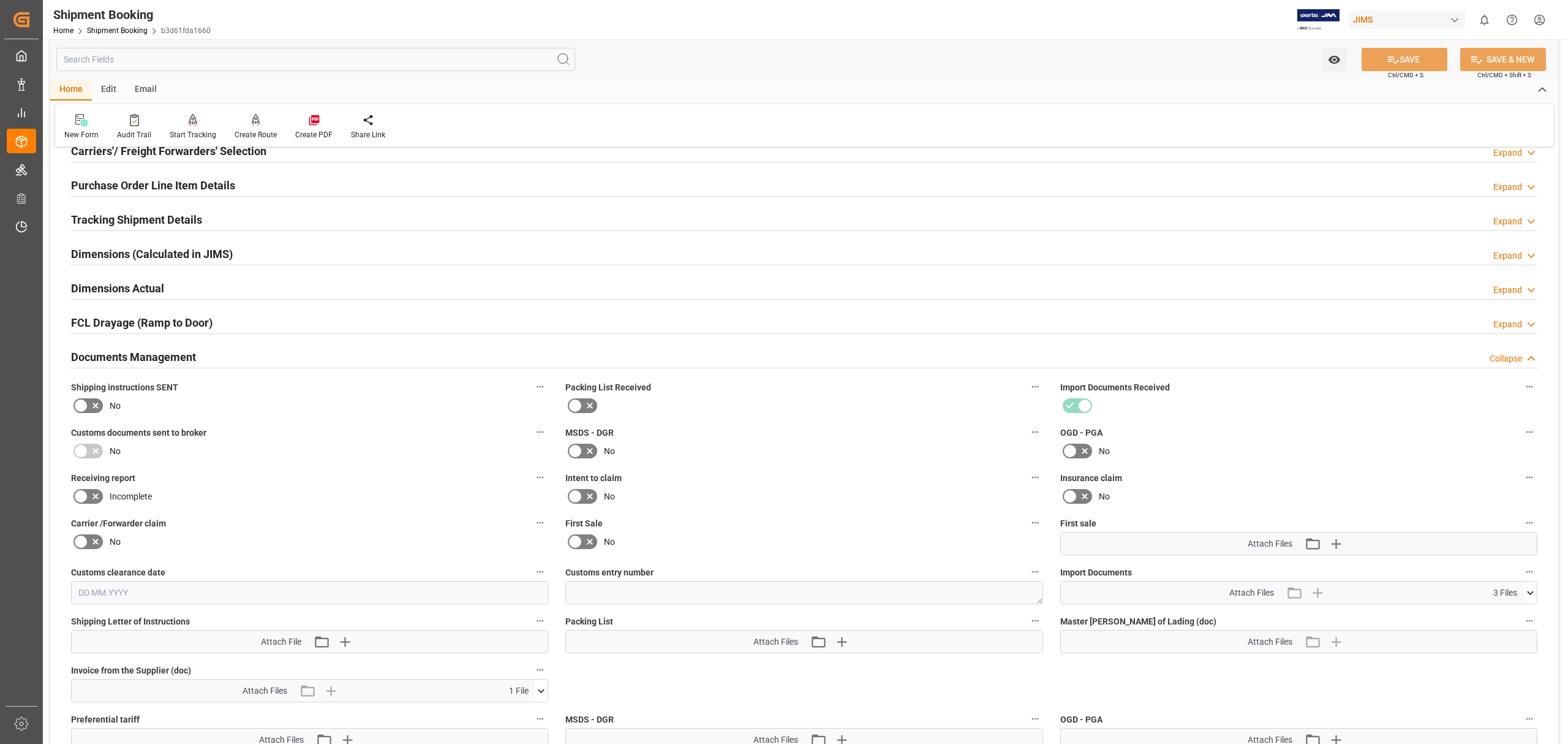
scroll to position [408, 0]
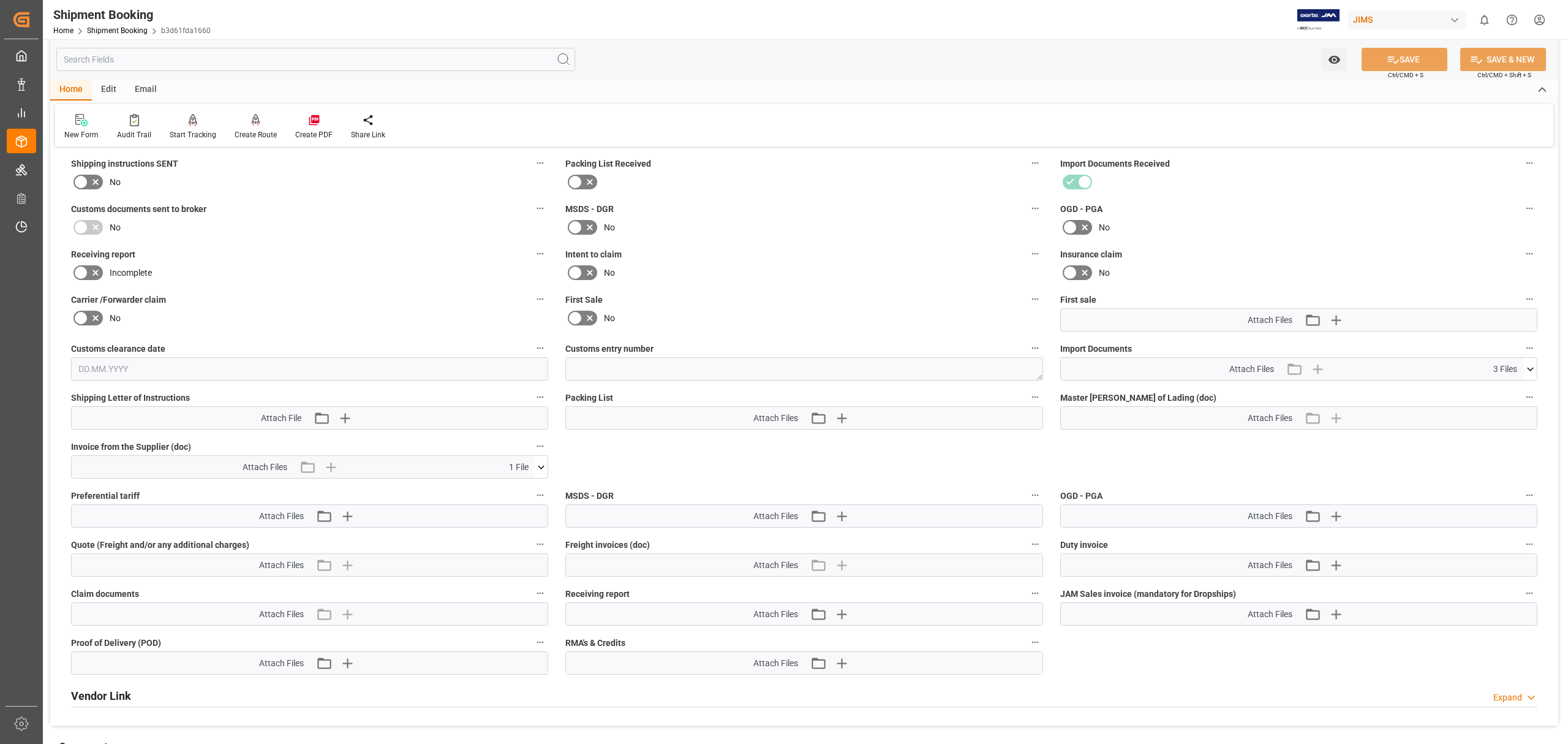
click at [527, 450] on span "1 File" at bounding box center [518, 467] width 19 height 13
click at [539, 450] on icon at bounding box center [541, 467] width 13 height 13
click at [538, 450] on icon at bounding box center [534, 490] width 12 height 8
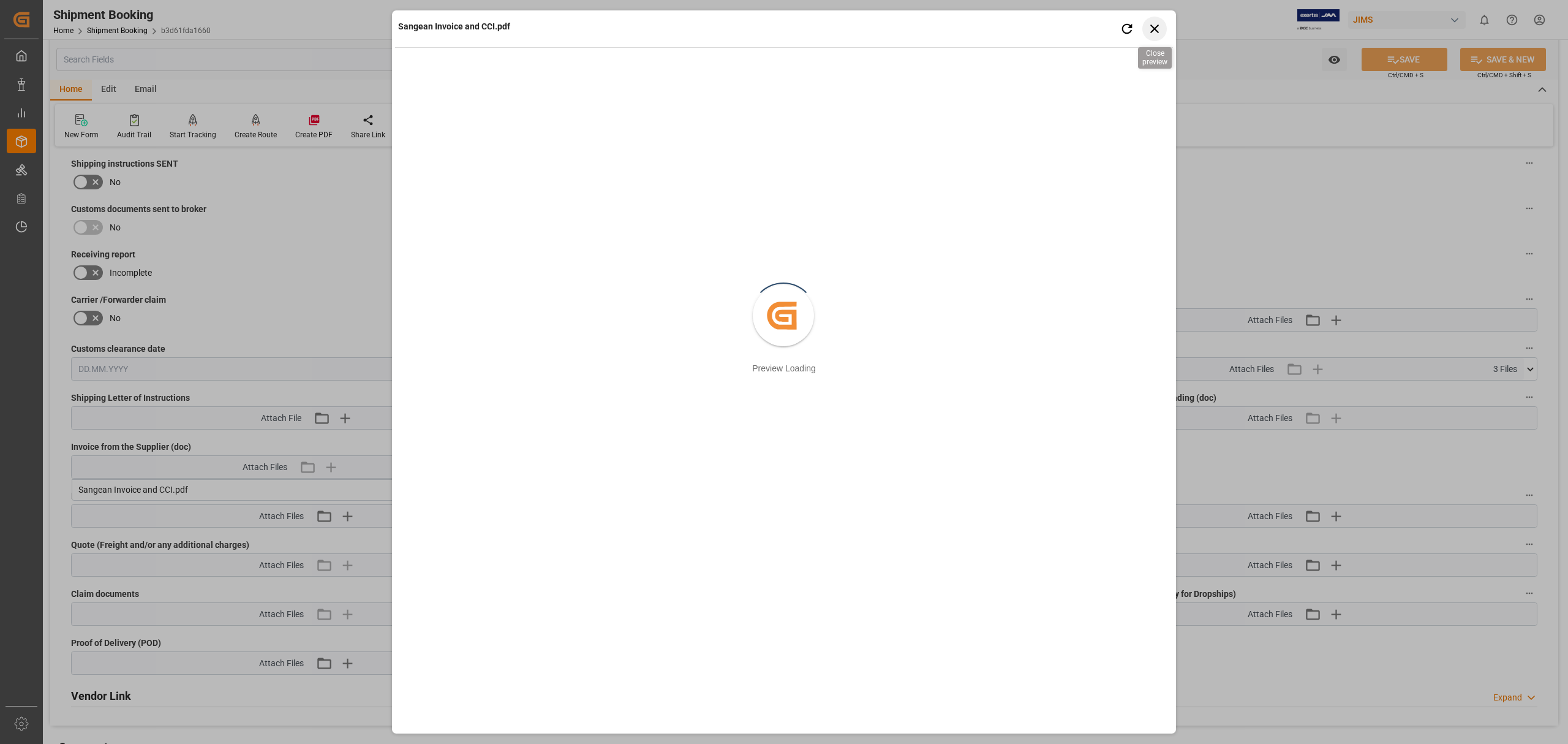
click at [1045, 22] on icon "button" at bounding box center [1155, 29] width 15 height 15
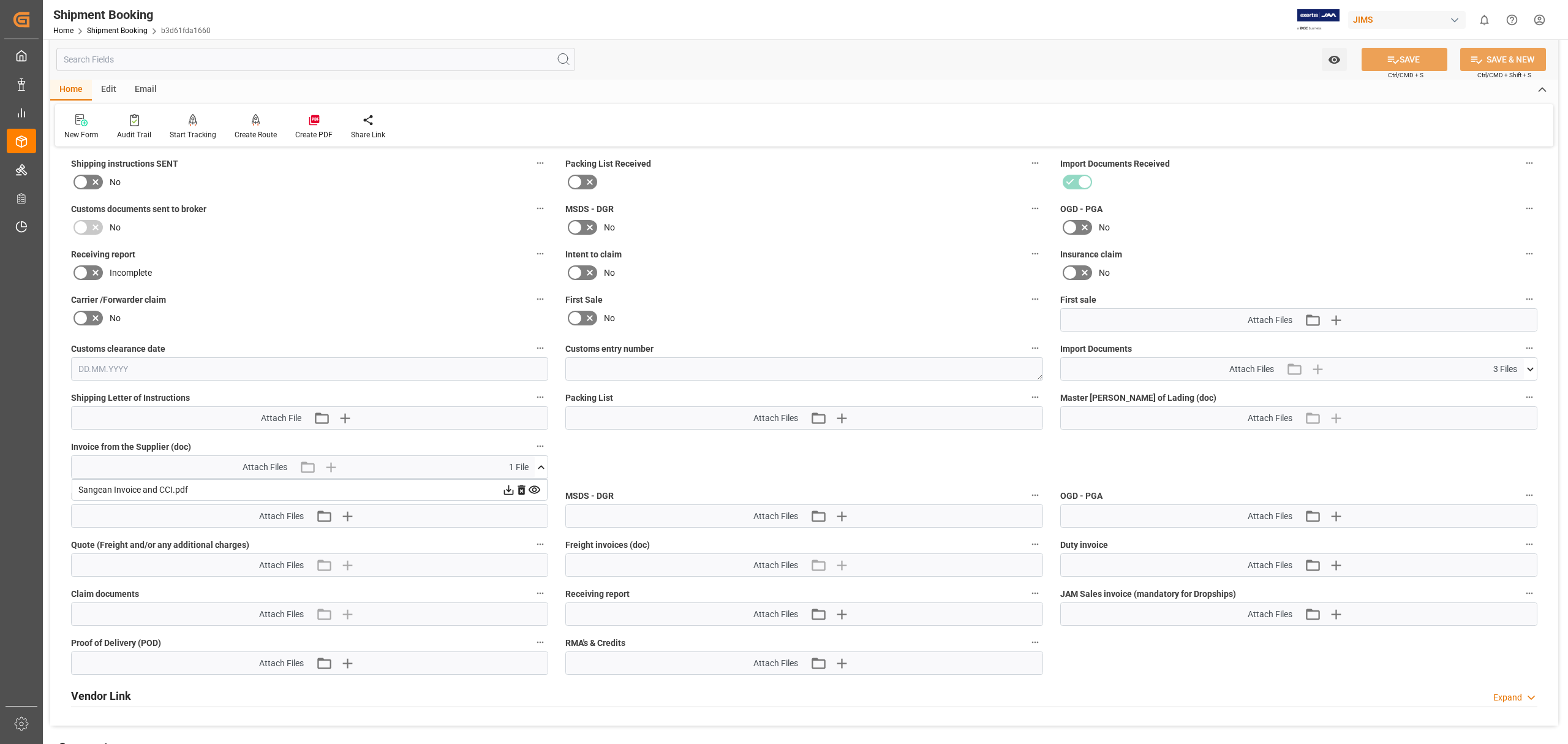
click at [1045, 364] on icon at bounding box center [1530, 369] width 13 height 13
click at [507, 450] on icon at bounding box center [509, 490] width 10 height 10
